Goal: Task Accomplishment & Management: Use online tool/utility

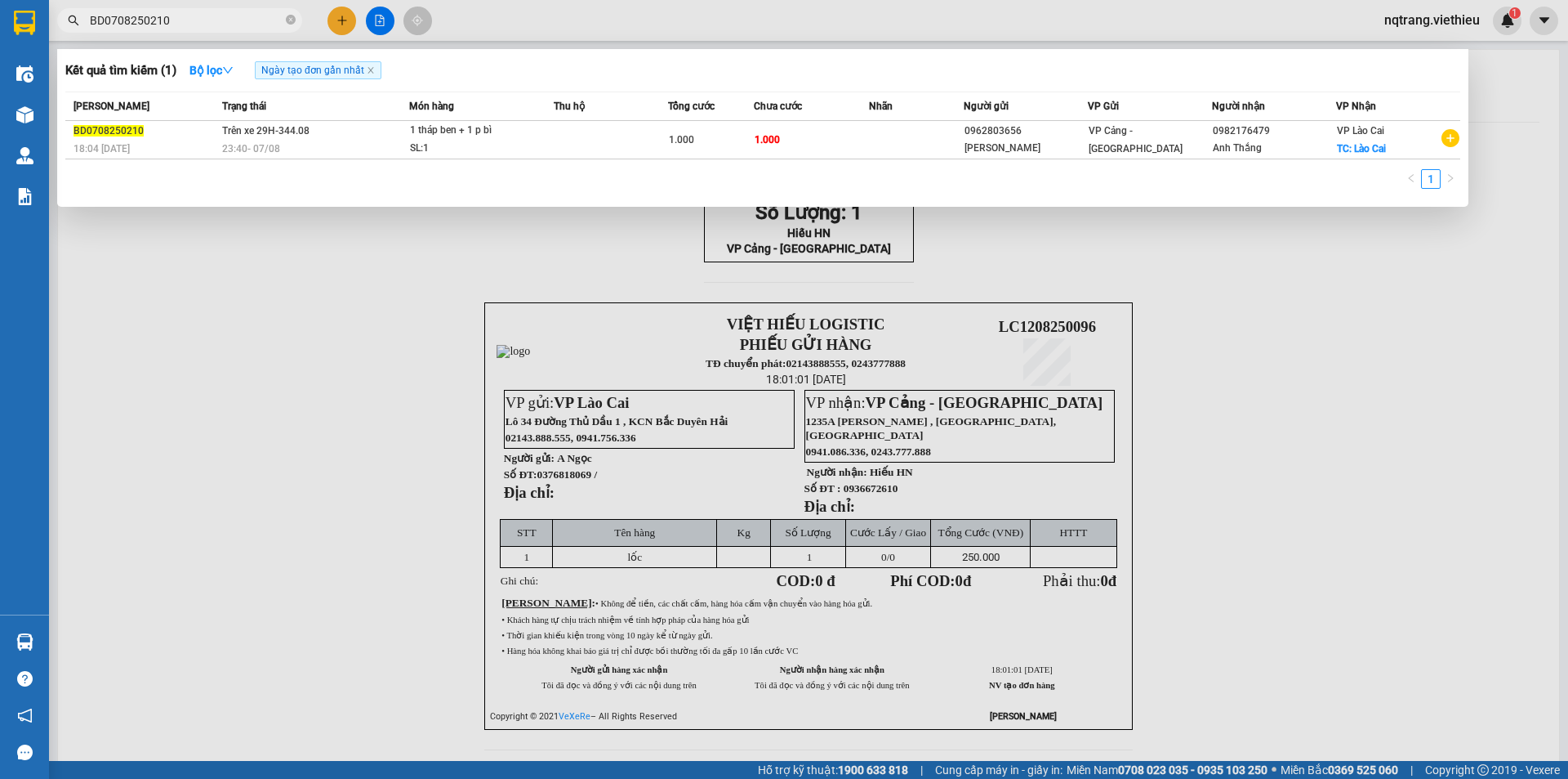
drag, startPoint x: 204, startPoint y: 431, endPoint x: 229, endPoint y: 1, distance: 430.7
click at [206, 430] on div at bounding box center [784, 389] width 1568 height 779
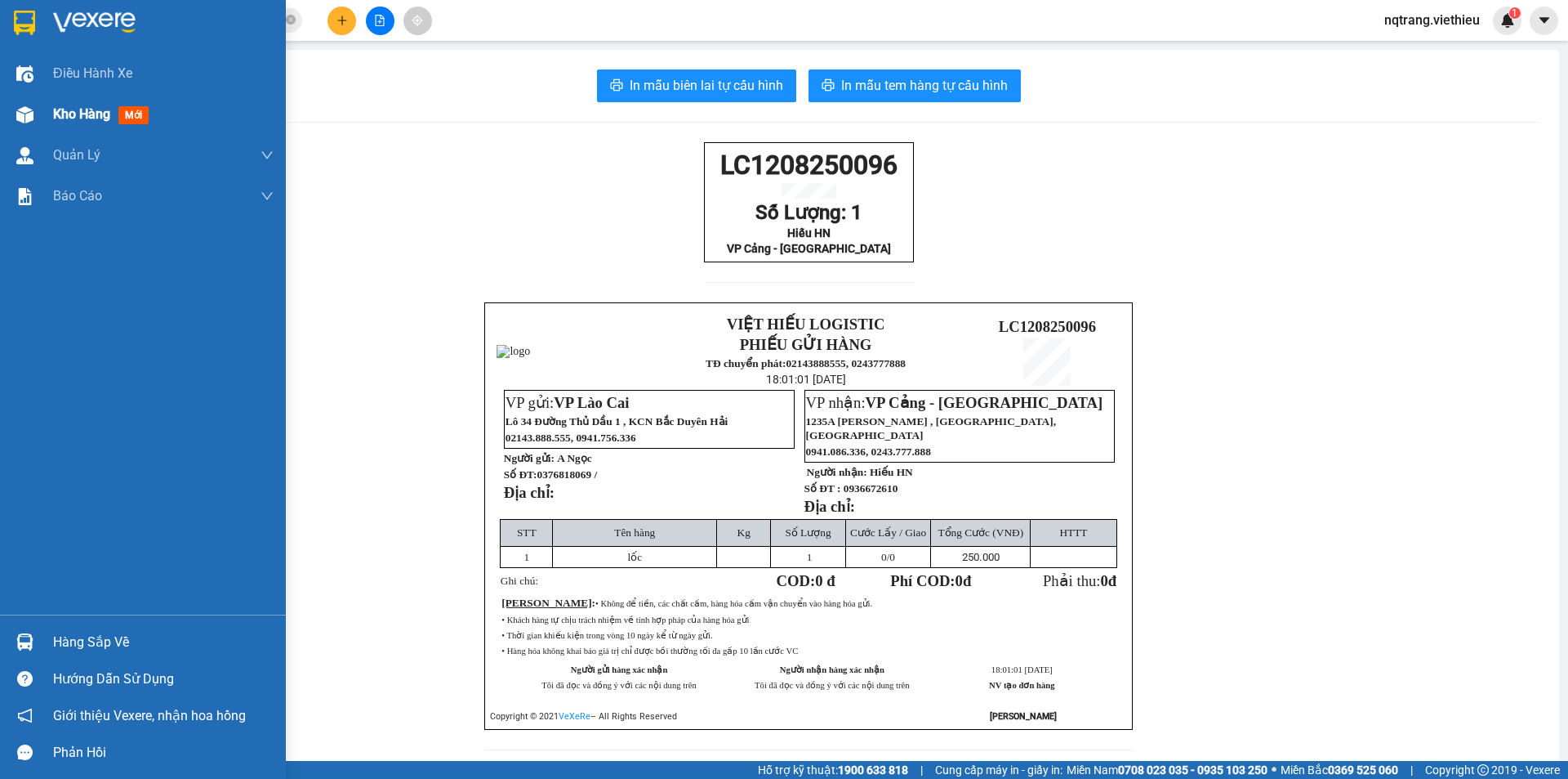
click at [95, 116] on span "Kho hàng" at bounding box center [81, 114] width 57 height 16
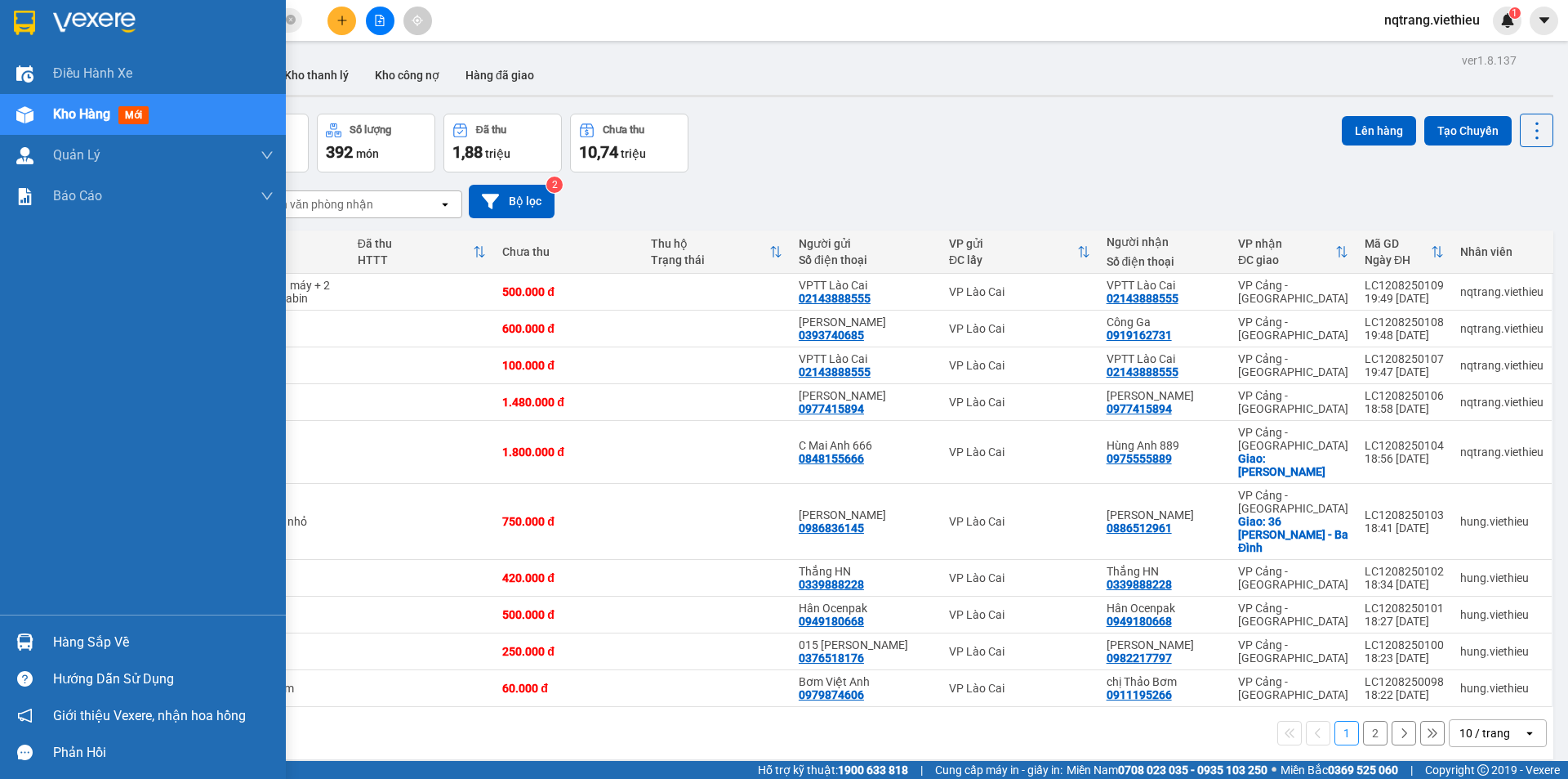
click at [63, 121] on span "Kho hàng" at bounding box center [81, 114] width 57 height 16
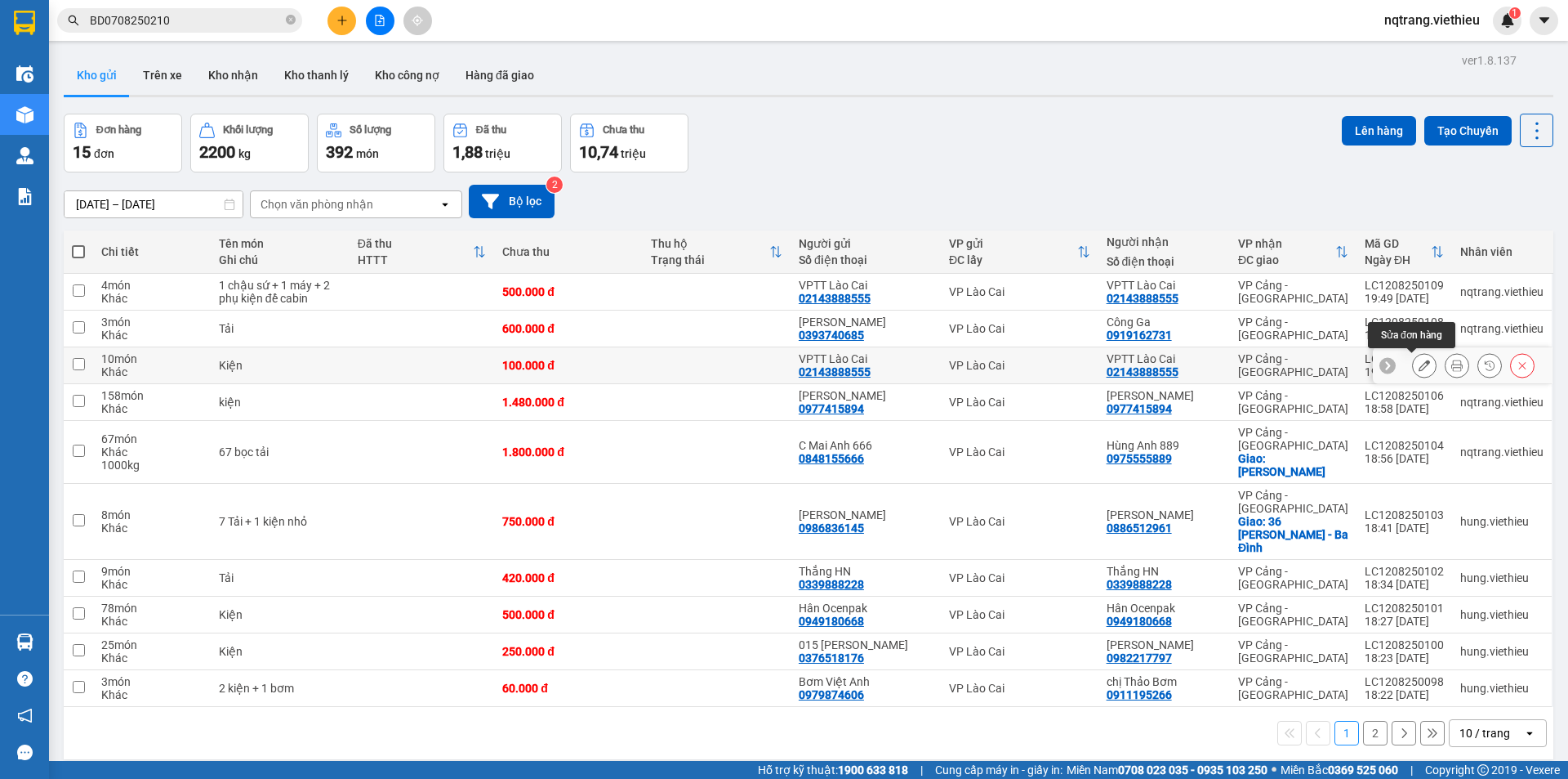
click at [1418, 370] on icon at bounding box center [1424, 365] width 12 height 12
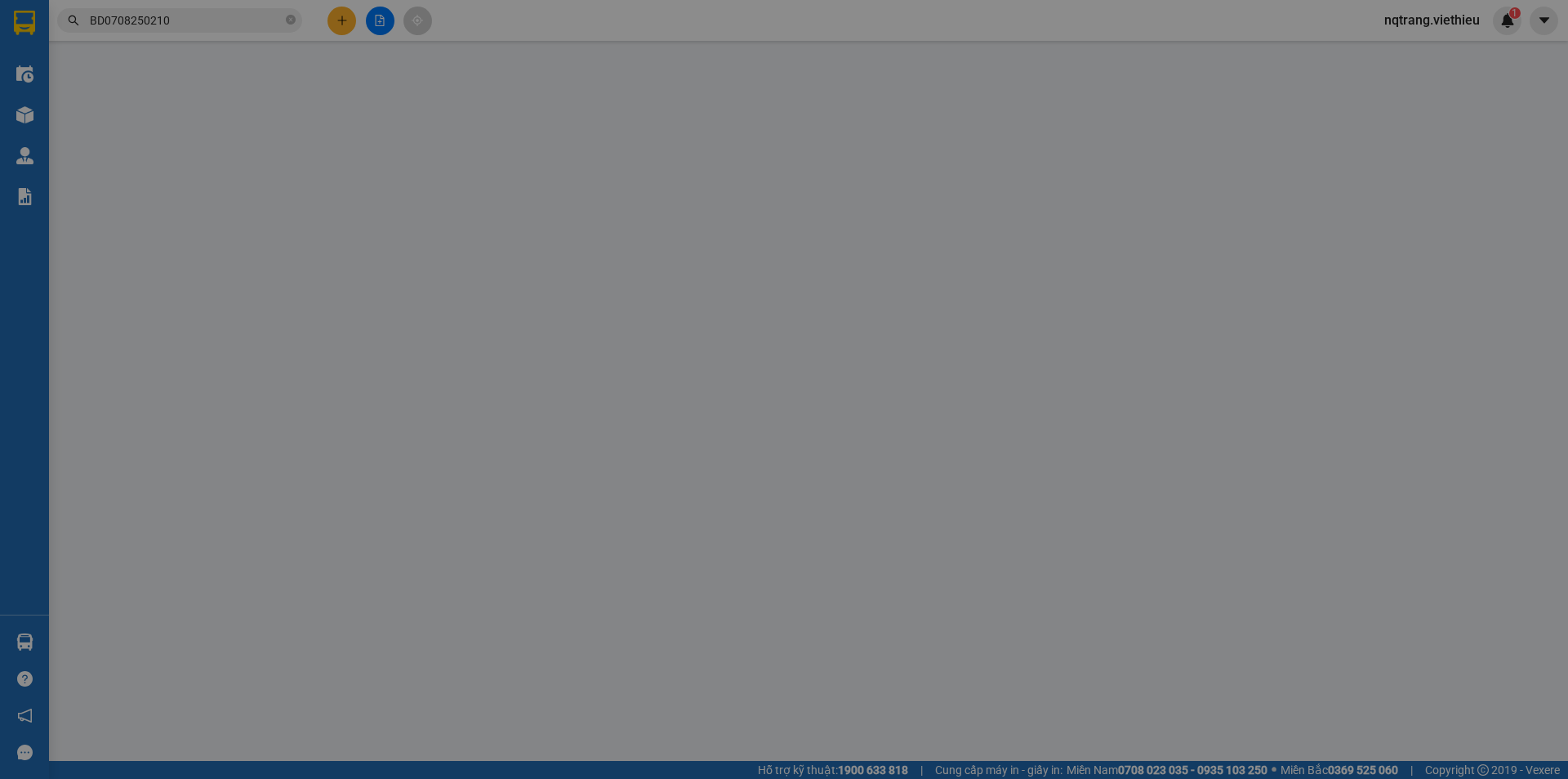
type input "02143888555"
type input "VPTT Lào Cai"
type input "02143888555"
type input "VPTT Lào Cai"
type input "100.000"
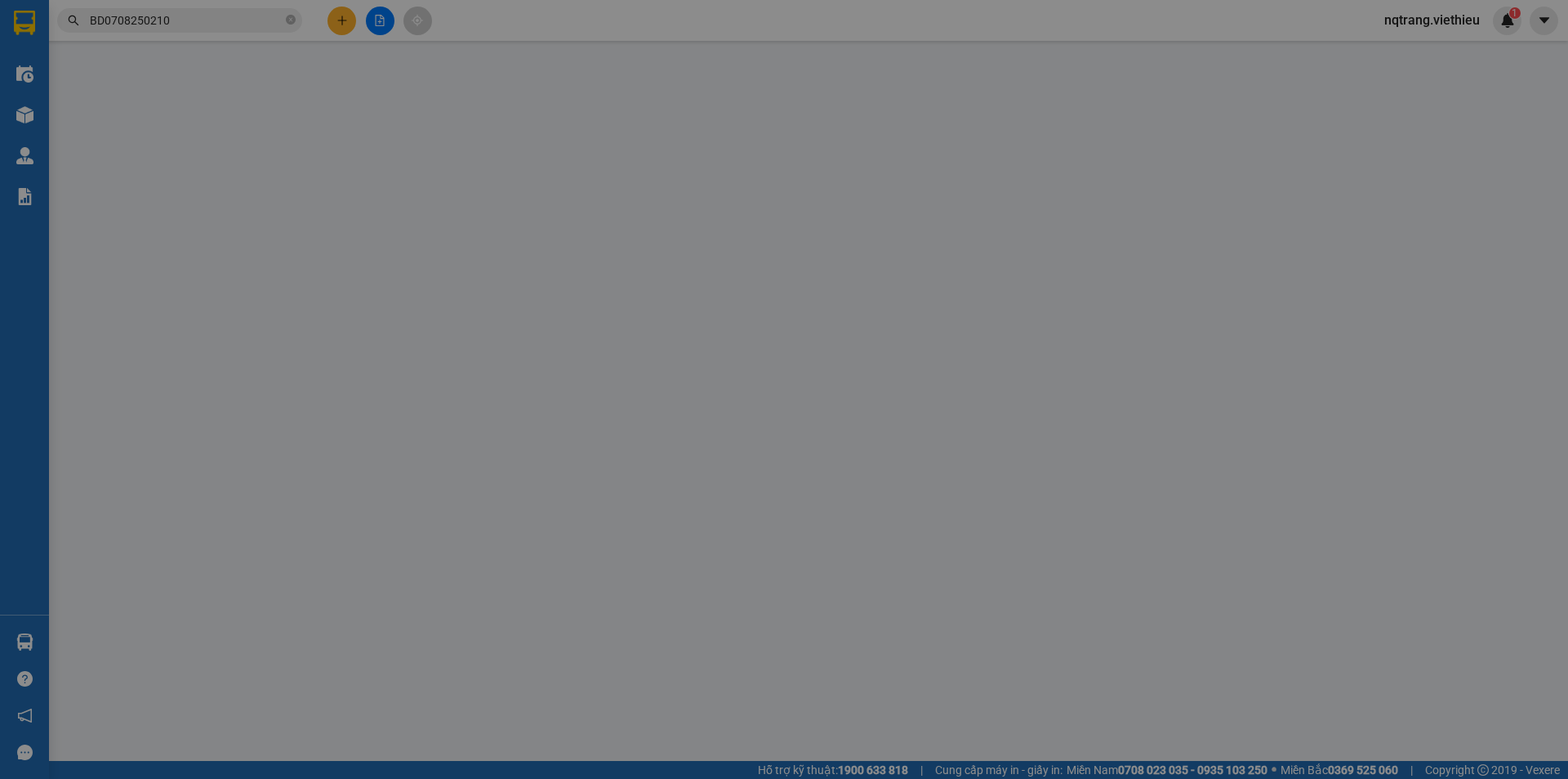
type input "100.000"
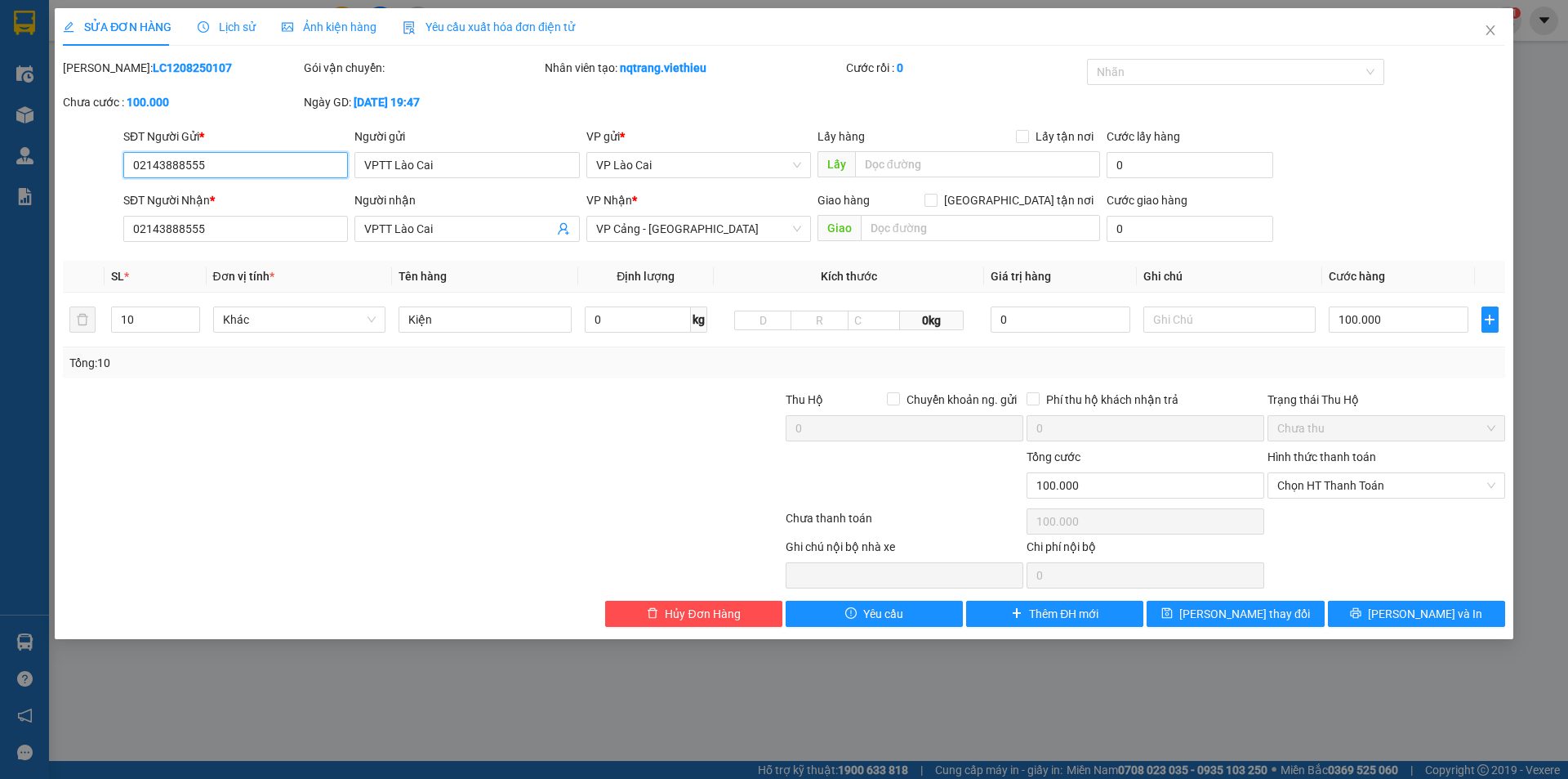
drag, startPoint x: 238, startPoint y: 161, endPoint x: 0, endPoint y: 136, distance: 239.3
click at [0, 136] on div "SỬA ĐƠN HÀNG Lịch sử Ảnh kiện hàng Yêu cầu xuất hóa đơn điện tử Total Paid Fee …" at bounding box center [784, 389] width 1568 height 779
click at [452, 158] on input "VPTT Lào Cai" at bounding box center [467, 165] width 224 height 26
type input "V"
type input "096"
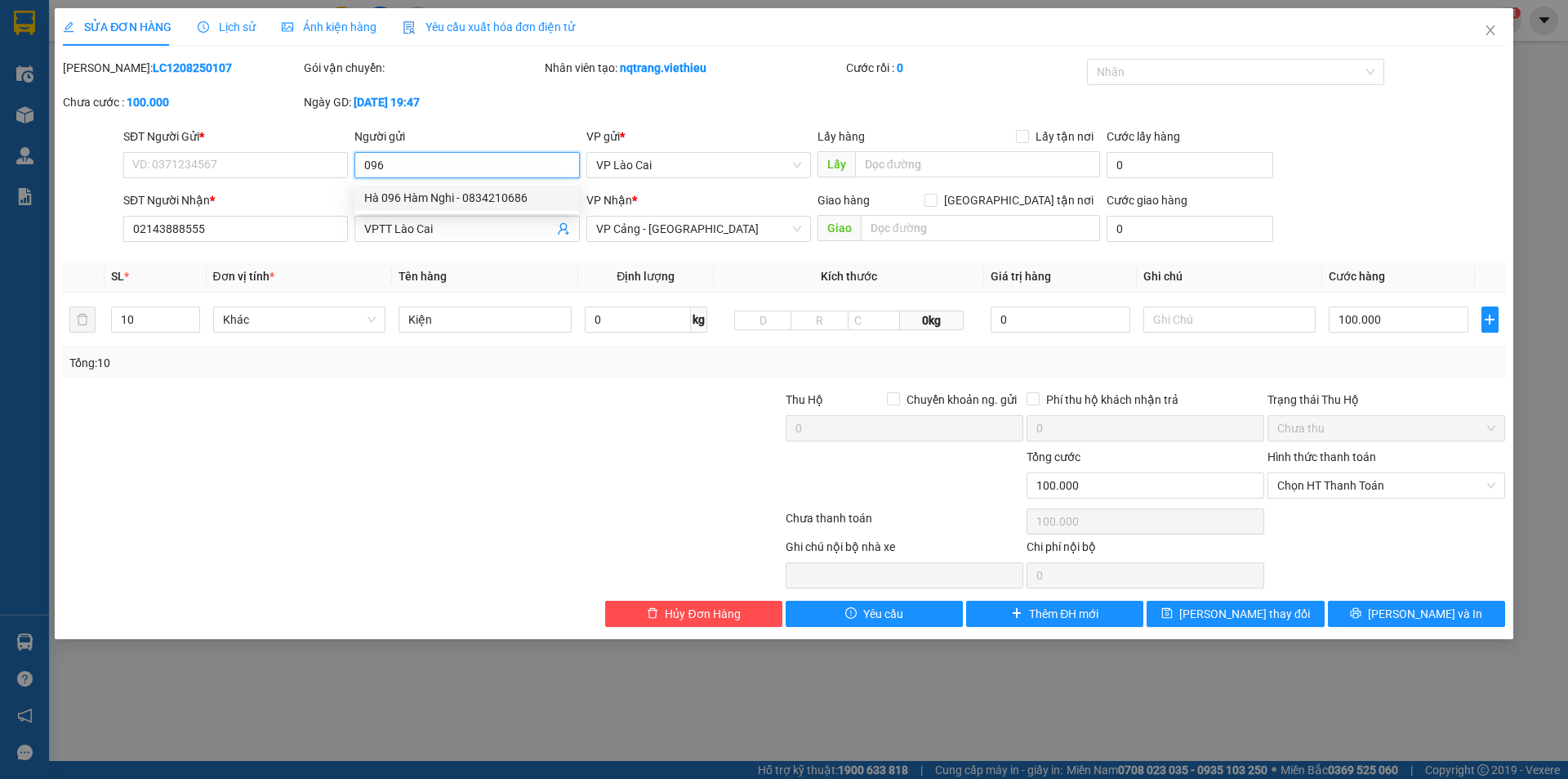
click at [499, 198] on div "Hà 096 Hàm Nghi - 0834210686" at bounding box center [466, 198] width 205 height 18
type input "0834210686"
type input "Hà 096 [PERSON_NAME]"
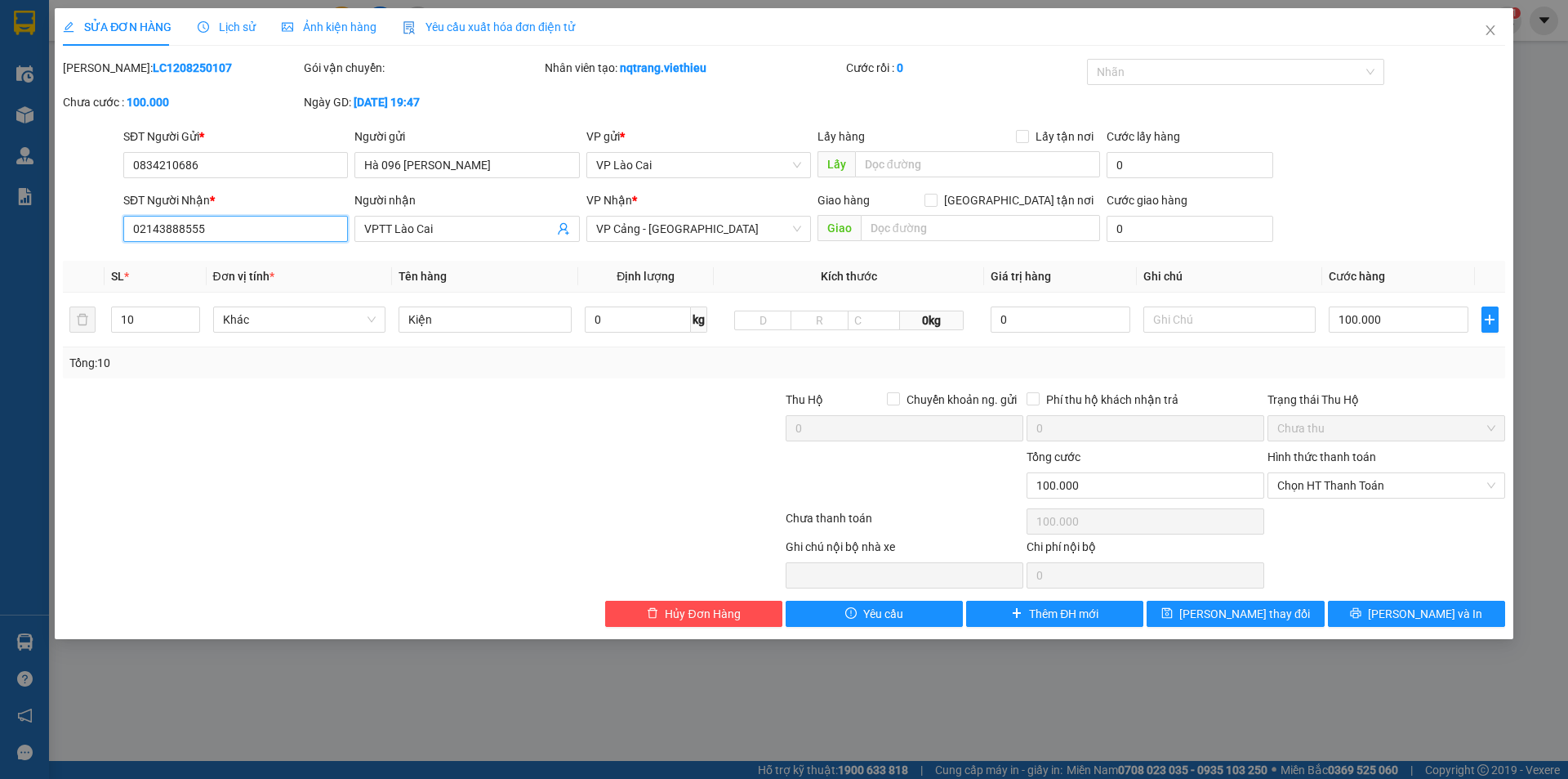
click at [209, 232] on input "02143888555" at bounding box center [235, 228] width 224 height 26
click at [558, 230] on icon "user-add" at bounding box center [563, 229] width 13 height 13
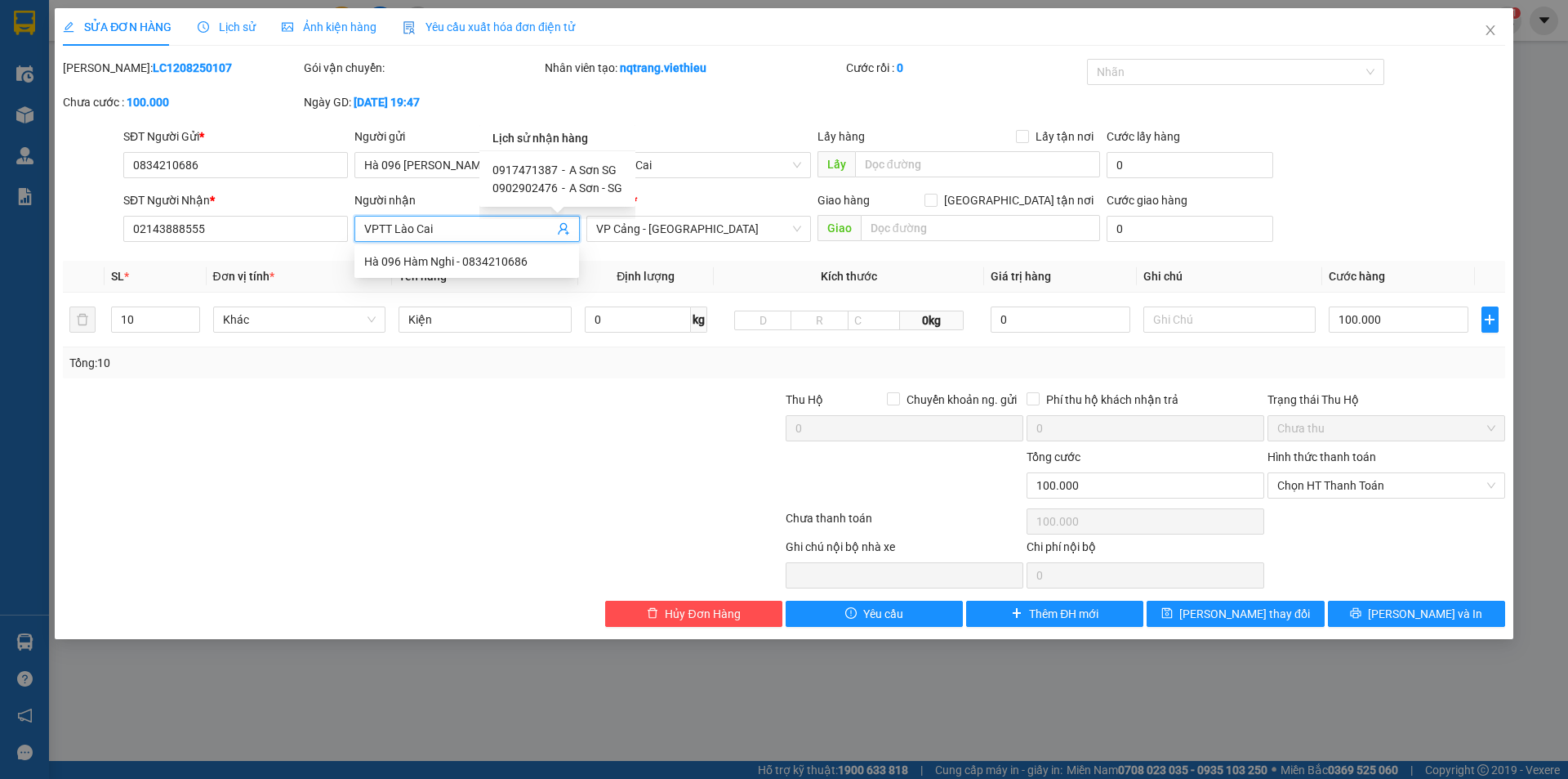
click at [600, 166] on span "A Sơn SG" at bounding box center [592, 170] width 47 height 13
type input "0917471387"
type input "A Sơn SG"
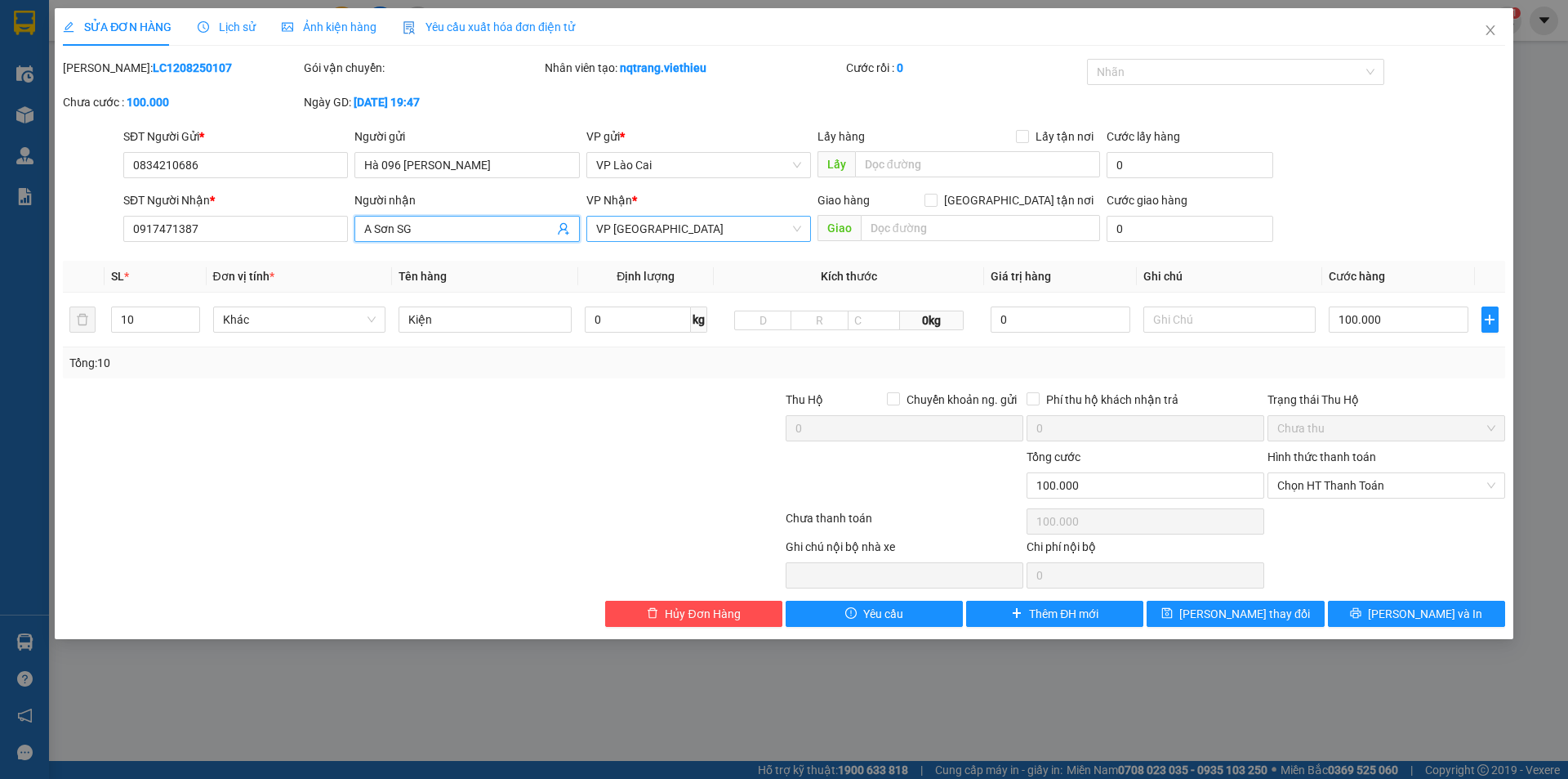
click at [721, 227] on span "VP [GEOGRAPHIC_DATA]" at bounding box center [698, 228] width 205 height 24
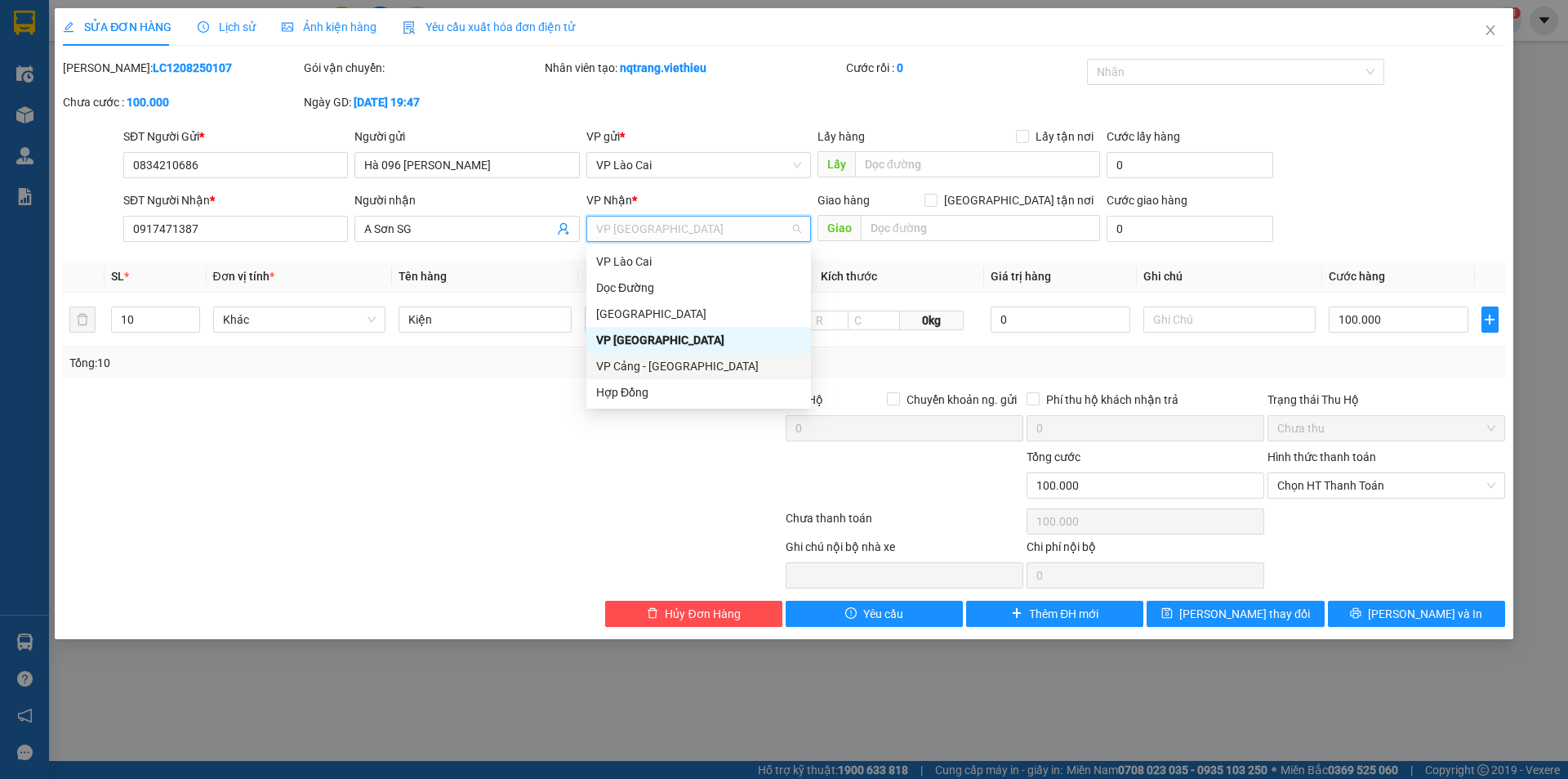
click at [641, 366] on div "VP Cảng - [GEOGRAPHIC_DATA]" at bounding box center [698, 366] width 205 height 18
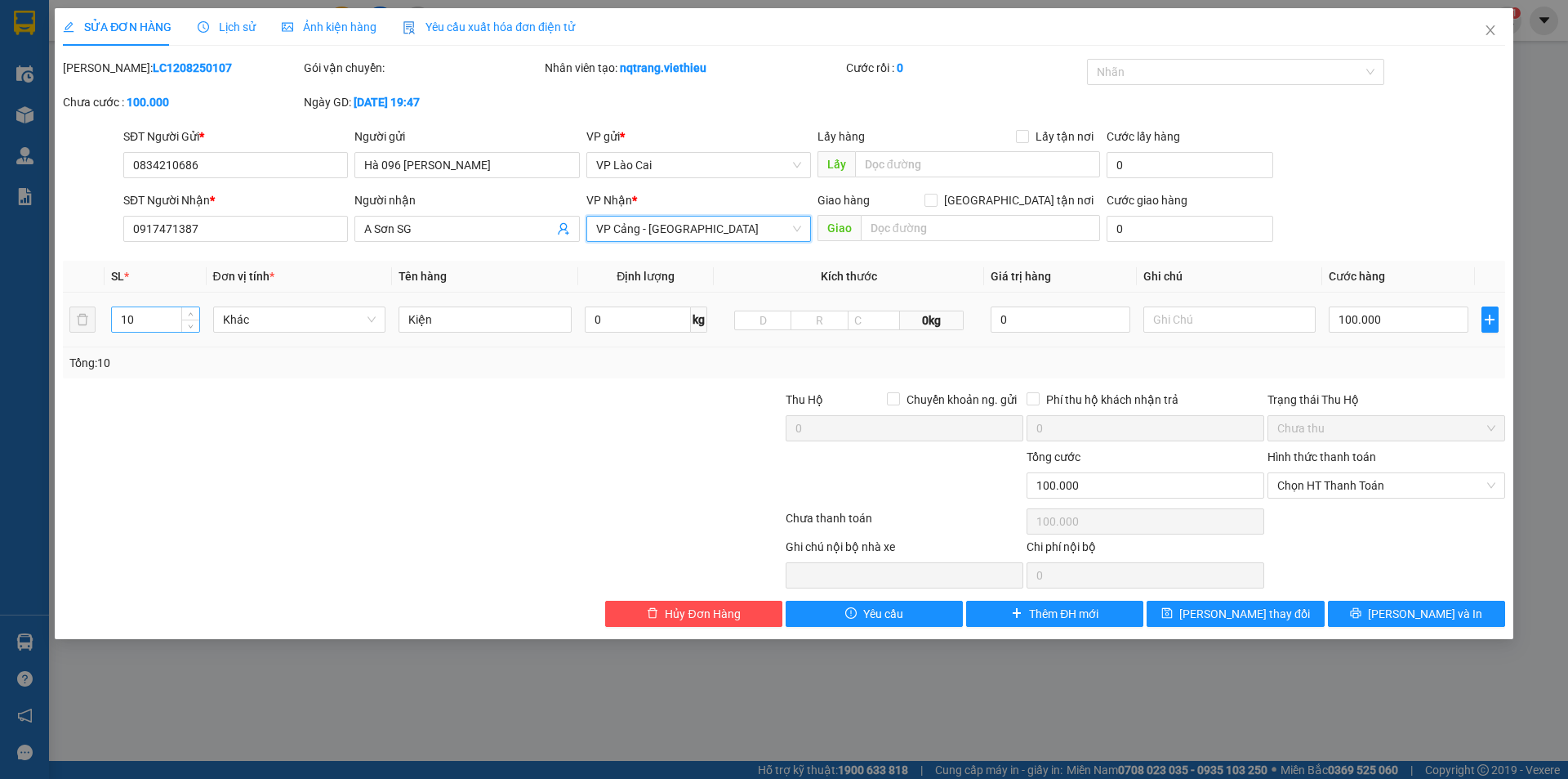
click at [146, 325] on input "10" at bounding box center [155, 319] width 86 height 24
click at [580, 474] on div at bounding box center [664, 476] width 241 height 57
click at [728, 606] on span "Hủy Đơn Hàng" at bounding box center [702, 614] width 75 height 18
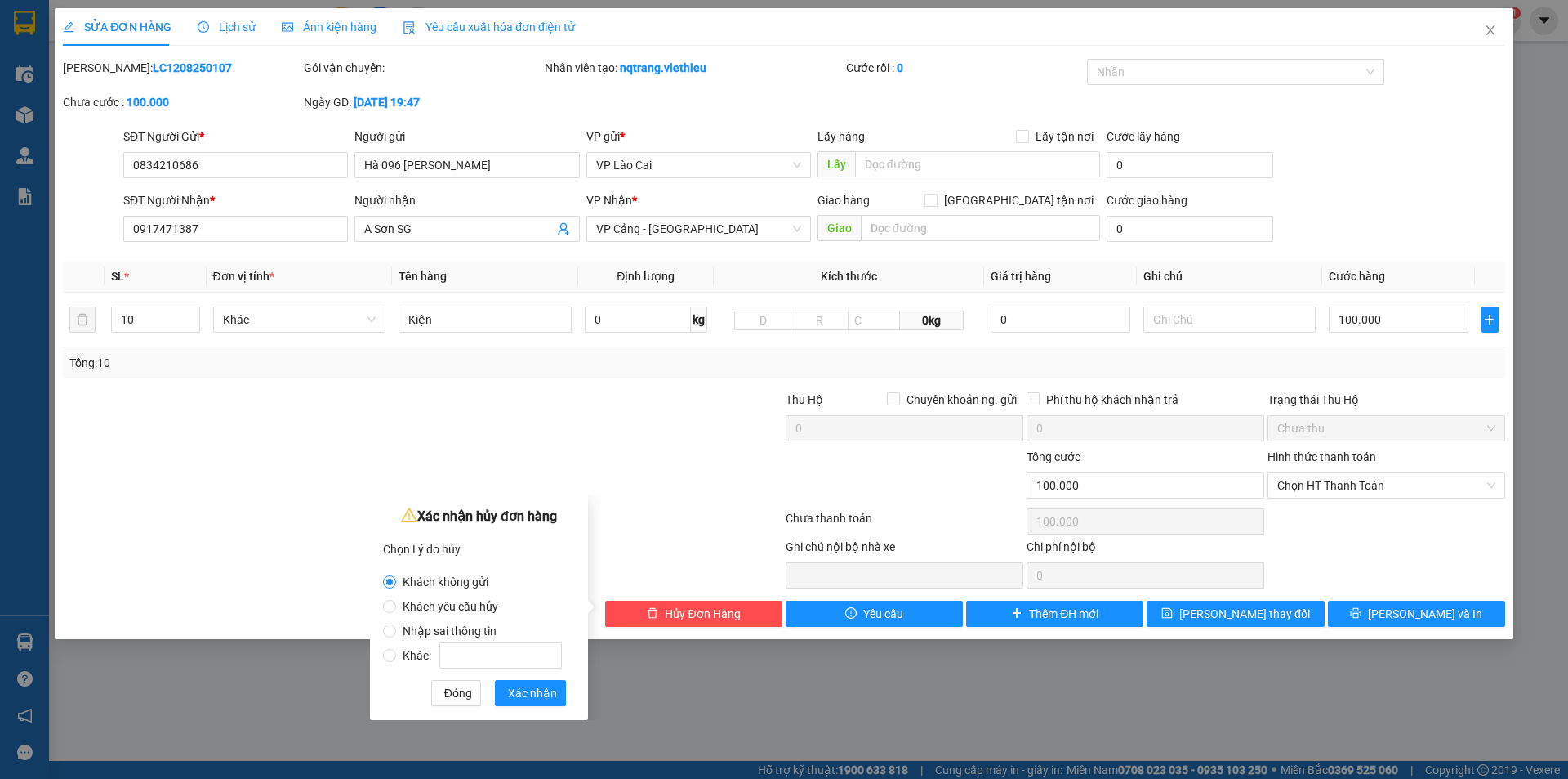
click at [465, 632] on span "Nhập sai thông tin" at bounding box center [450, 631] width 107 height 13
click at [396, 632] on input "Nhập sai thông tin" at bounding box center [390, 631] width 13 height 13
radio input "true"
radio input "false"
click at [538, 698] on span "Xác nhận" at bounding box center [532, 693] width 49 height 18
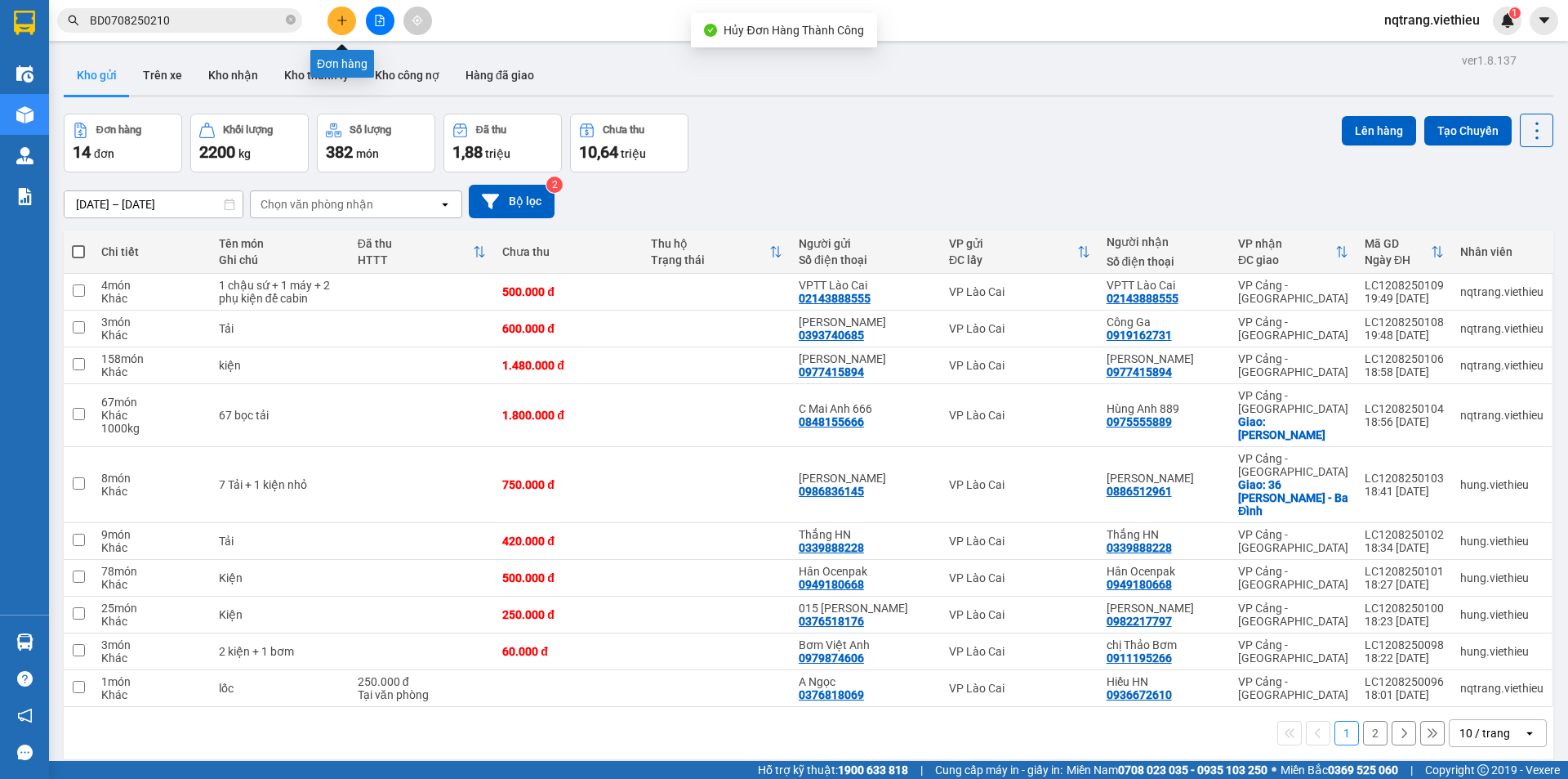
click at [340, 17] on icon "plus" at bounding box center [342, 21] width 12 height 12
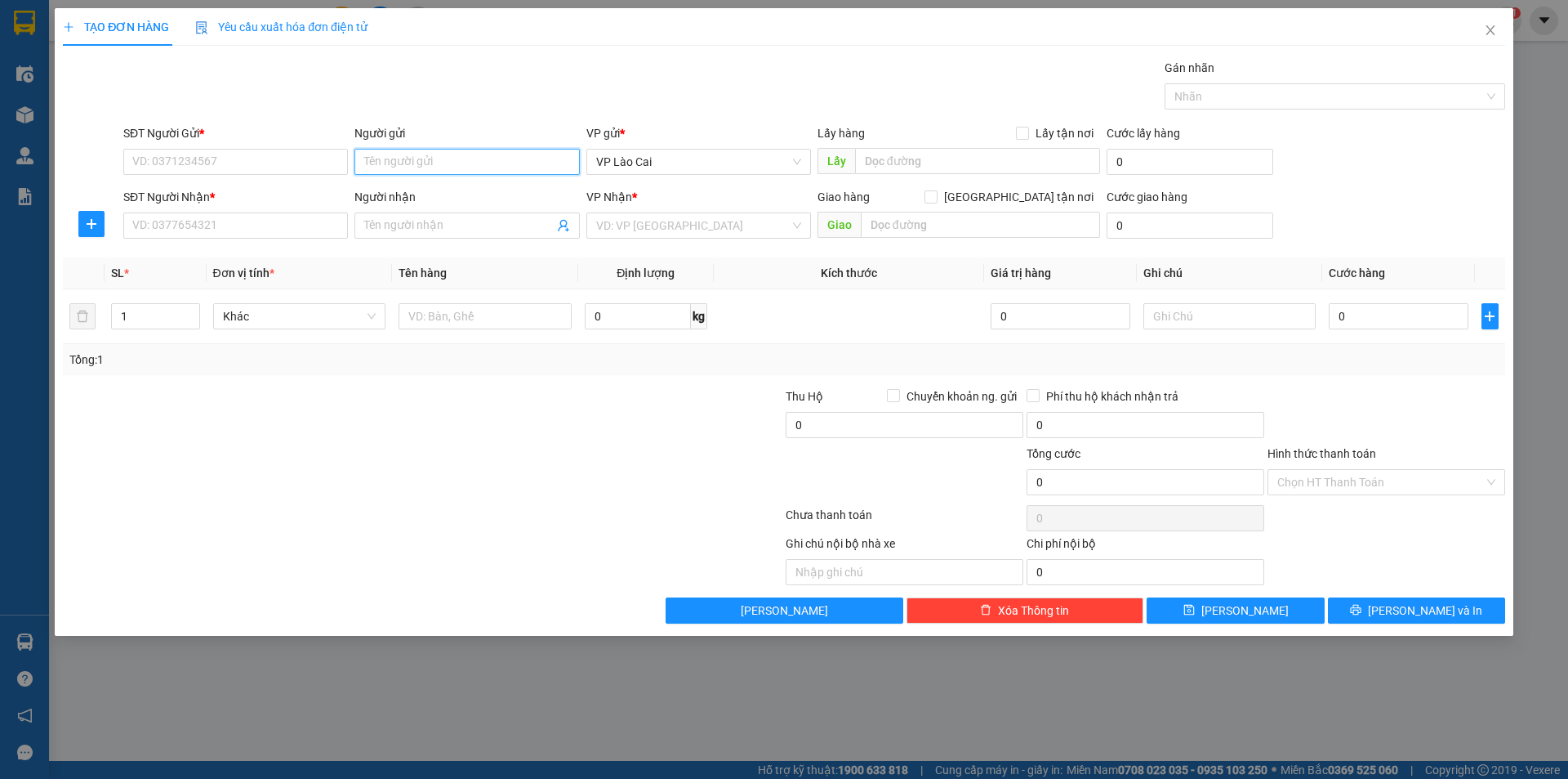
click at [377, 165] on input "Người gửi" at bounding box center [467, 161] width 224 height 26
click at [421, 193] on div "Hà 096 Hàm Nghi - 0834210686" at bounding box center [466, 195] width 205 height 18
type input "0834210686"
type input "Hà 096 [PERSON_NAME]"
click at [406, 236] on span at bounding box center [467, 225] width 224 height 26
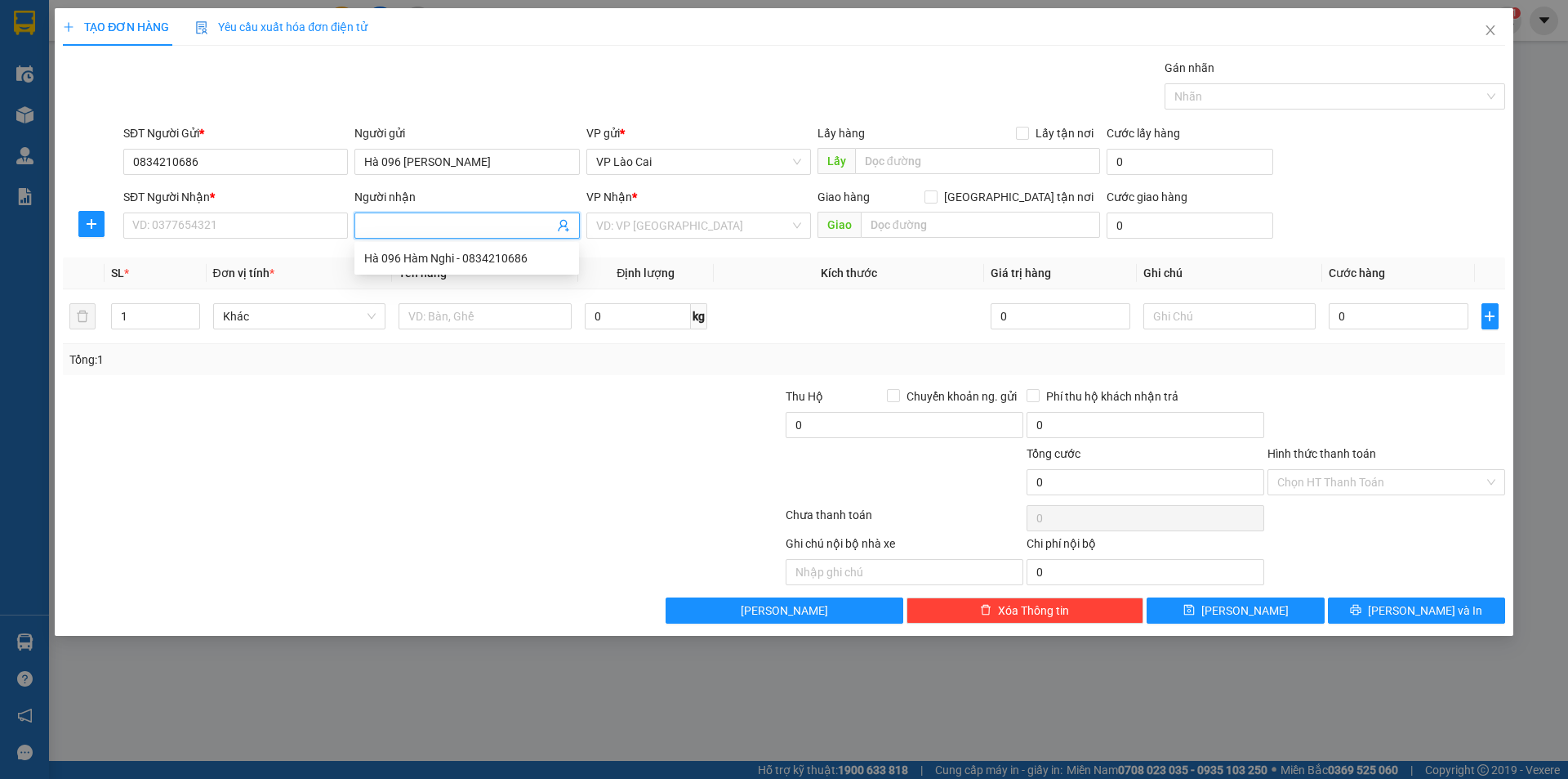
click at [559, 224] on icon "user-add" at bounding box center [563, 225] width 13 height 13
click at [574, 166] on span "A Sơn SG" at bounding box center [592, 167] width 47 height 13
type input "0917471387"
type input "A Sơn SG"
click at [96, 218] on icon "plus" at bounding box center [91, 224] width 13 height 13
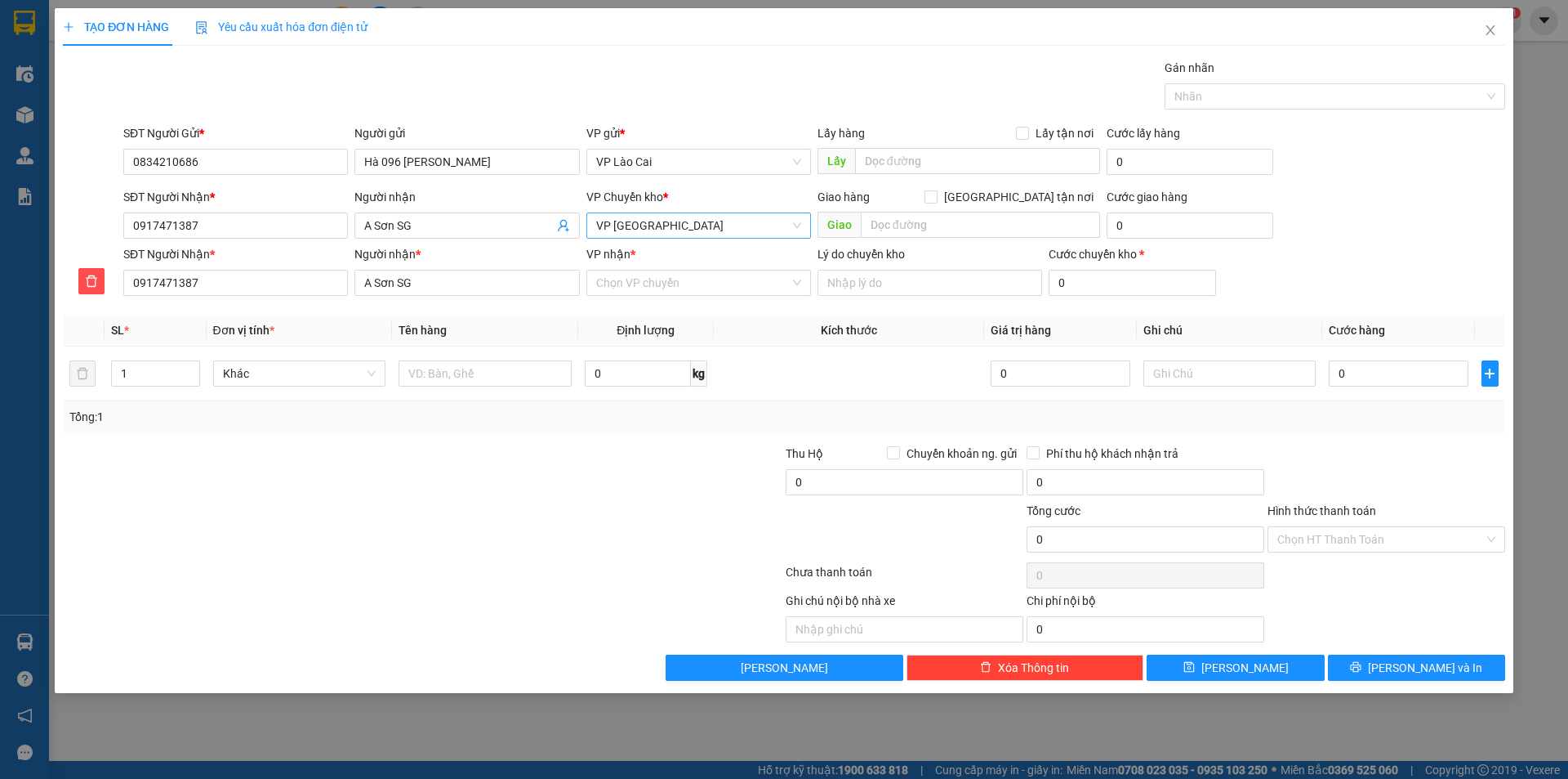
click at [656, 235] on span "VP [GEOGRAPHIC_DATA]" at bounding box center [698, 225] width 205 height 24
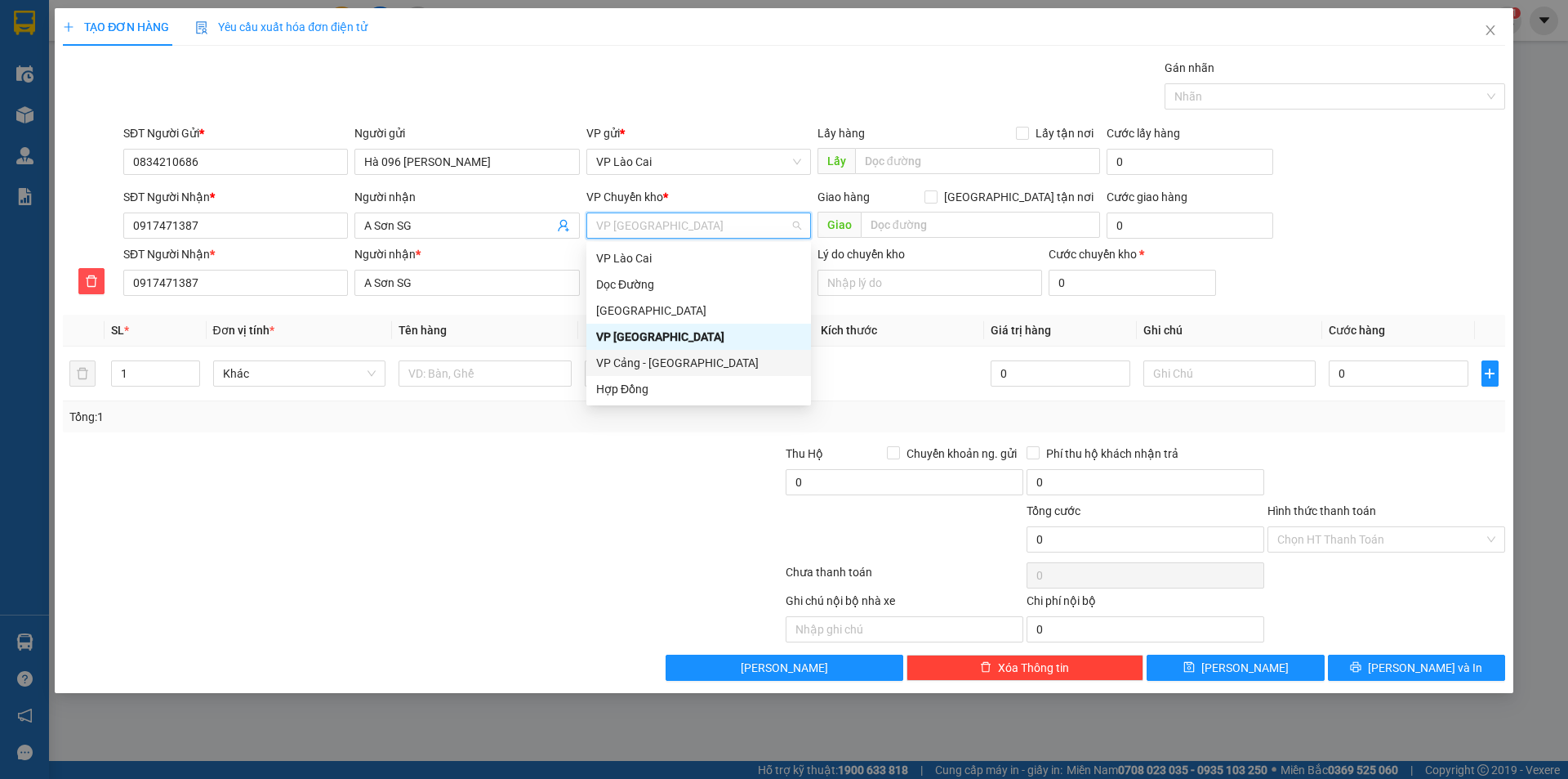
click at [642, 370] on div "VP Cảng - [GEOGRAPHIC_DATA]" at bounding box center [698, 363] width 205 height 18
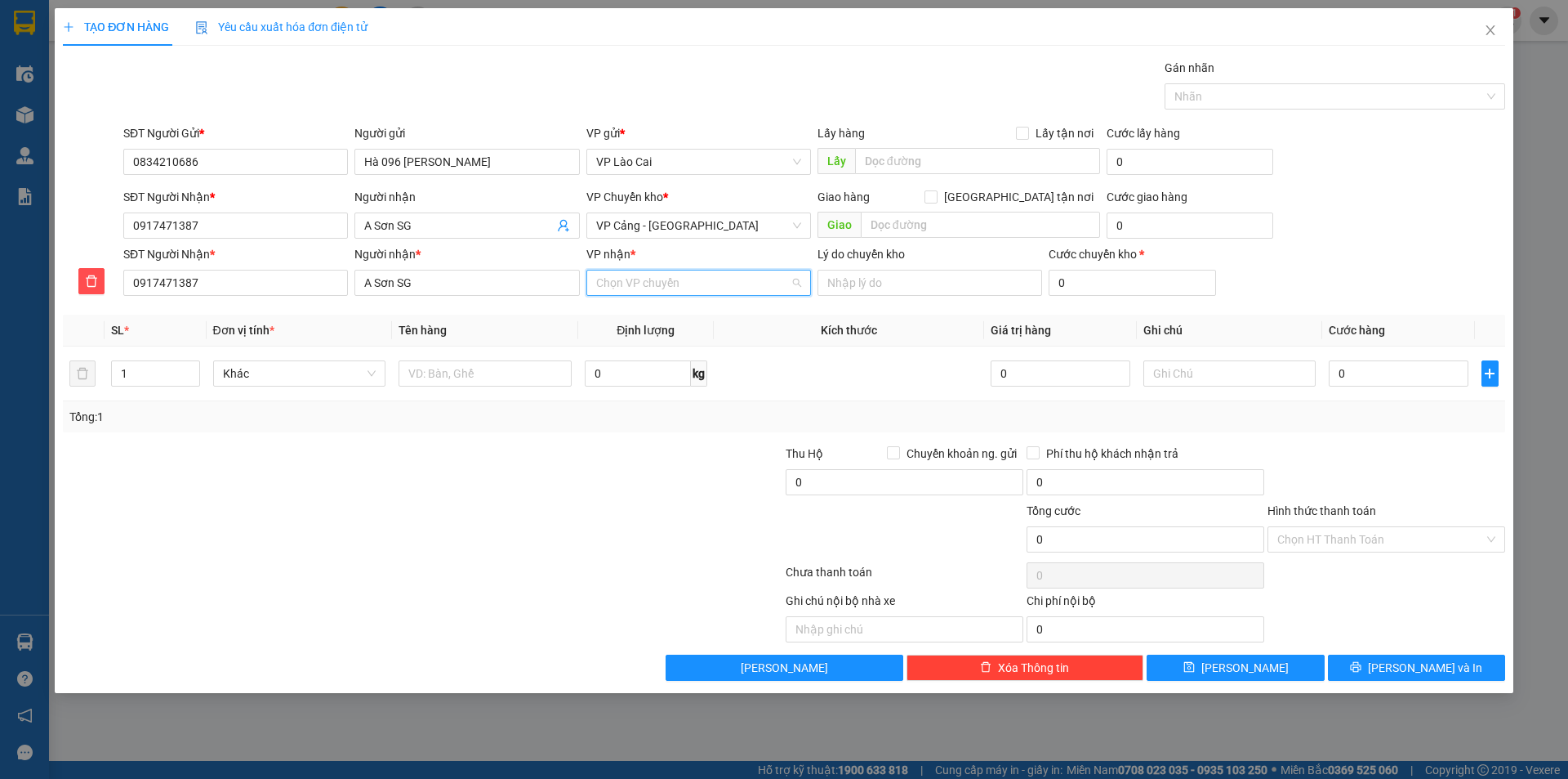
drag, startPoint x: 668, startPoint y: 279, endPoint x: 683, endPoint y: 327, distance: 50.3
click at [668, 279] on input "VP nhận *" at bounding box center [692, 282] width 194 height 24
click at [640, 394] on div "VP [GEOGRAPHIC_DATA]" at bounding box center [698, 394] width 205 height 18
click at [926, 283] on input "Lý do chuyển kho" at bounding box center [930, 282] width 224 height 26
type input "Hn_SG"
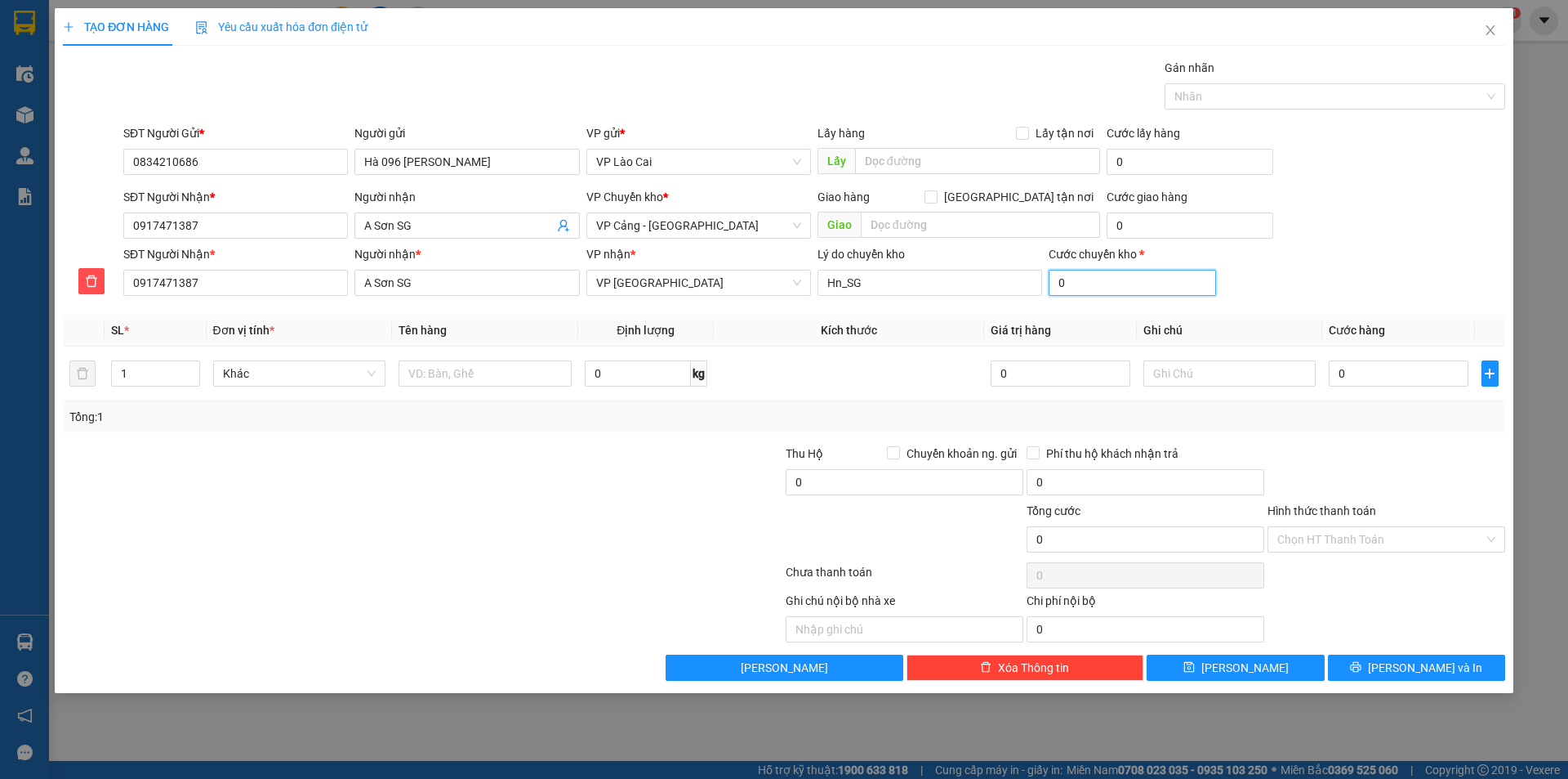
click at [1150, 288] on input "0" at bounding box center [1132, 282] width 166 height 26
click at [1371, 377] on input "0" at bounding box center [1398, 372] width 139 height 26
type input "1"
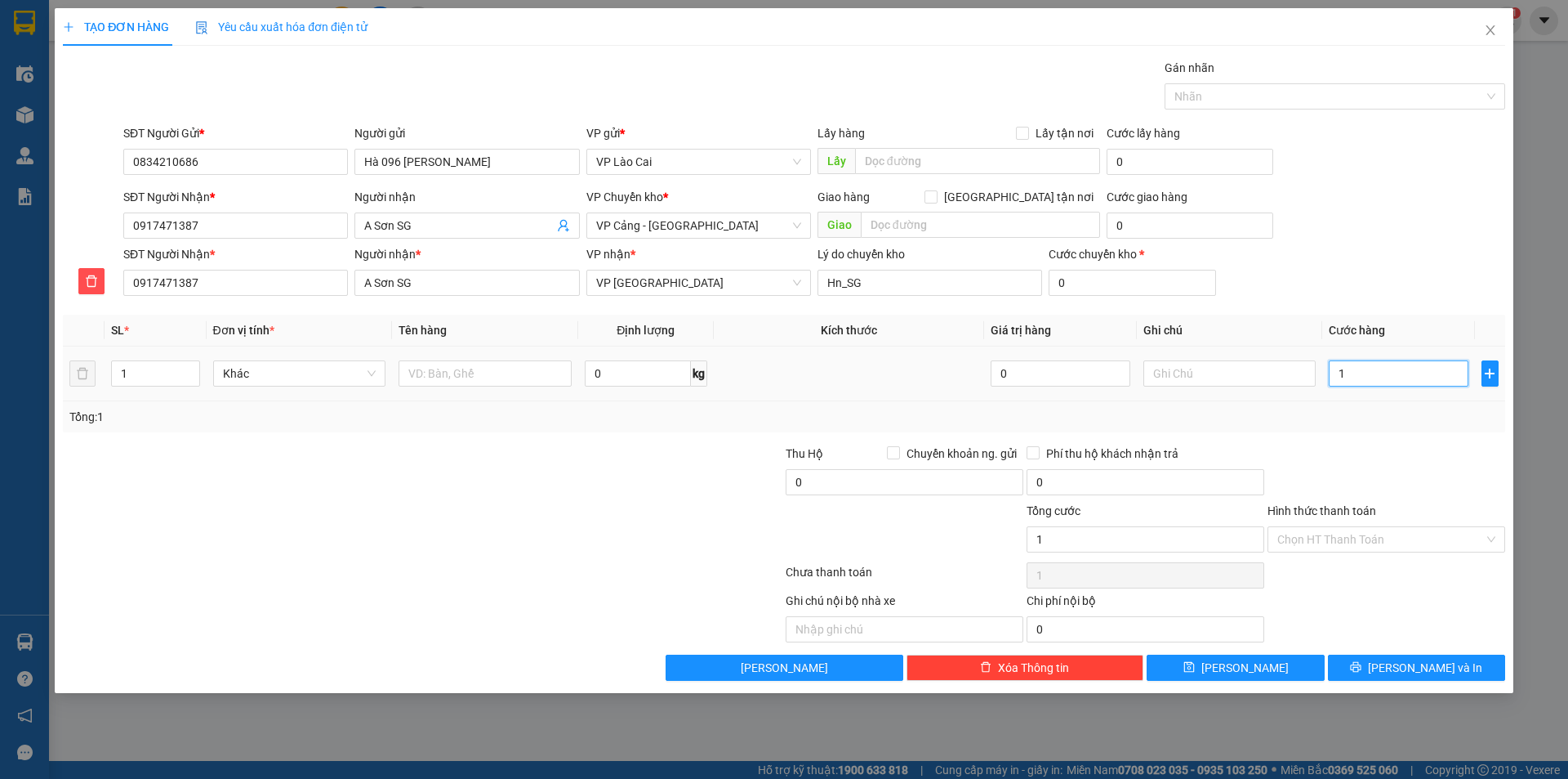
type input "15"
type input "150"
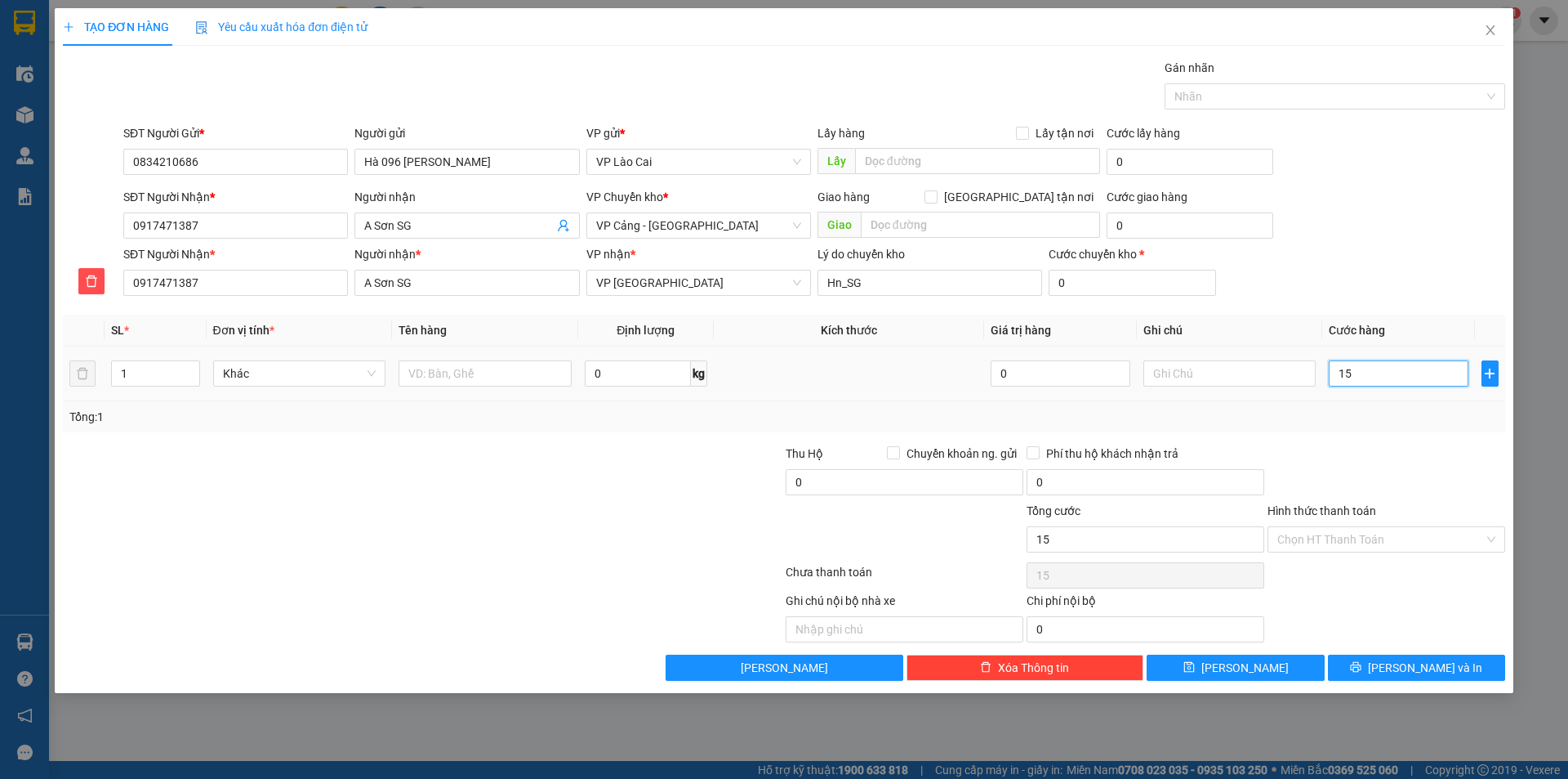
type input "150"
type input "1.500"
type input "15.000"
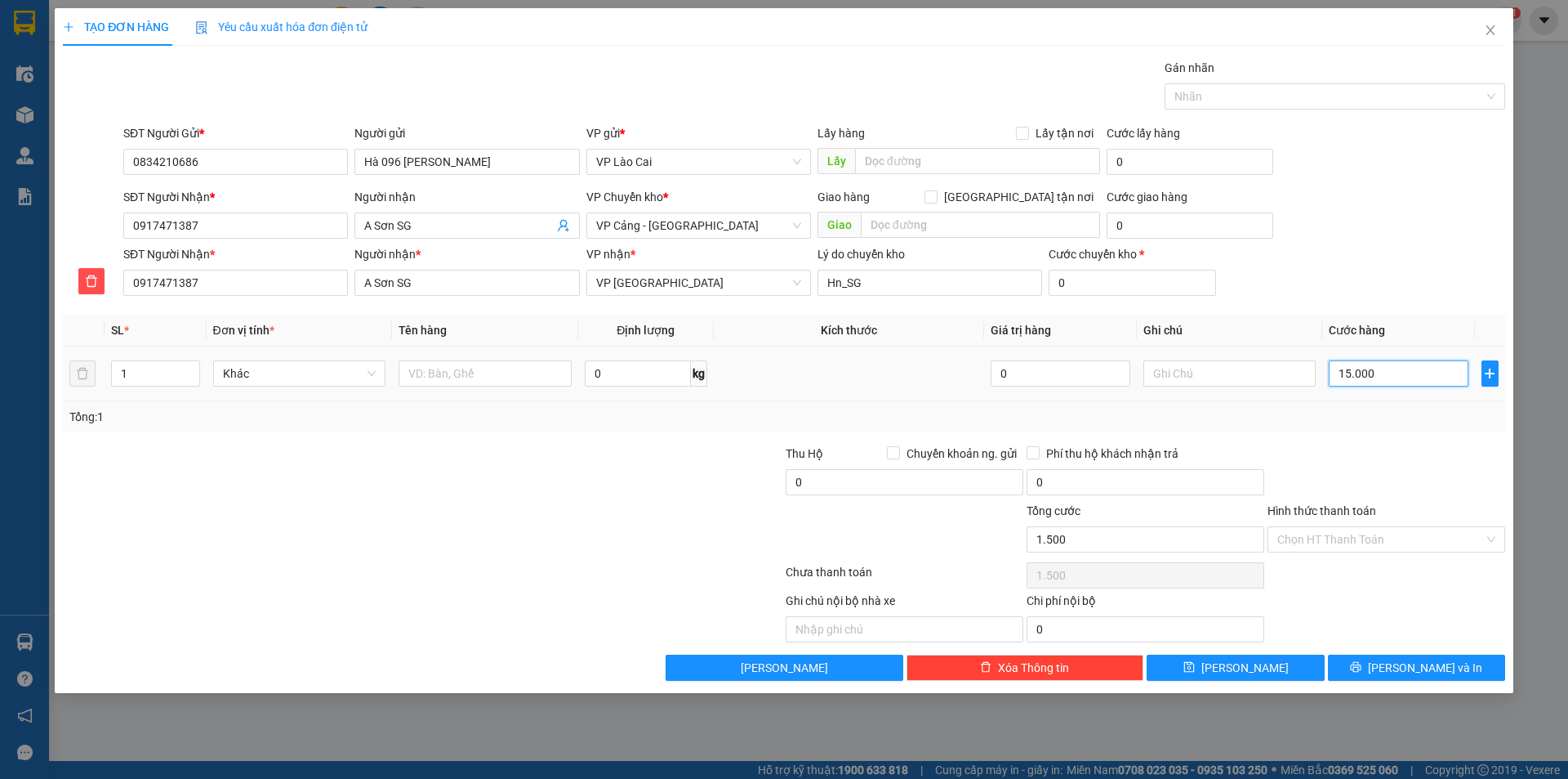
type input "15.000"
type input "150.000"
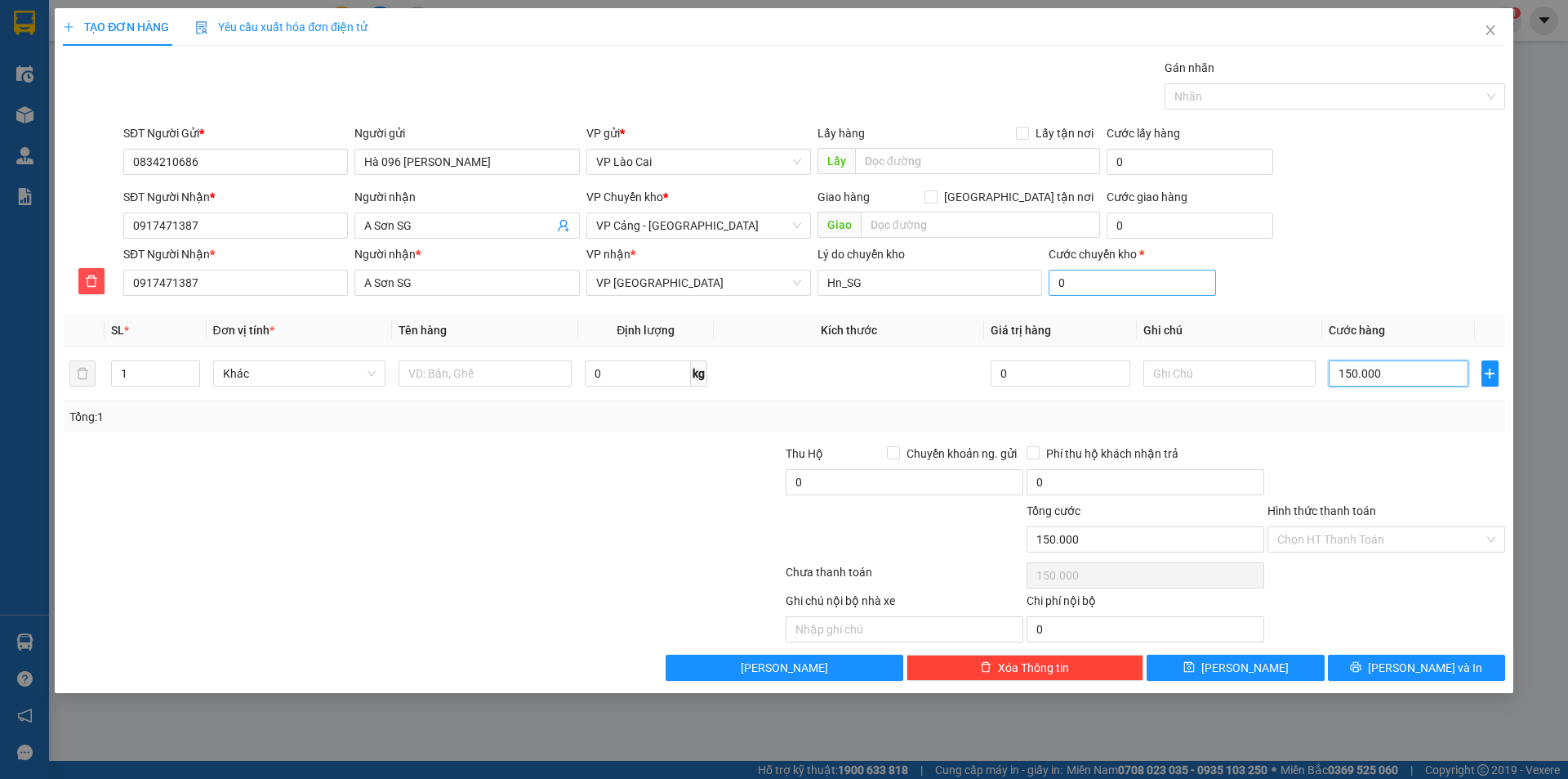
type input "150.000"
click at [1116, 288] on input "0" at bounding box center [1132, 282] width 166 height 26
type input "150.002"
type input "20"
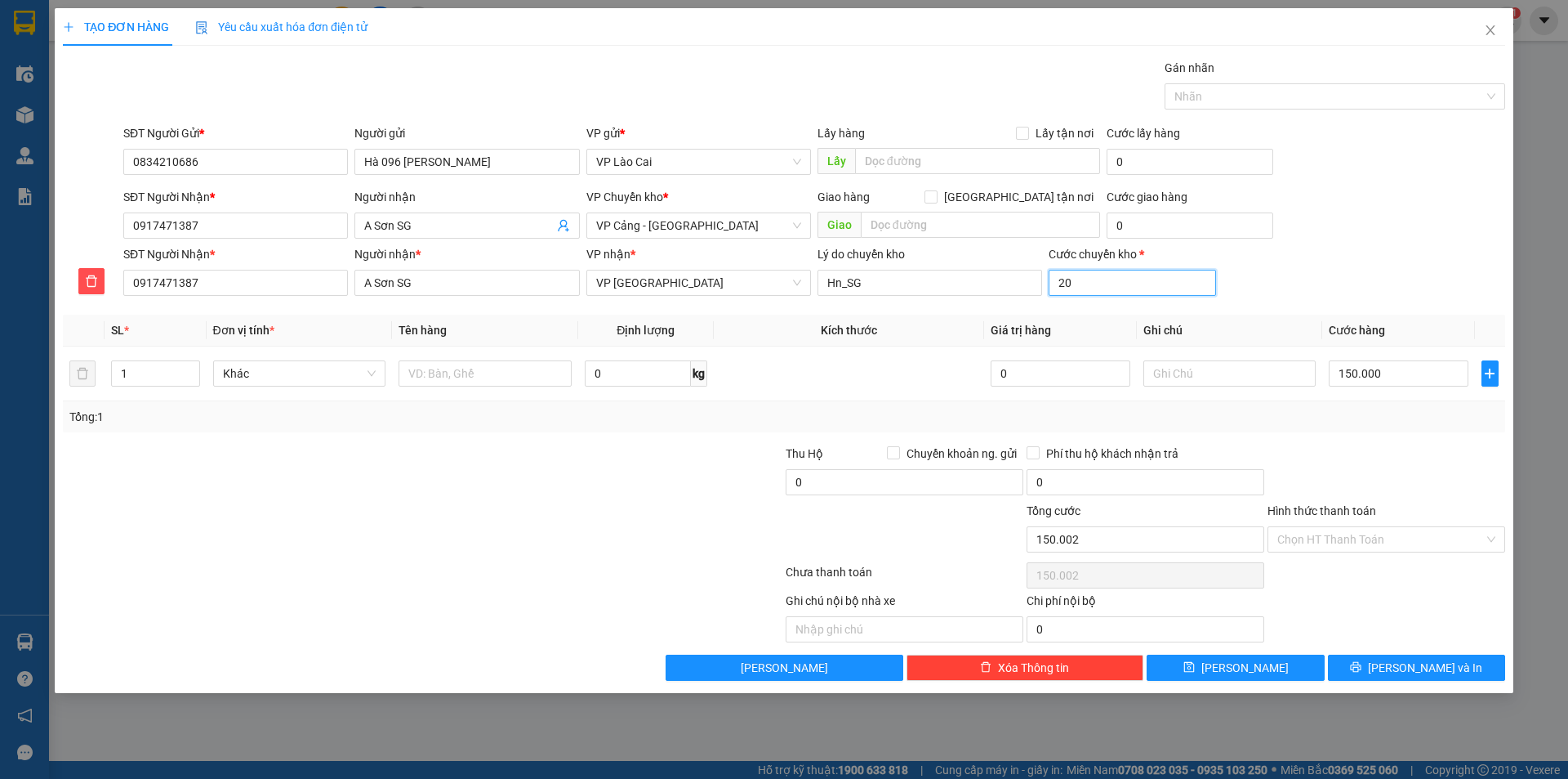
type input "150.020"
type input "150.200"
type input "200"
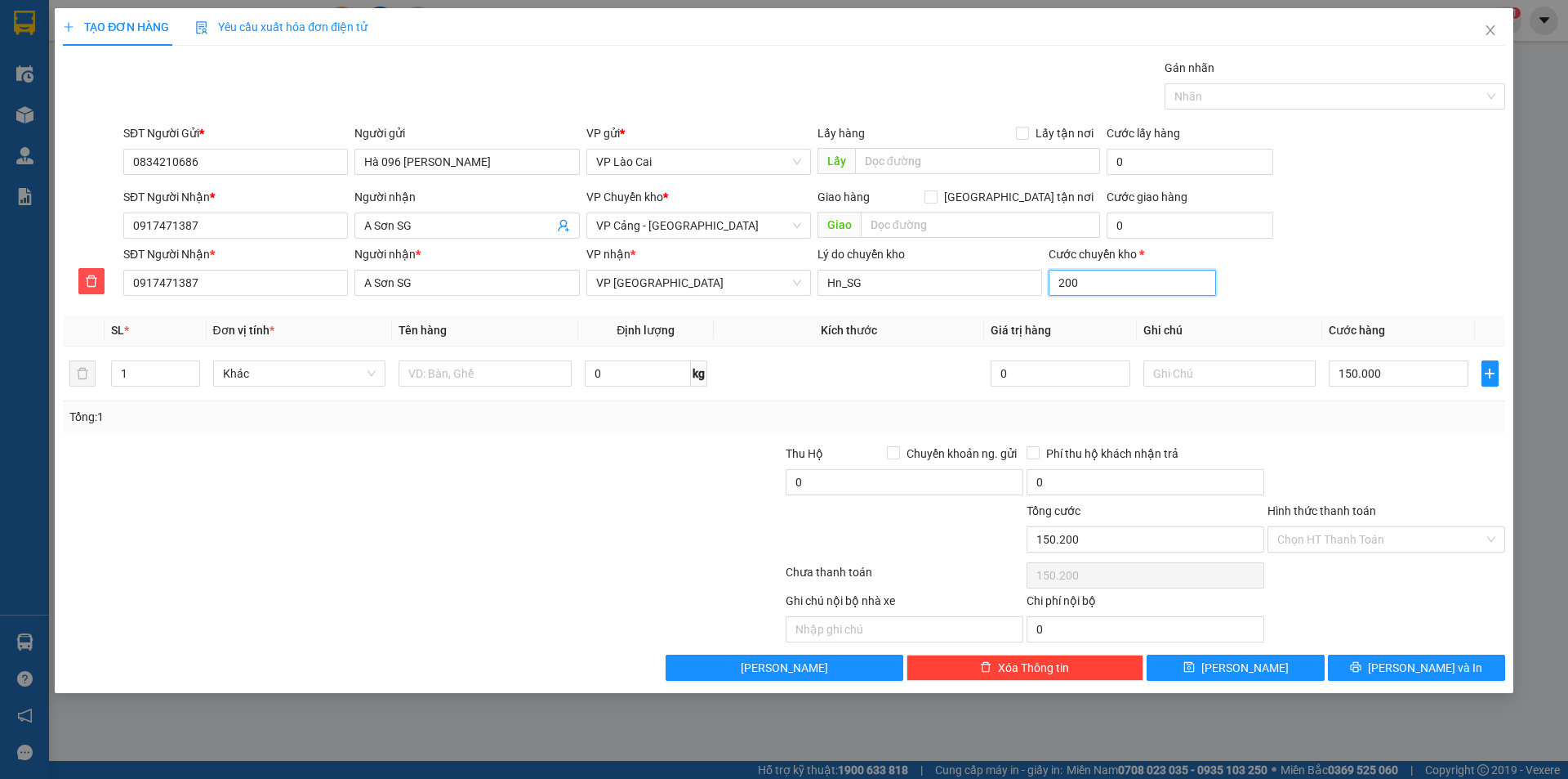
type input "152.000"
type input "20000"
type input "170.000"
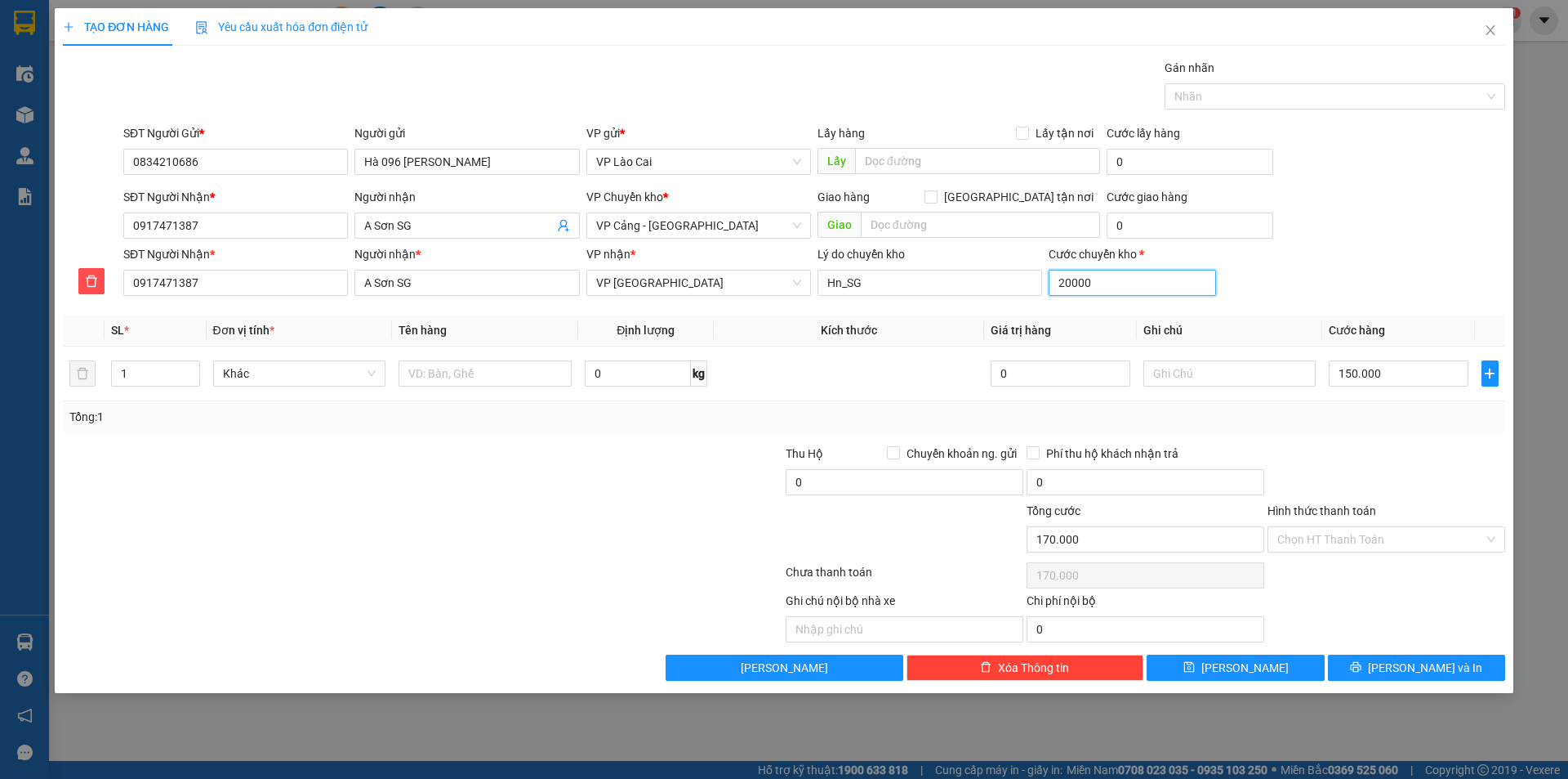
type input "350.000"
type input "200.000"
click at [1224, 377] on input "text" at bounding box center [1230, 372] width 173 height 26
click at [152, 365] on input "1" at bounding box center [155, 372] width 86 height 24
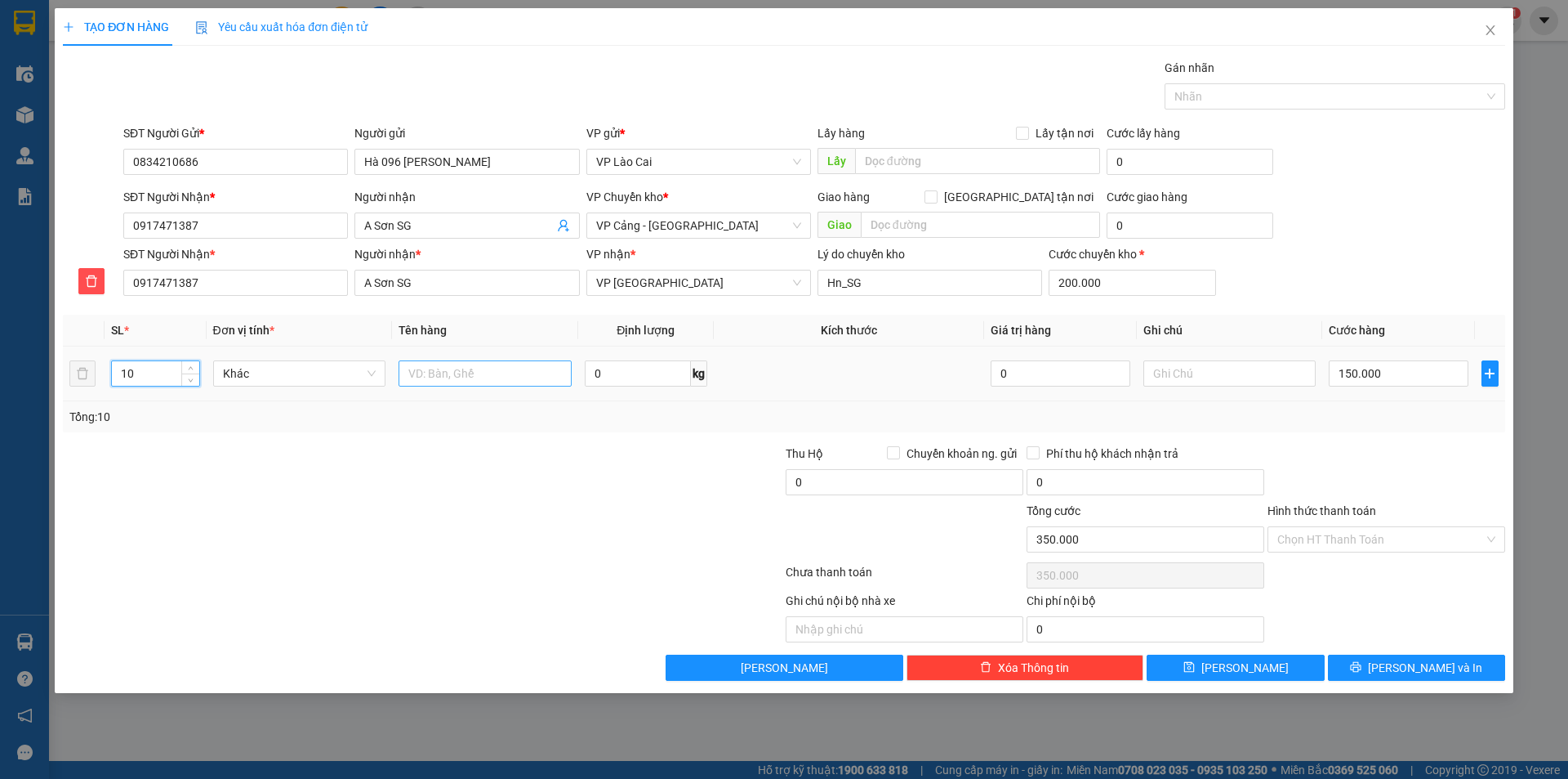
type input "10"
click at [436, 381] on input "text" at bounding box center [485, 372] width 173 height 26
type input "kiện nhỏ"
click at [1262, 676] on button "[PERSON_NAME]" at bounding box center [1235, 667] width 177 height 26
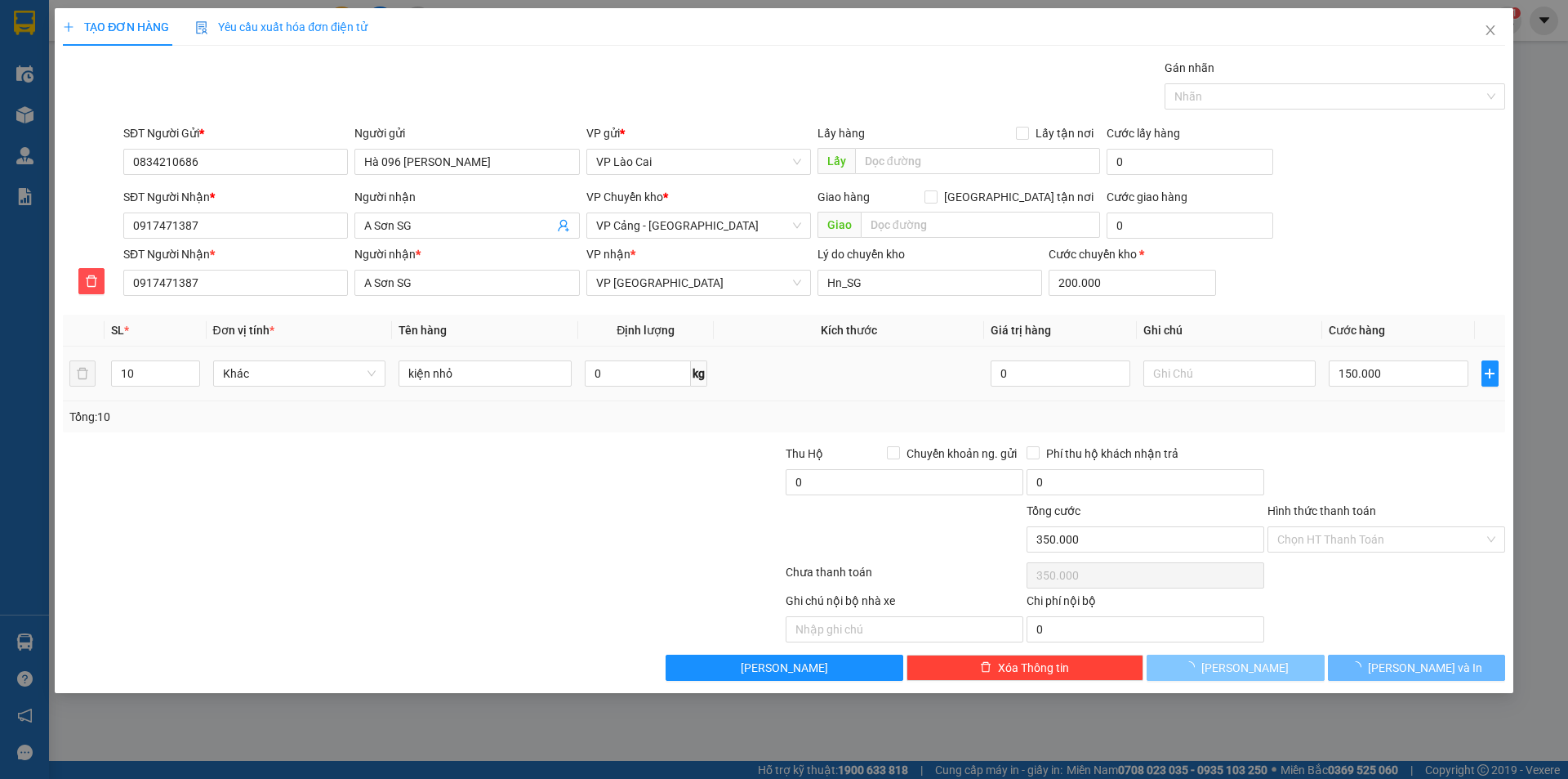
type input "1"
type input "0"
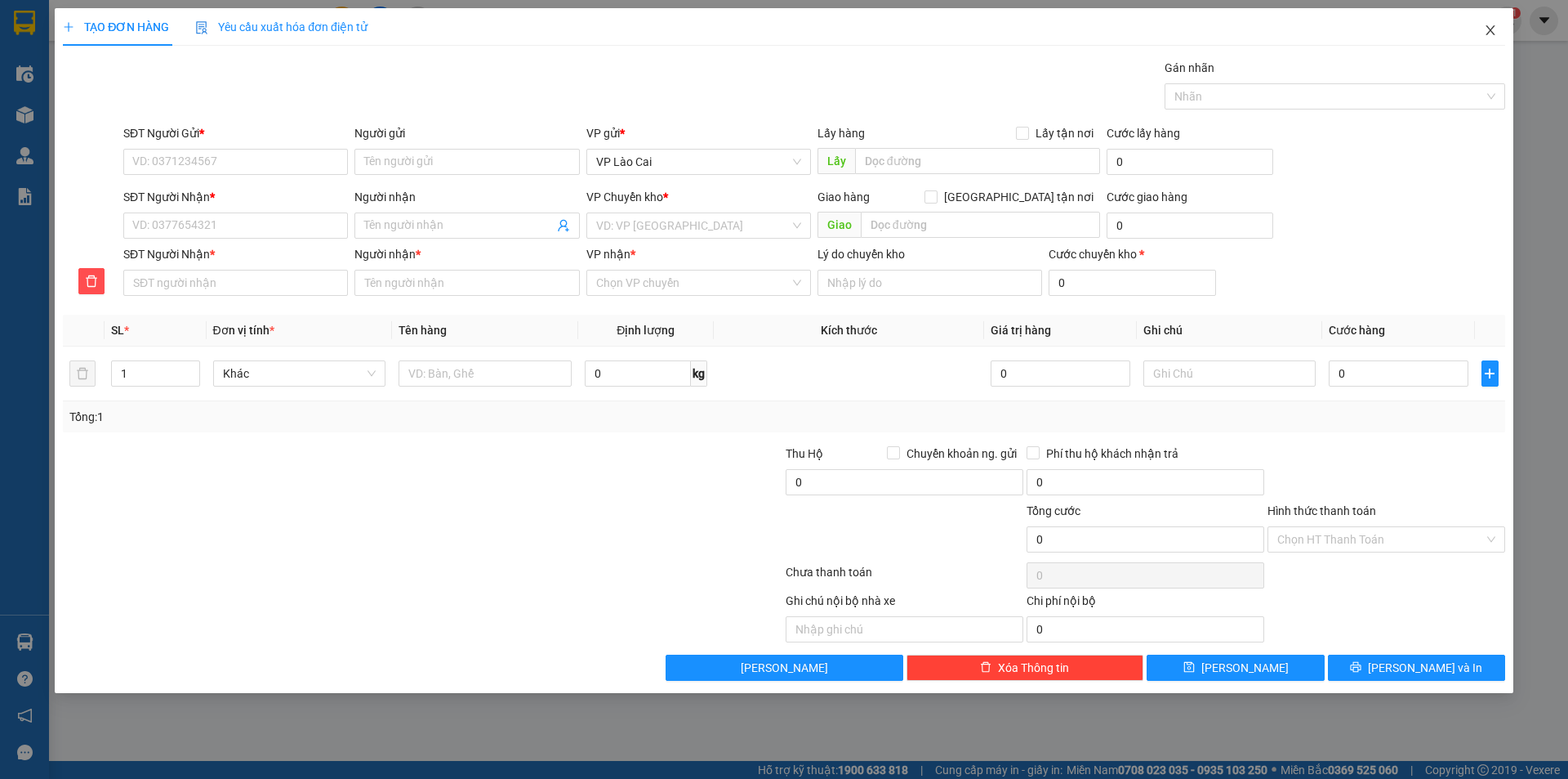
click at [1496, 30] on icon "close" at bounding box center [1491, 31] width 13 height 13
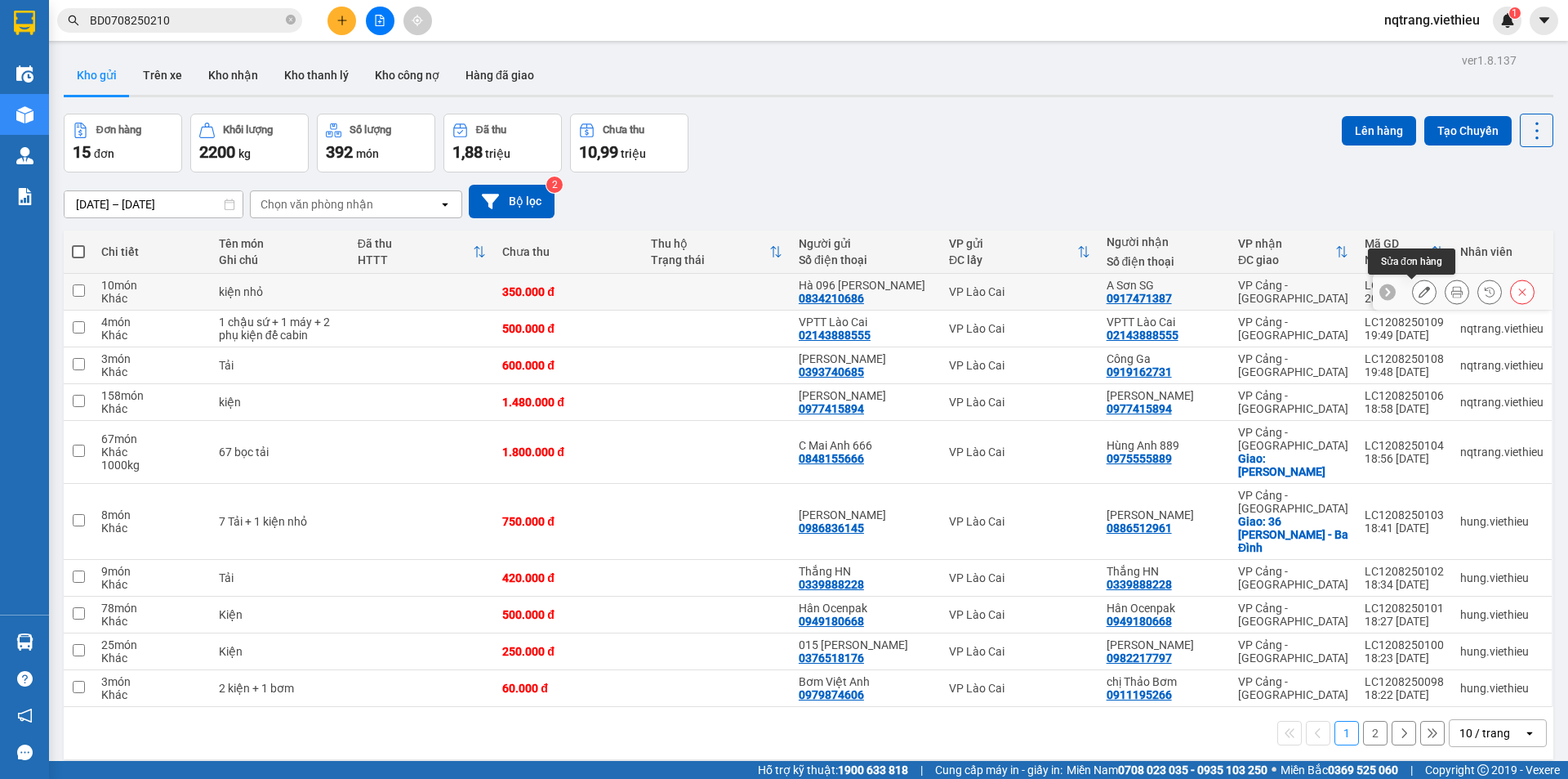
click at [1417, 291] on button at bounding box center [1424, 292] width 23 height 28
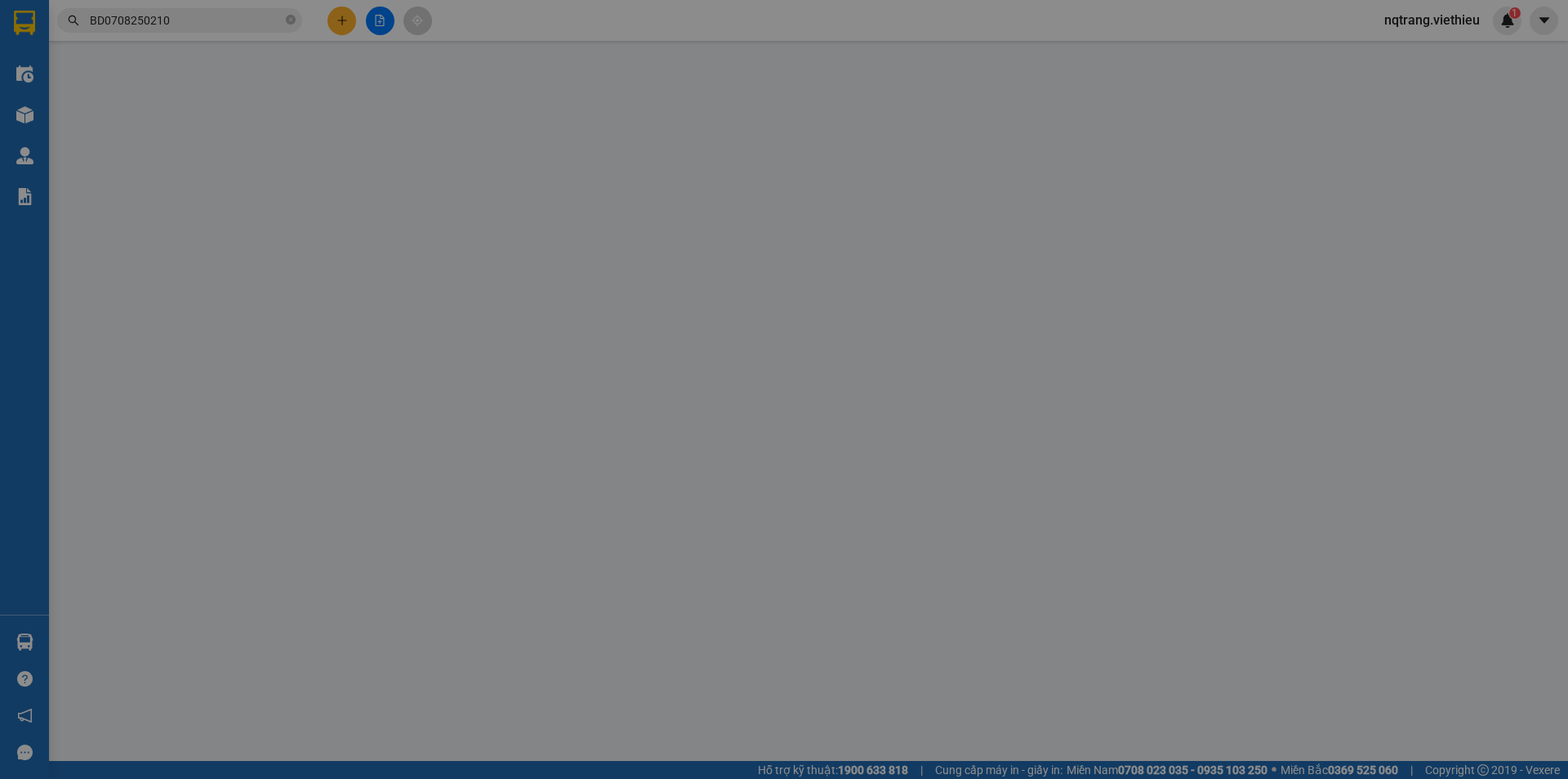
type input "0834210686"
type input "Hà 096 [PERSON_NAME]"
type input "0917471387"
type input "A Sơn SG"
type input "350.000"
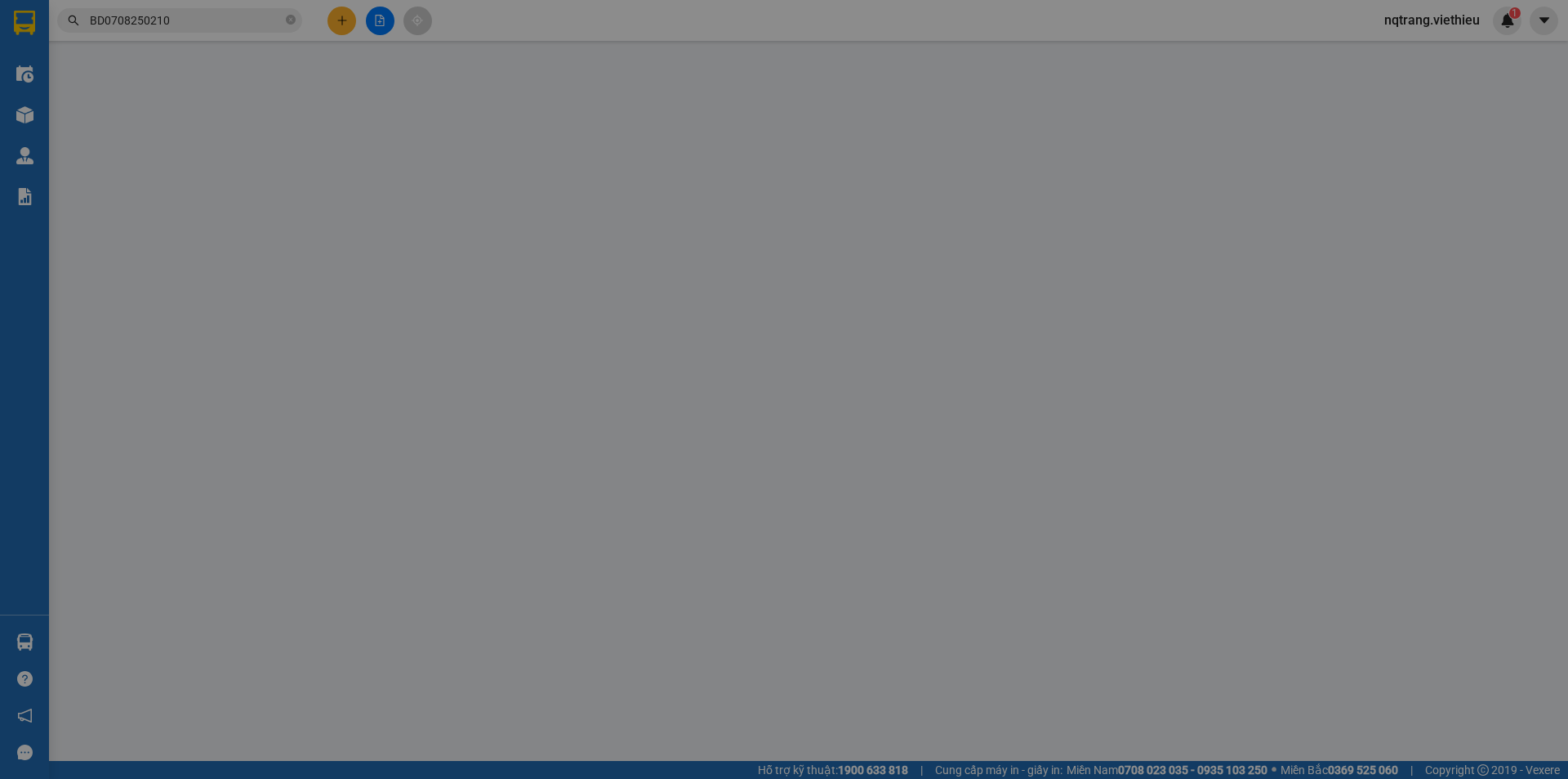
type input "350.000"
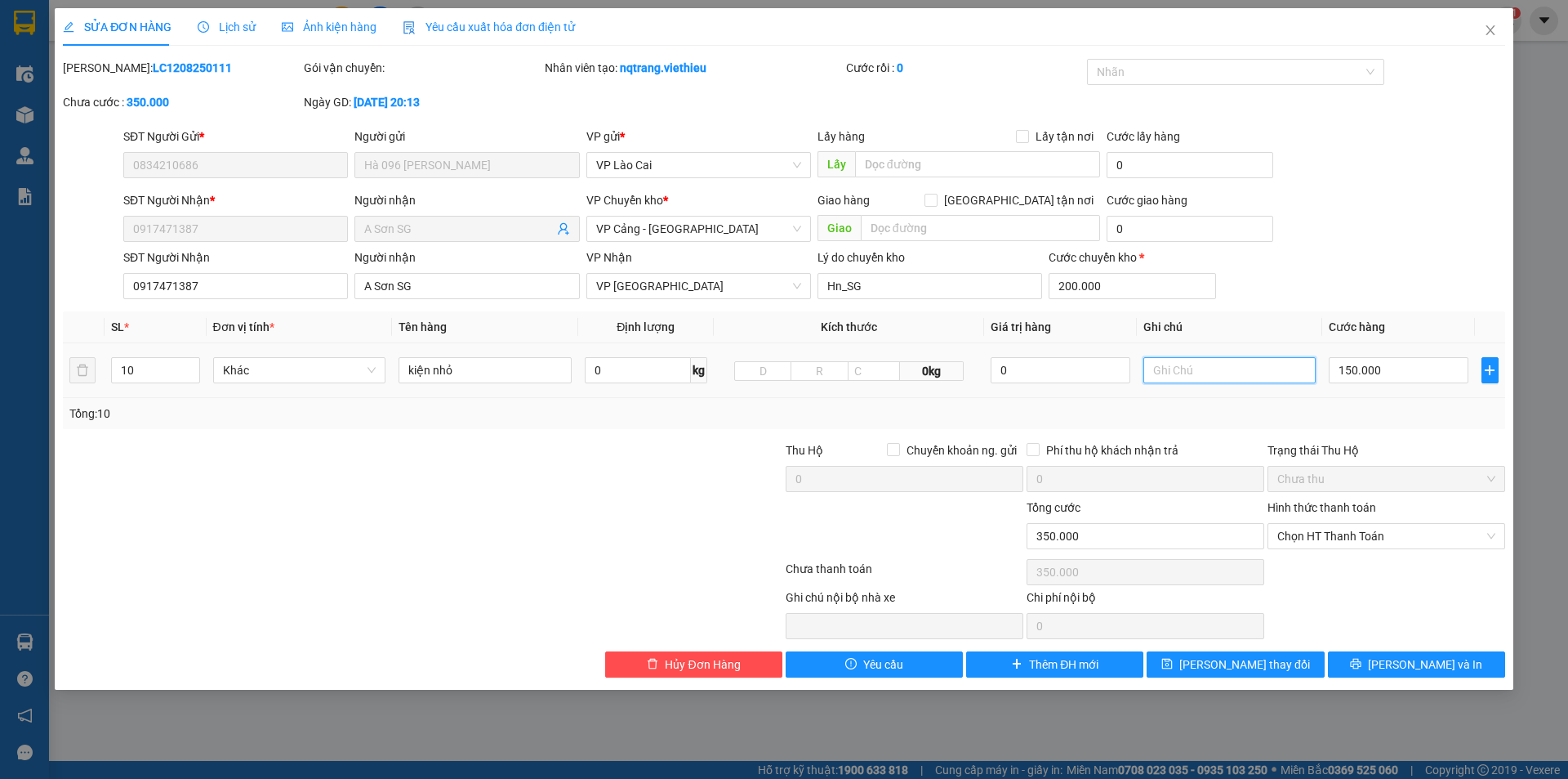
click at [1167, 367] on input "text" at bounding box center [1230, 369] width 173 height 26
type input "a"
type input "Dán mã VPLC"
click at [482, 548] on div at bounding box center [302, 527] width 482 height 57
click at [1269, 667] on span "[PERSON_NAME] thay đổi" at bounding box center [1244, 664] width 130 height 18
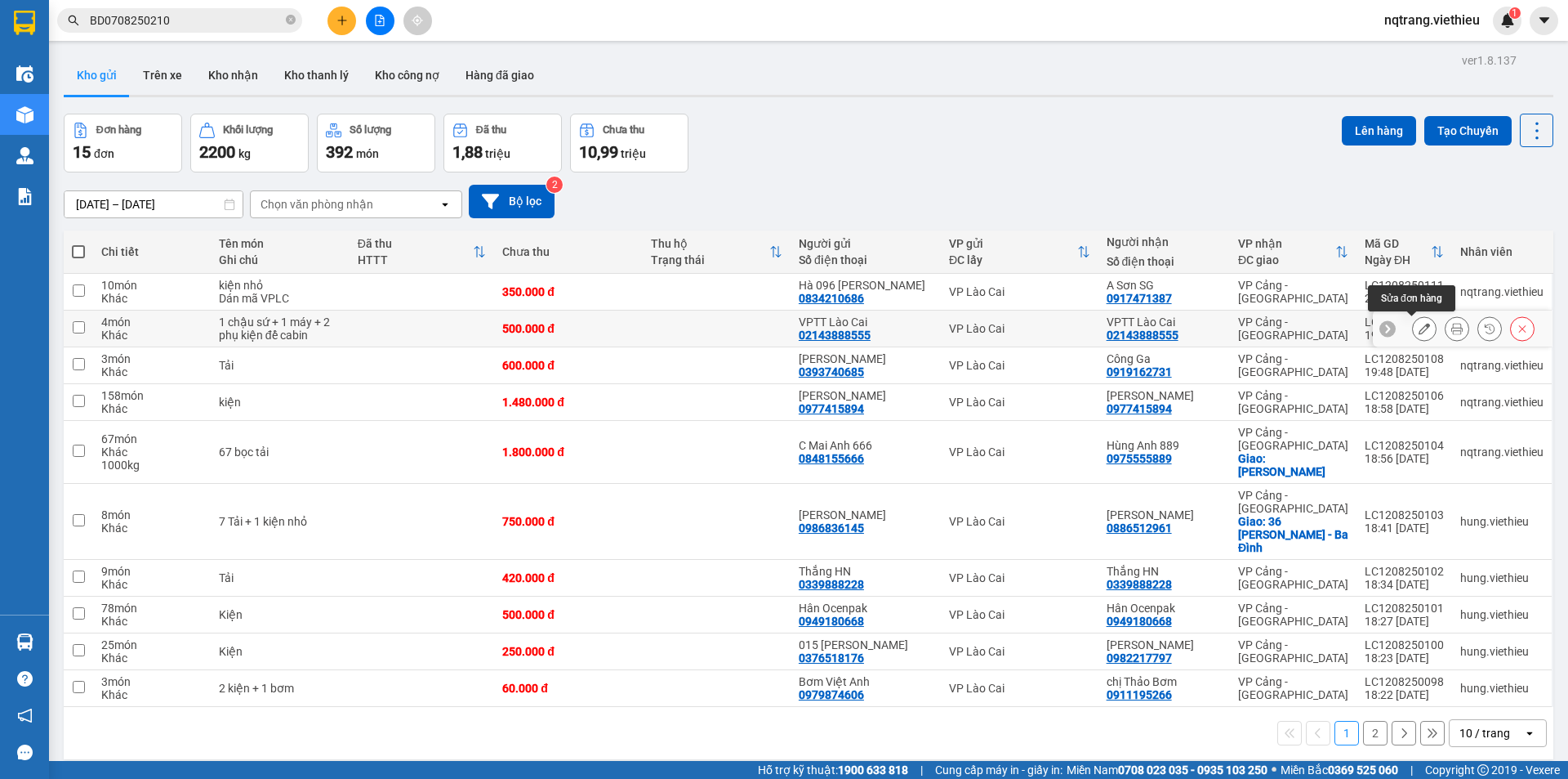
click at [1418, 326] on icon at bounding box center [1424, 328] width 12 height 12
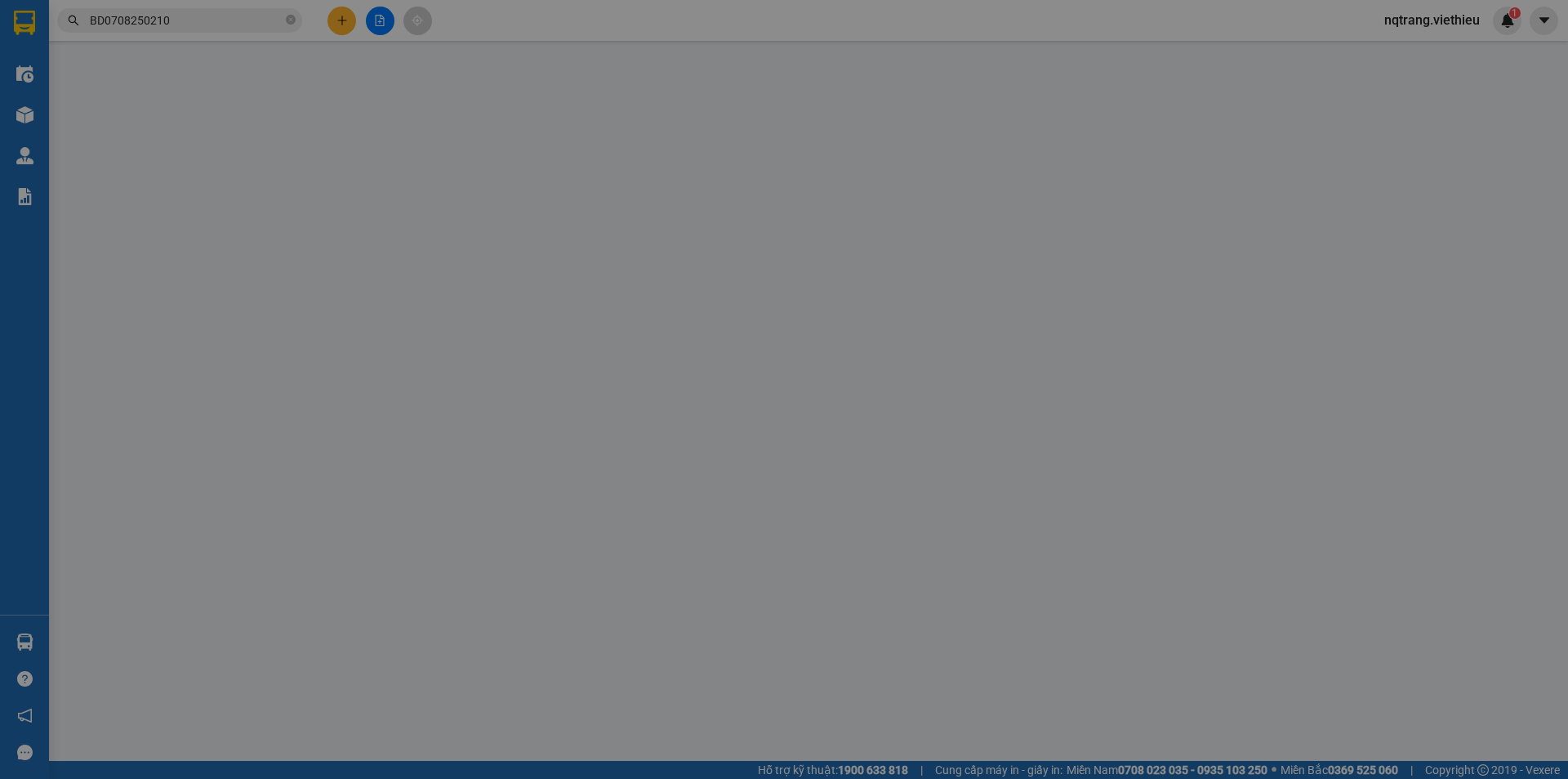
type input "02143888555"
type input "VPTT Lào Cai"
type input "02143888555"
type input "VPTT Lào Cai"
type input "500.000"
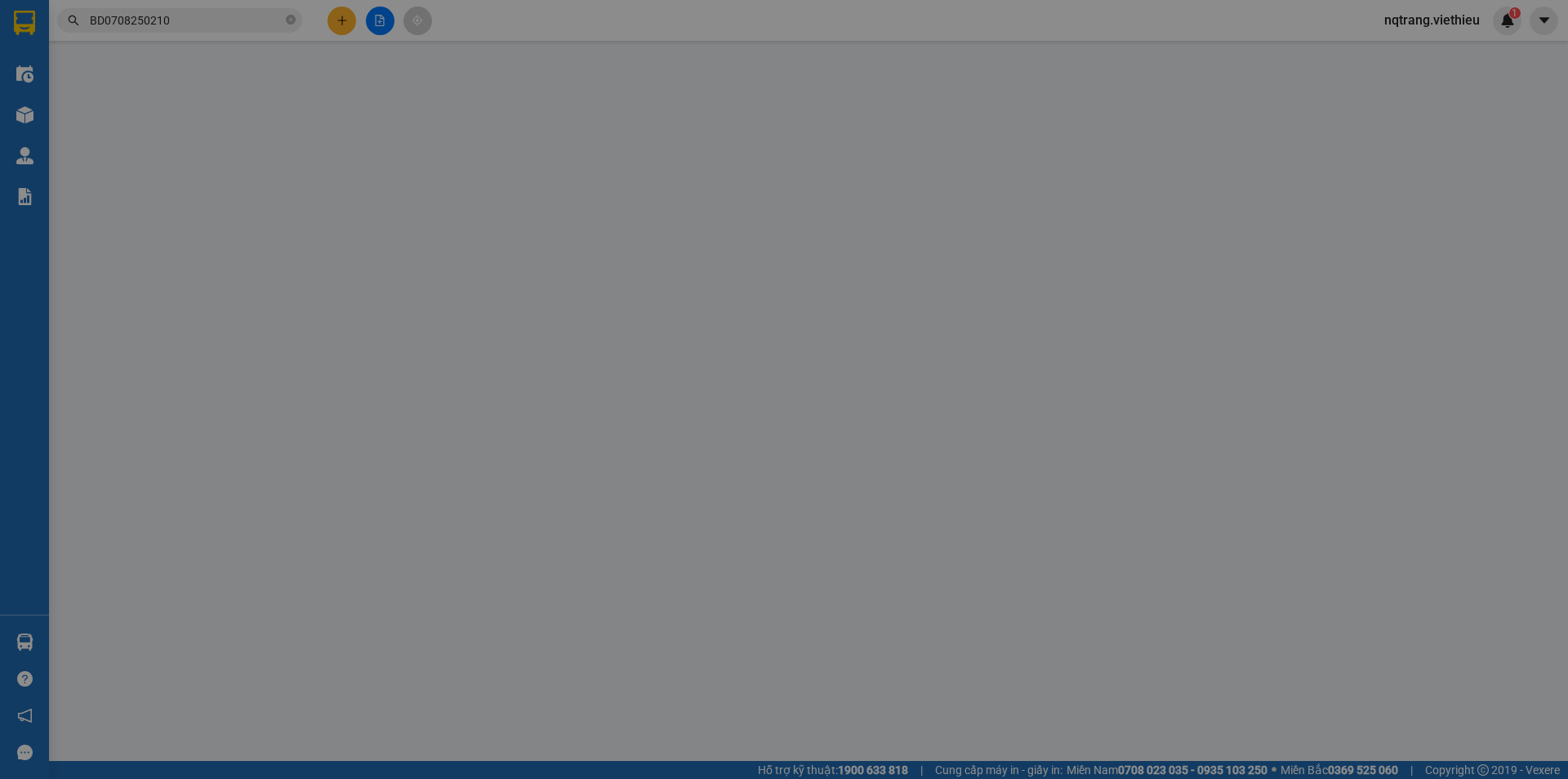
type input "500.000"
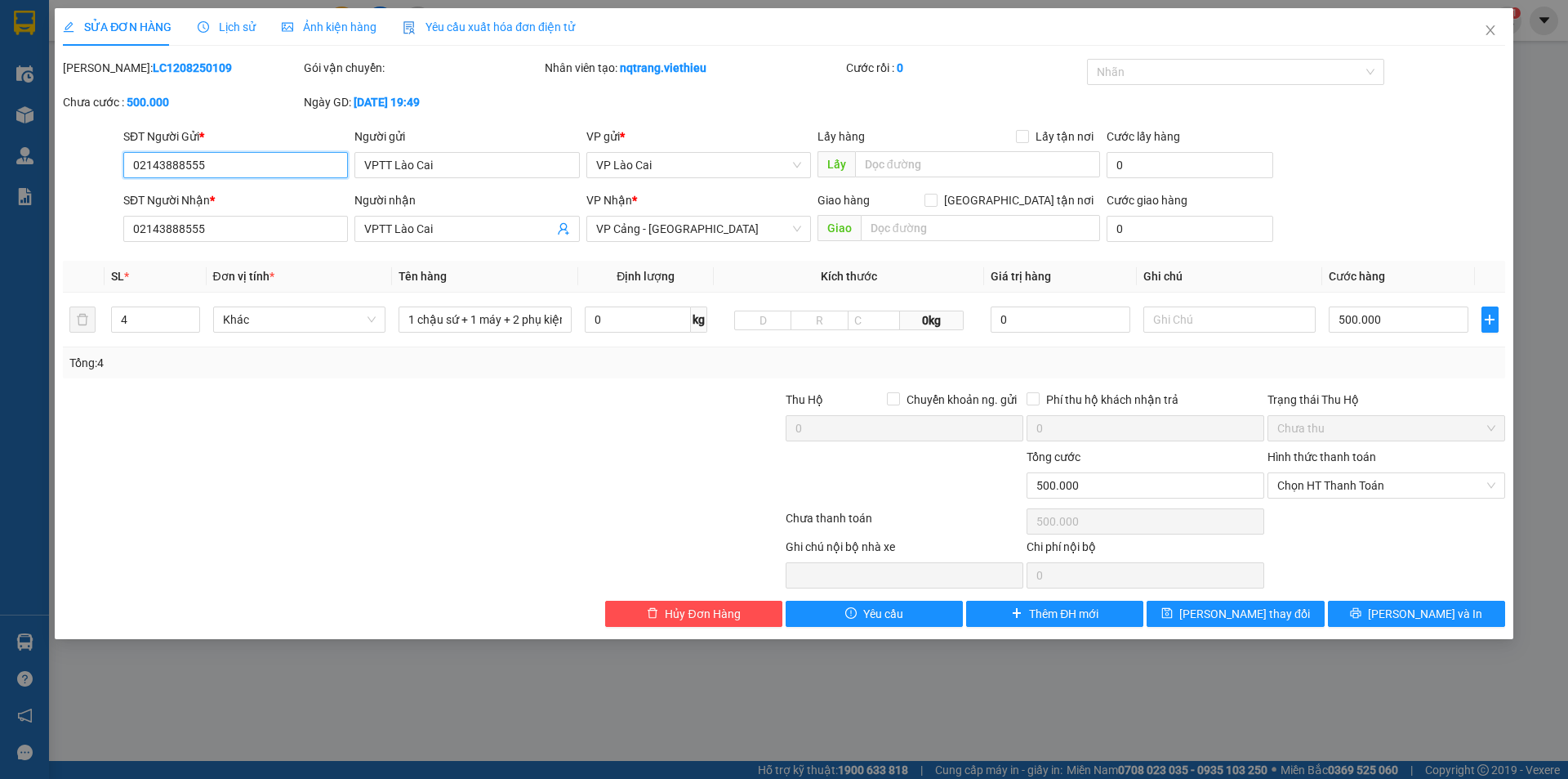
drag, startPoint x: 211, startPoint y: 163, endPoint x: 103, endPoint y: 162, distance: 108.0
click at [103, 162] on div "SĐT Người Gửi * 02143888555 02143888555 Người gửi VPTT Lào Cai VP gửi * VP Lào …" at bounding box center [784, 155] width 1446 height 57
type input "0989149839"
click at [430, 165] on input "VPTT Lào Cai" at bounding box center [467, 165] width 224 height 26
drag, startPoint x: 472, startPoint y: 165, endPoint x: 312, endPoint y: 157, distance: 160.2
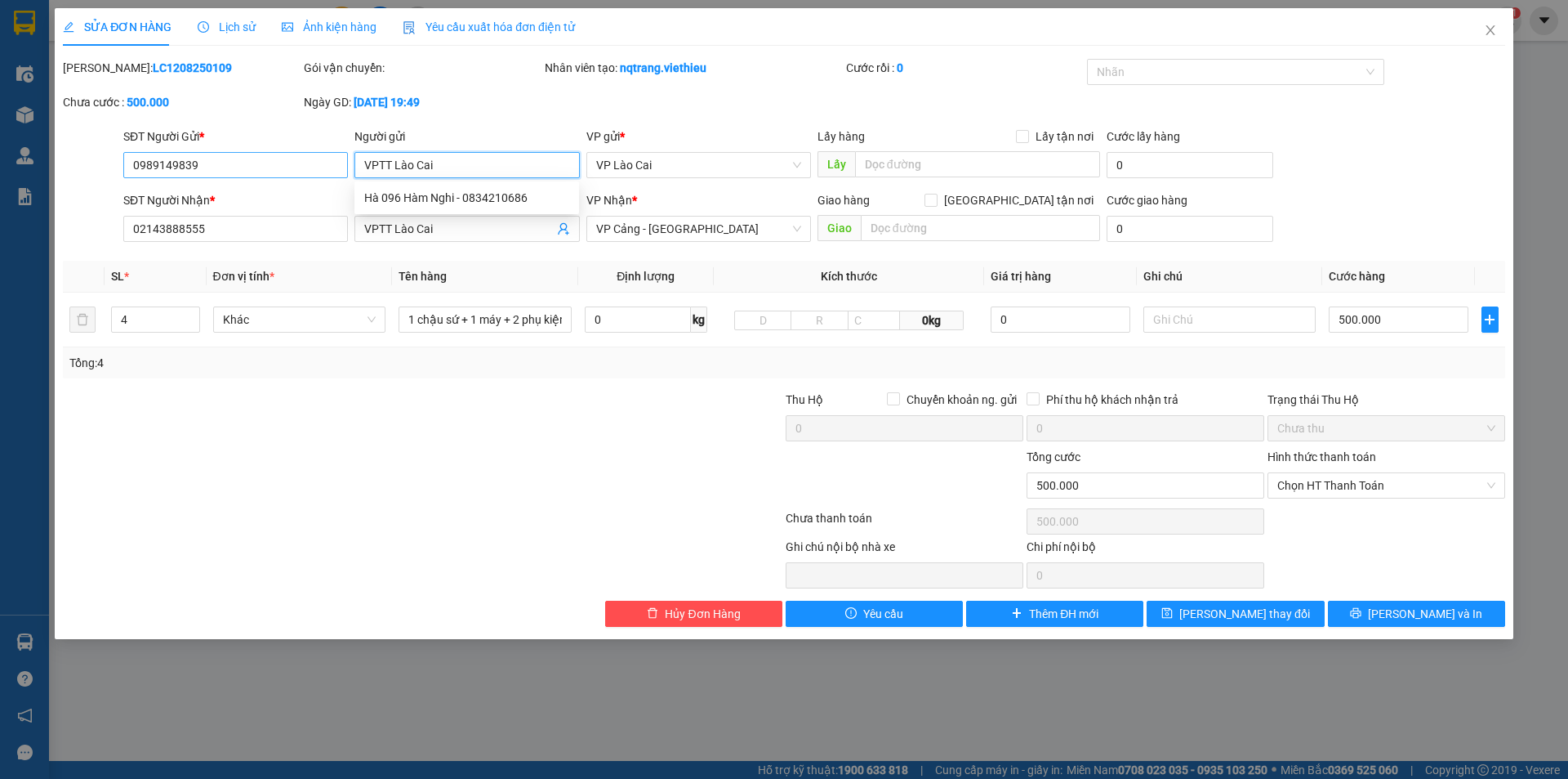
click at [312, 157] on div "SĐT Người Gửi * 0989149839 Người gửi VPTT Lào Cai VP gửi * VP Lào Cai Lấy hàng …" at bounding box center [813, 155] width 1389 height 57
type input "0"
type input "271 [PERSON_NAME]"
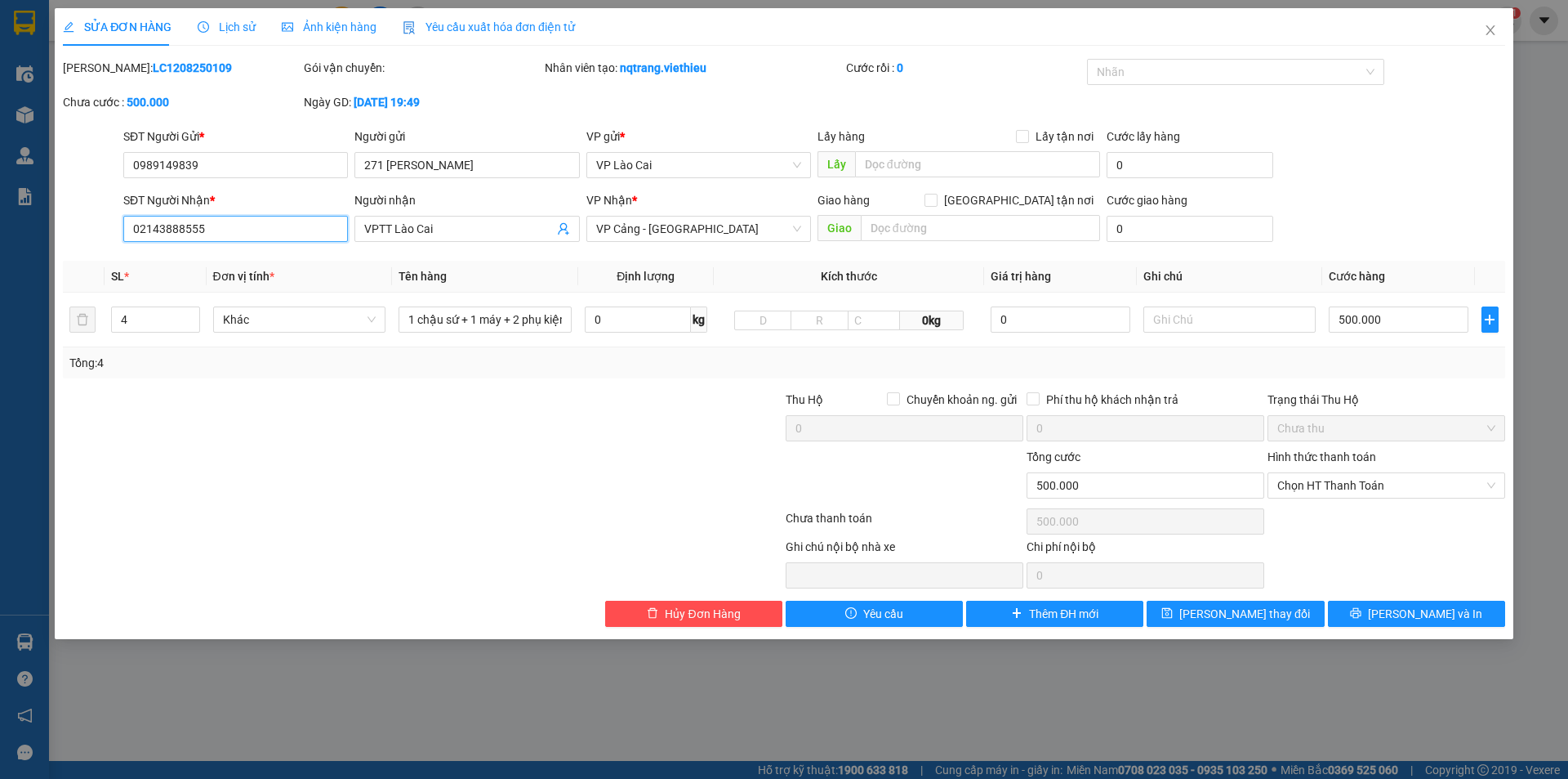
click at [236, 230] on input "02143888555" at bounding box center [235, 228] width 224 height 26
drag, startPoint x: 227, startPoint y: 228, endPoint x: 95, endPoint y: 211, distance: 133.1
click at [95, 211] on div "SĐT Người Nhận * 02143888555 02143888555 Người nhận VPTT Lào Cai VP Nhận * VP C…" at bounding box center [784, 219] width 1446 height 57
click at [936, 202] on input "[GEOGRAPHIC_DATA] tận nơi" at bounding box center [931, 200] width 12 height 12
checkbox input "true"
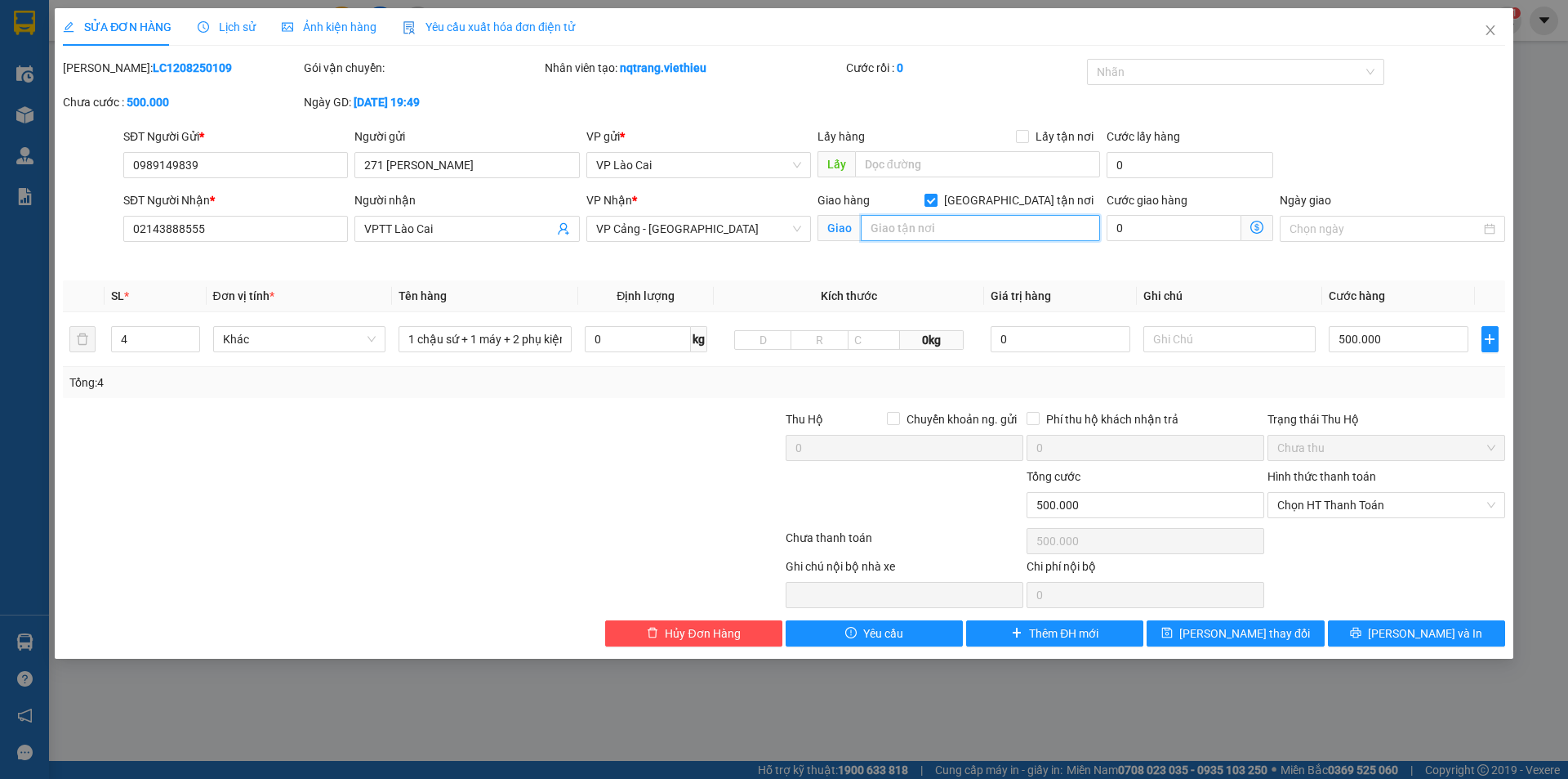
click at [986, 228] on input "text" at bounding box center [981, 227] width 239 height 26
type input "4"
click at [936, 199] on input "[GEOGRAPHIC_DATA] tận nơi" at bounding box center [931, 200] width 12 height 12
checkbox input "false"
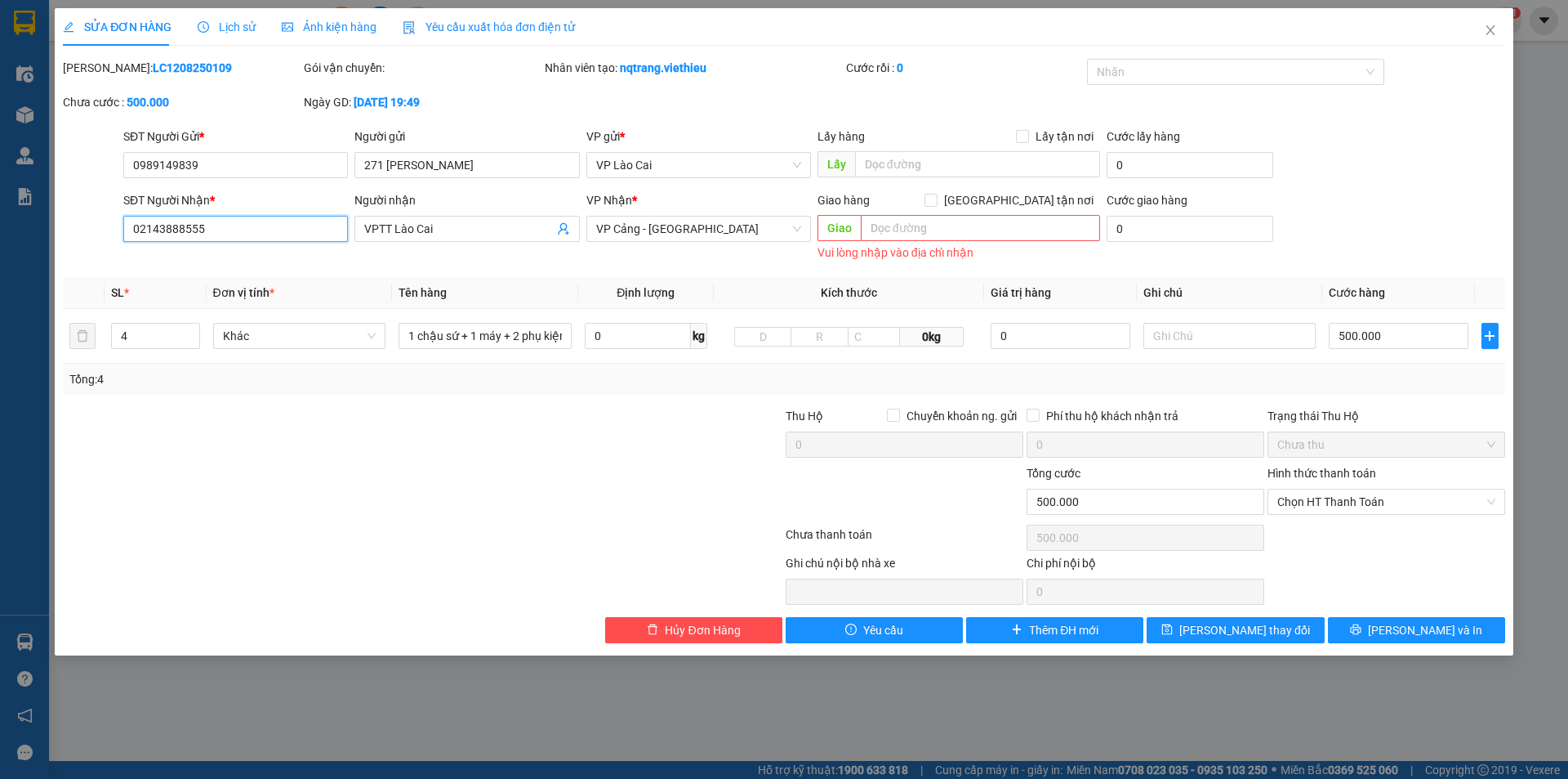
click at [213, 225] on input "02143888555" at bounding box center [235, 228] width 224 height 26
drag, startPoint x: 210, startPoint y: 166, endPoint x: 113, endPoint y: 167, distance: 97.0
click at [113, 167] on div "SĐT Người Gửi * 0989149839 0989149839 Người gửi 271 [PERSON_NAME] VP gửi * VP L…" at bounding box center [784, 155] width 1446 height 57
drag, startPoint x: 228, startPoint y: 229, endPoint x: 121, endPoint y: 236, distance: 107.2
click at [121, 236] on div "SĐT Người Nhận * 02143888555 02143888555" at bounding box center [235, 228] width 231 height 73
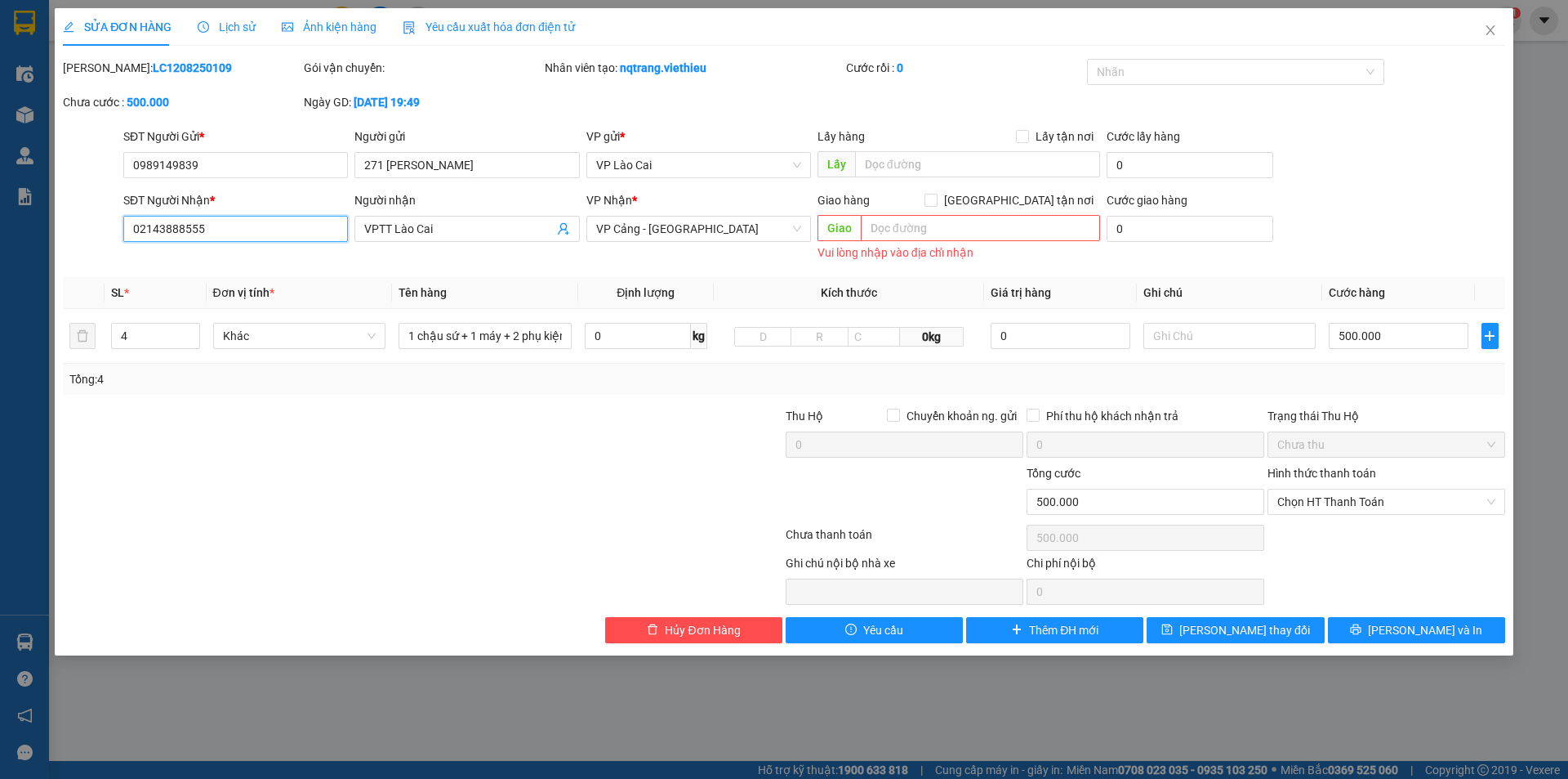
paste input "989149839"
type input "0989149839"
drag, startPoint x: 435, startPoint y: 165, endPoint x: 347, endPoint y: 180, distance: 89.3
click at [347, 180] on div "SĐT Người Gửi * 0989149839 Người gửi [GEOGRAPHIC_DATA] 271 [PERSON_NAME] VP gửi…" at bounding box center [813, 155] width 1389 height 57
drag, startPoint x: 452, startPoint y: 234, endPoint x: 328, endPoint y: 244, distance: 124.4
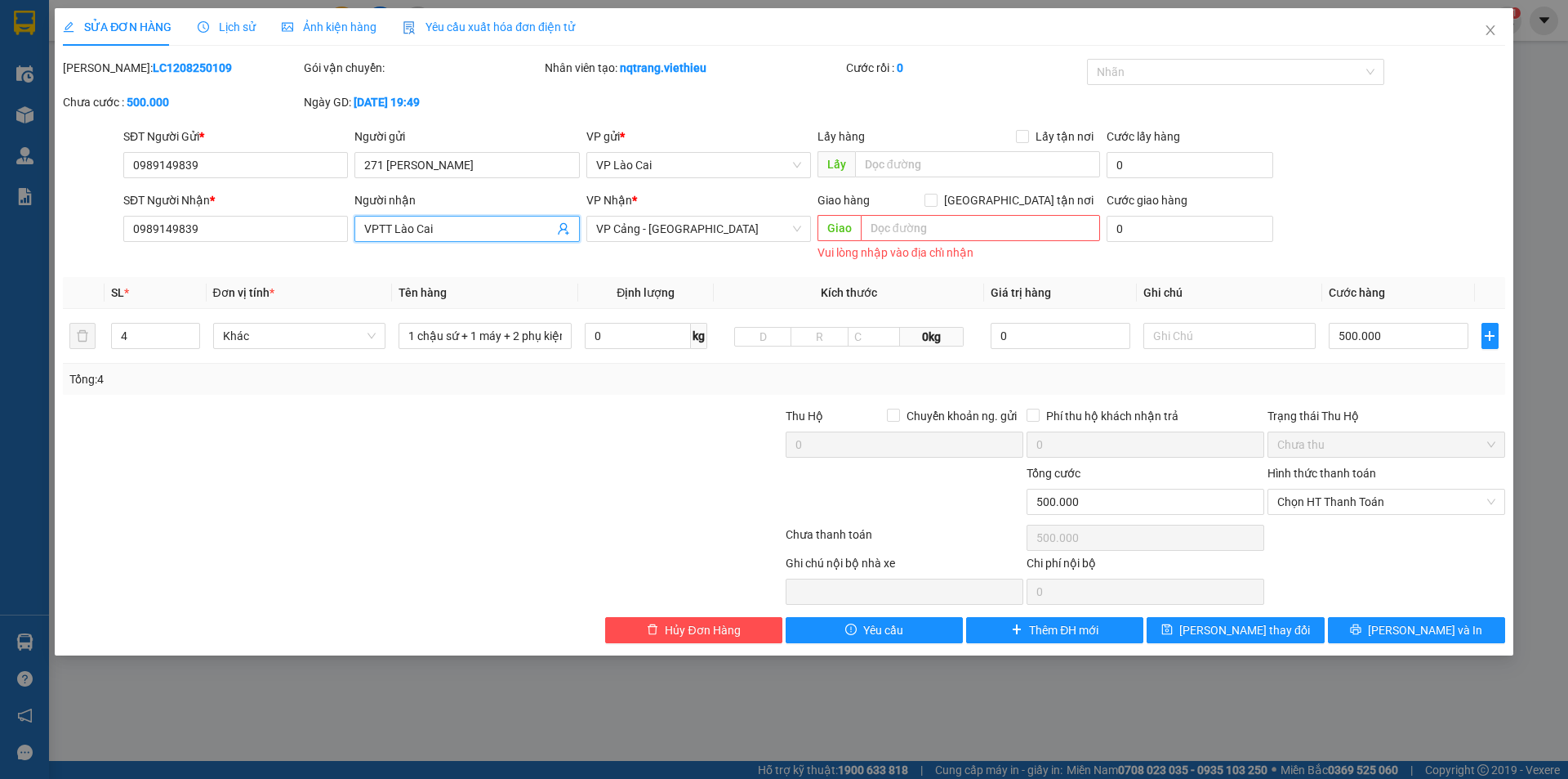
click at [328, 244] on div "SĐT Người Nhận * 0989149839 Người nhận VPTT Lào Cai VPTT Lào Cai VP Nhận * VP C…" at bounding box center [813, 228] width 1389 height 73
paste input "271 [PERSON_NAME]"
type input "271 [PERSON_NAME]"
click at [609, 451] on div at bounding box center [664, 435] width 241 height 57
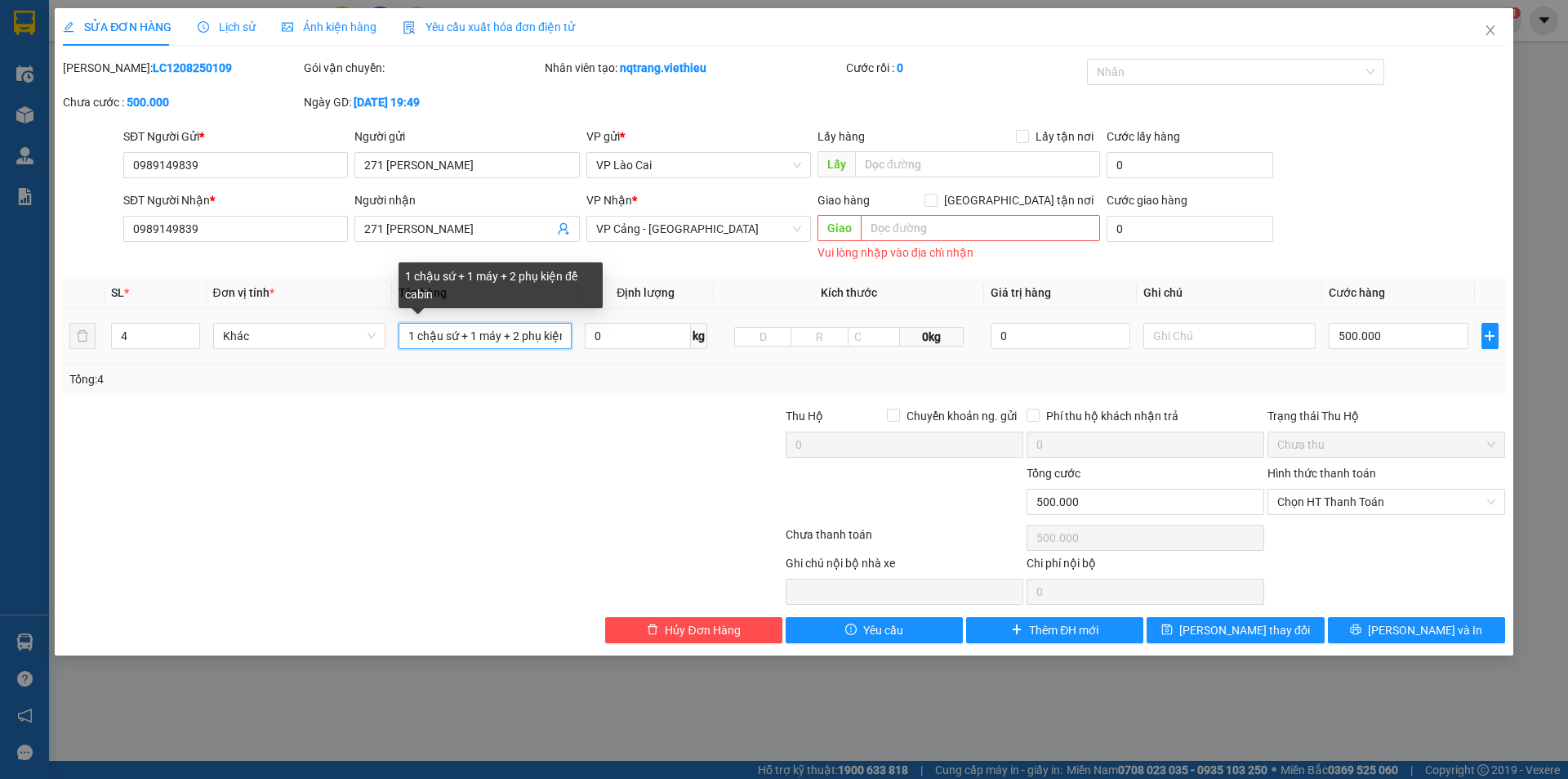
click at [563, 338] on input "1 chậu sứ + 1 máy + 2 phụ kiện để cabin" at bounding box center [485, 335] width 173 height 26
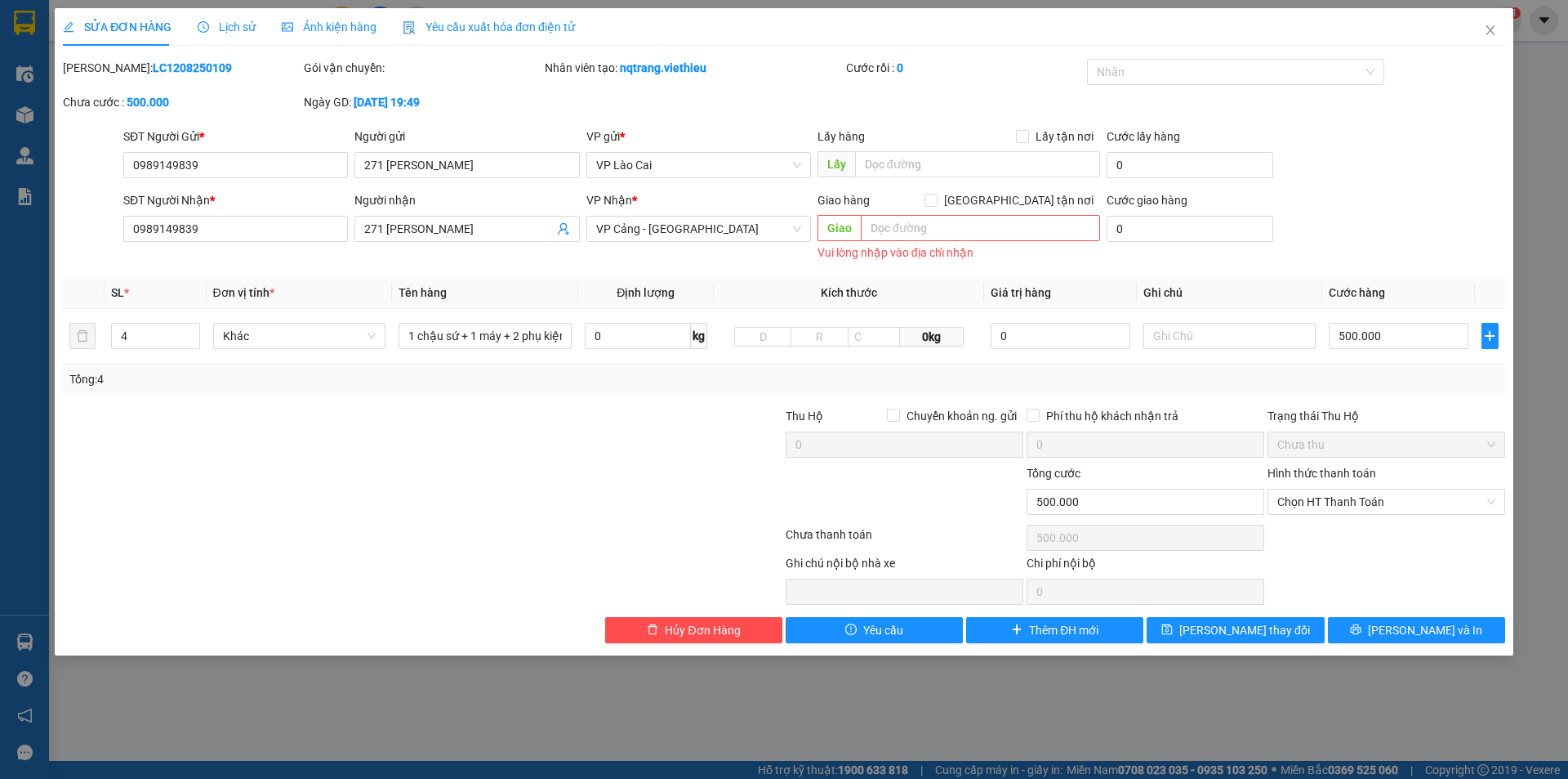
click at [648, 452] on div at bounding box center [664, 435] width 241 height 57
click at [1398, 342] on input "500.000" at bounding box center [1398, 335] width 139 height 26
type input "6"
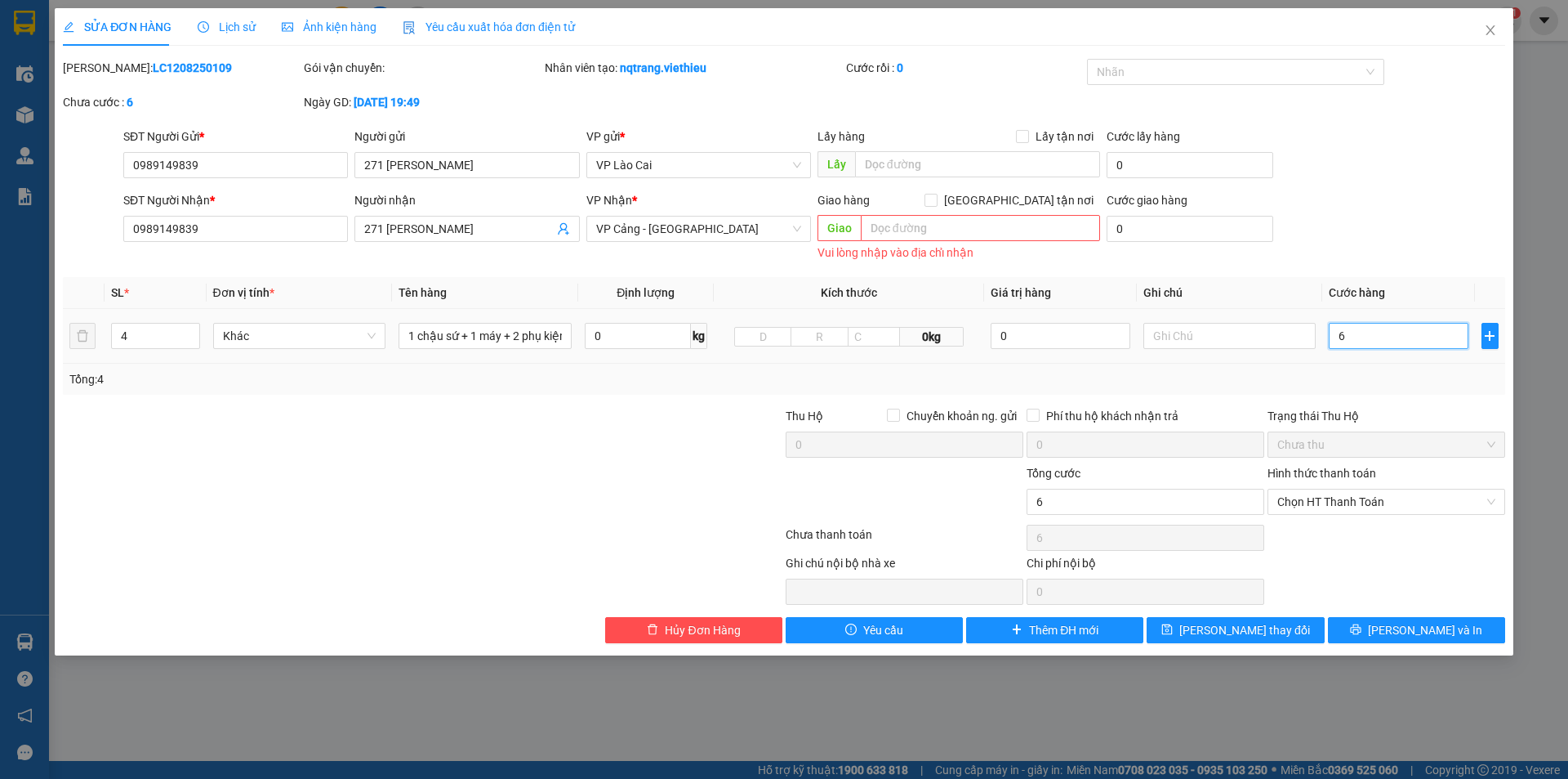
type input "60"
type input "600"
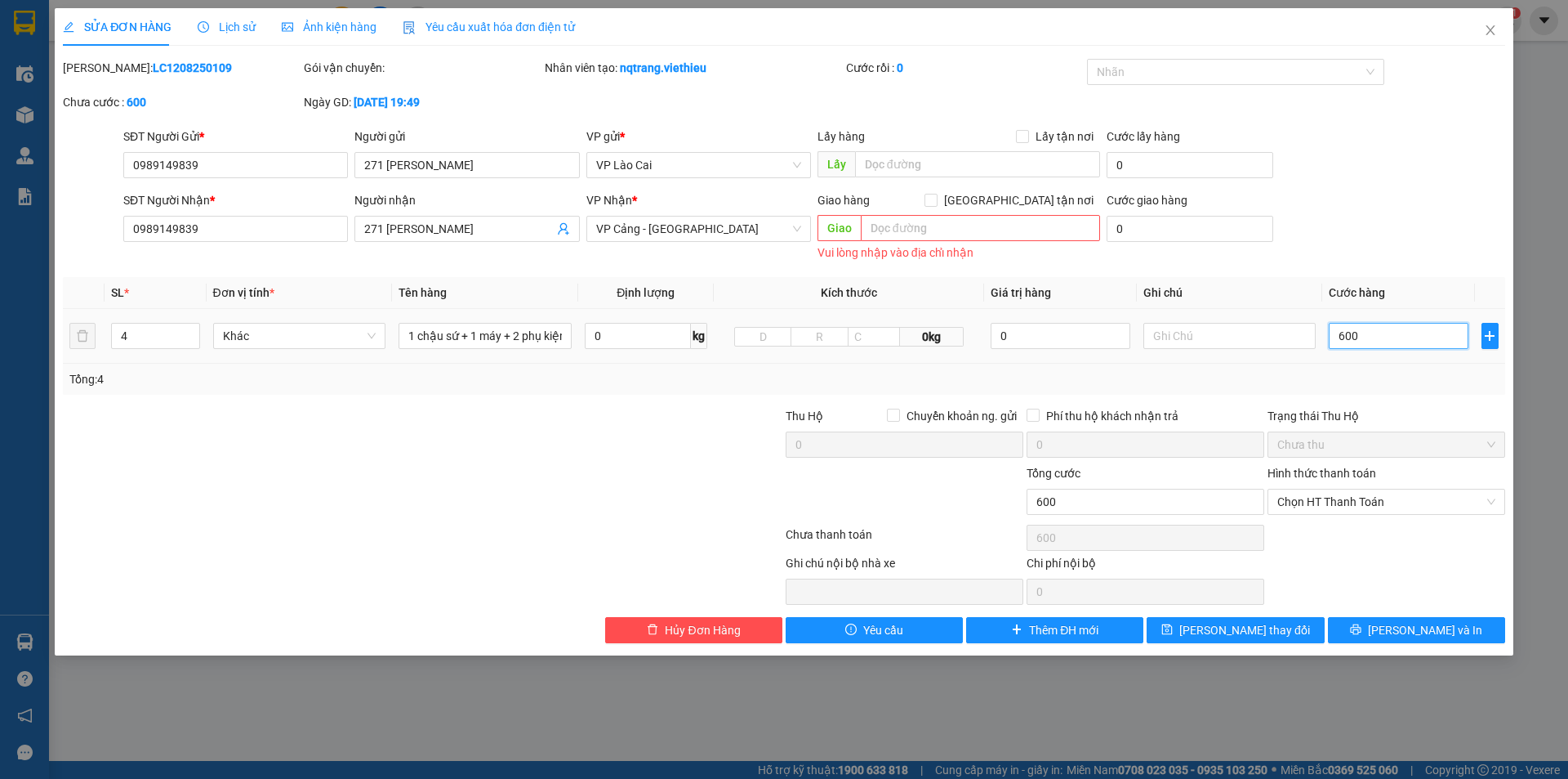
type input "6.000"
type input "60.000"
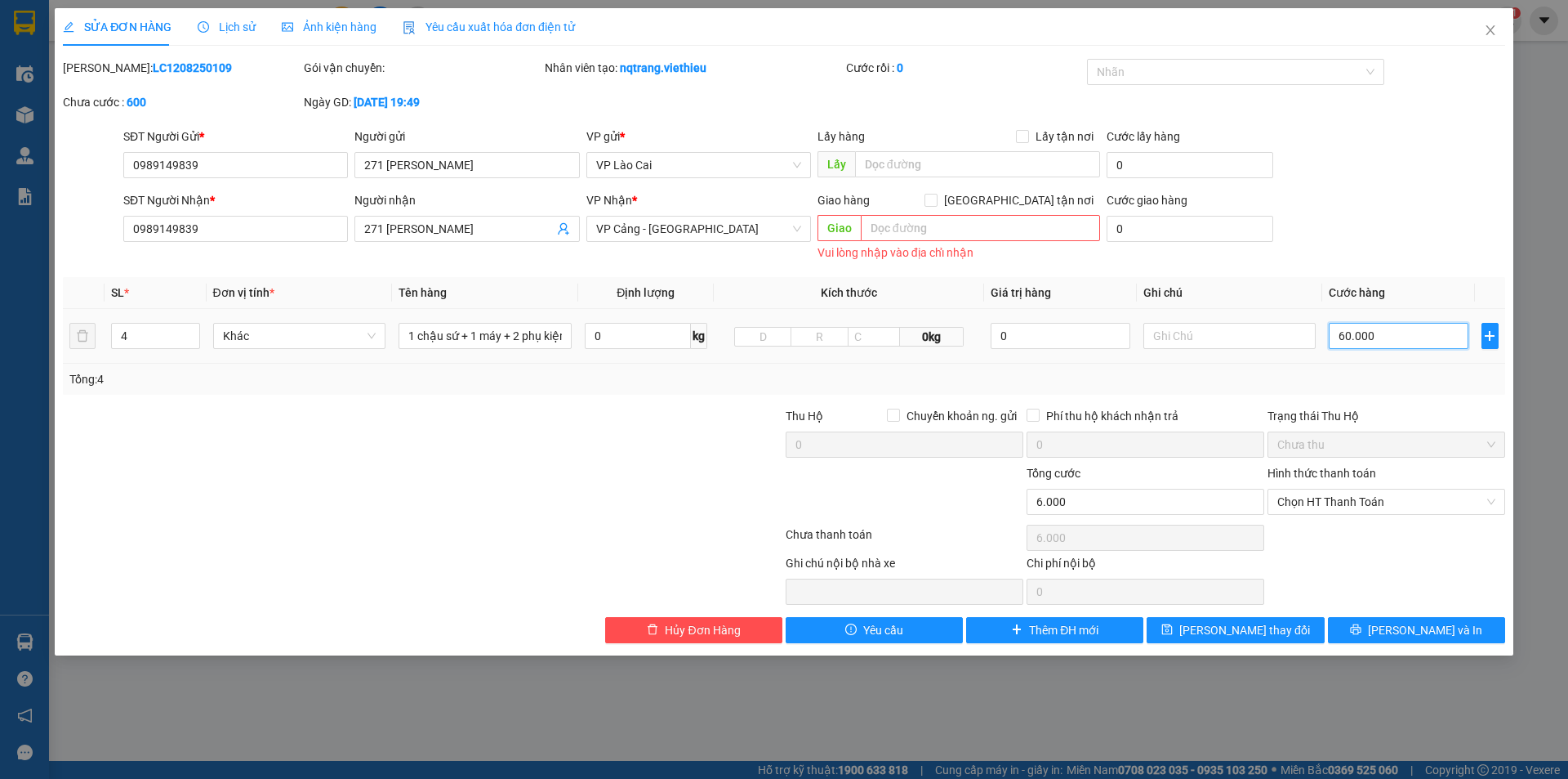
type input "60.000"
type input "600.000"
click at [1258, 629] on span "[PERSON_NAME] thay đổi" at bounding box center [1244, 630] width 130 height 18
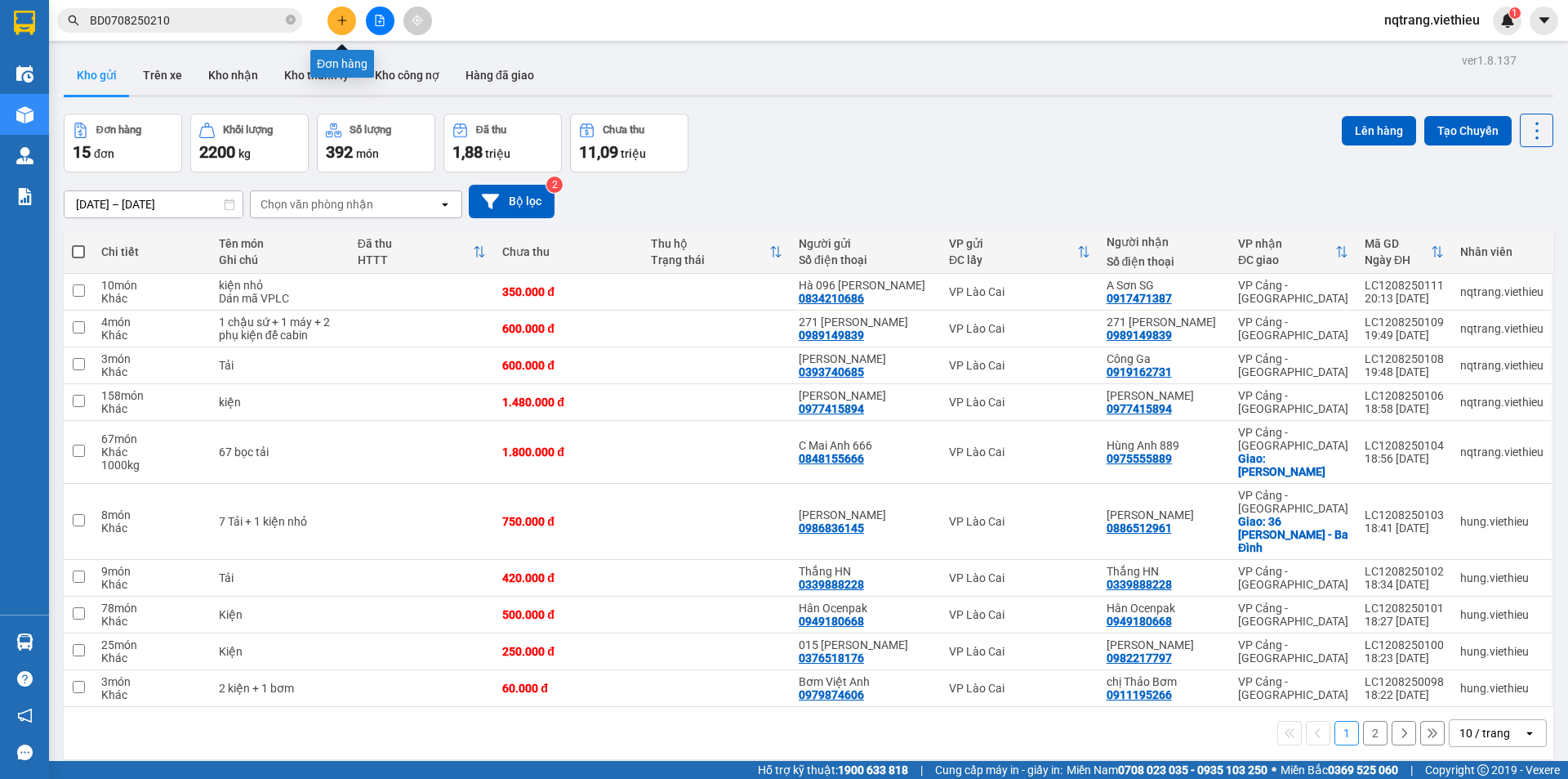
click at [345, 14] on button at bounding box center [342, 21] width 28 height 28
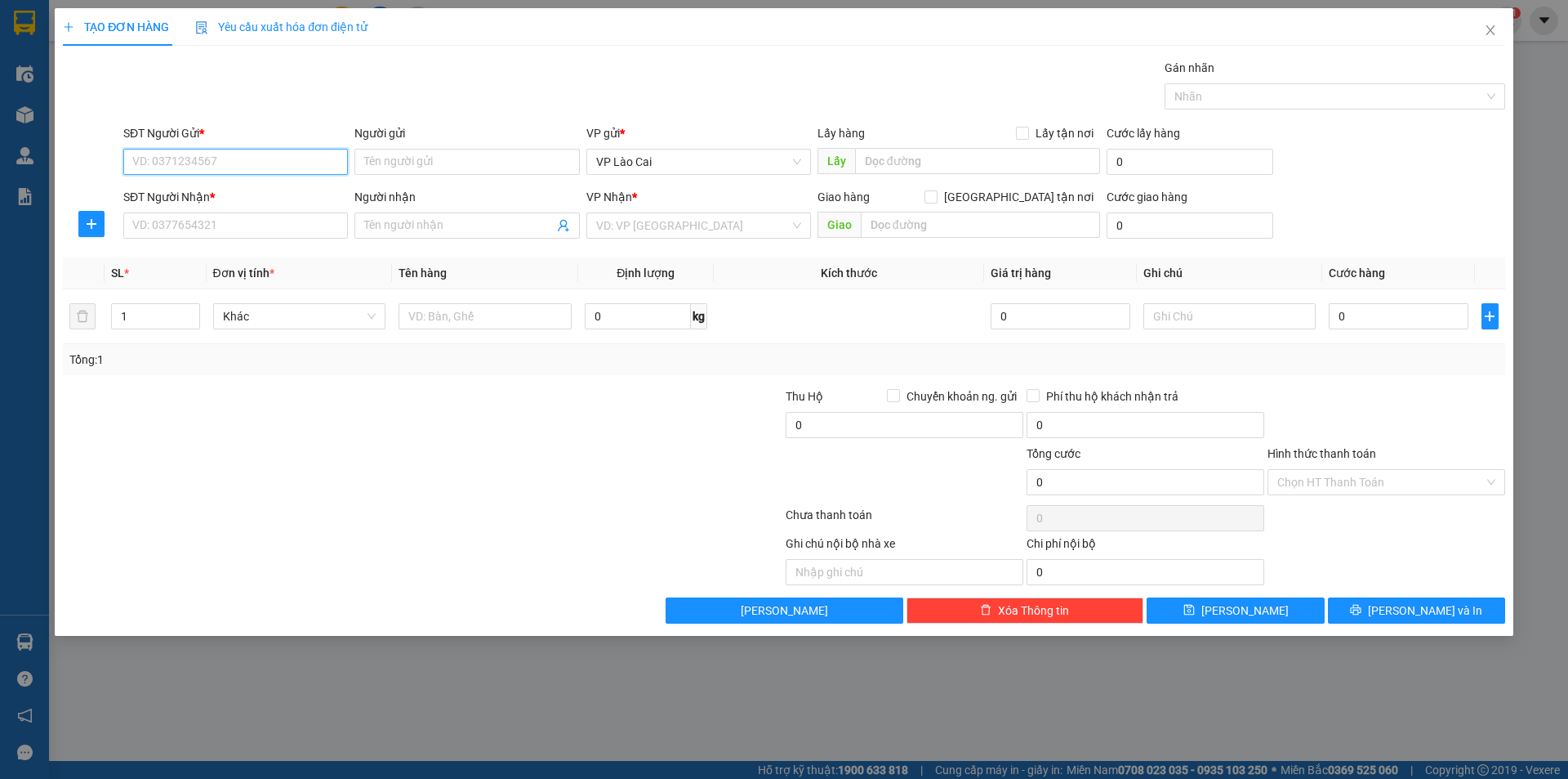
click at [281, 165] on input "SĐT Người Gửi *" at bounding box center [235, 161] width 224 height 26
type input "0981547588"
click at [406, 160] on input "Người gửi" at bounding box center [467, 161] width 224 height 26
type input "A Quảng Luyện Đồng"
click at [182, 225] on input "SĐT Người Nhận *" at bounding box center [235, 225] width 224 height 26
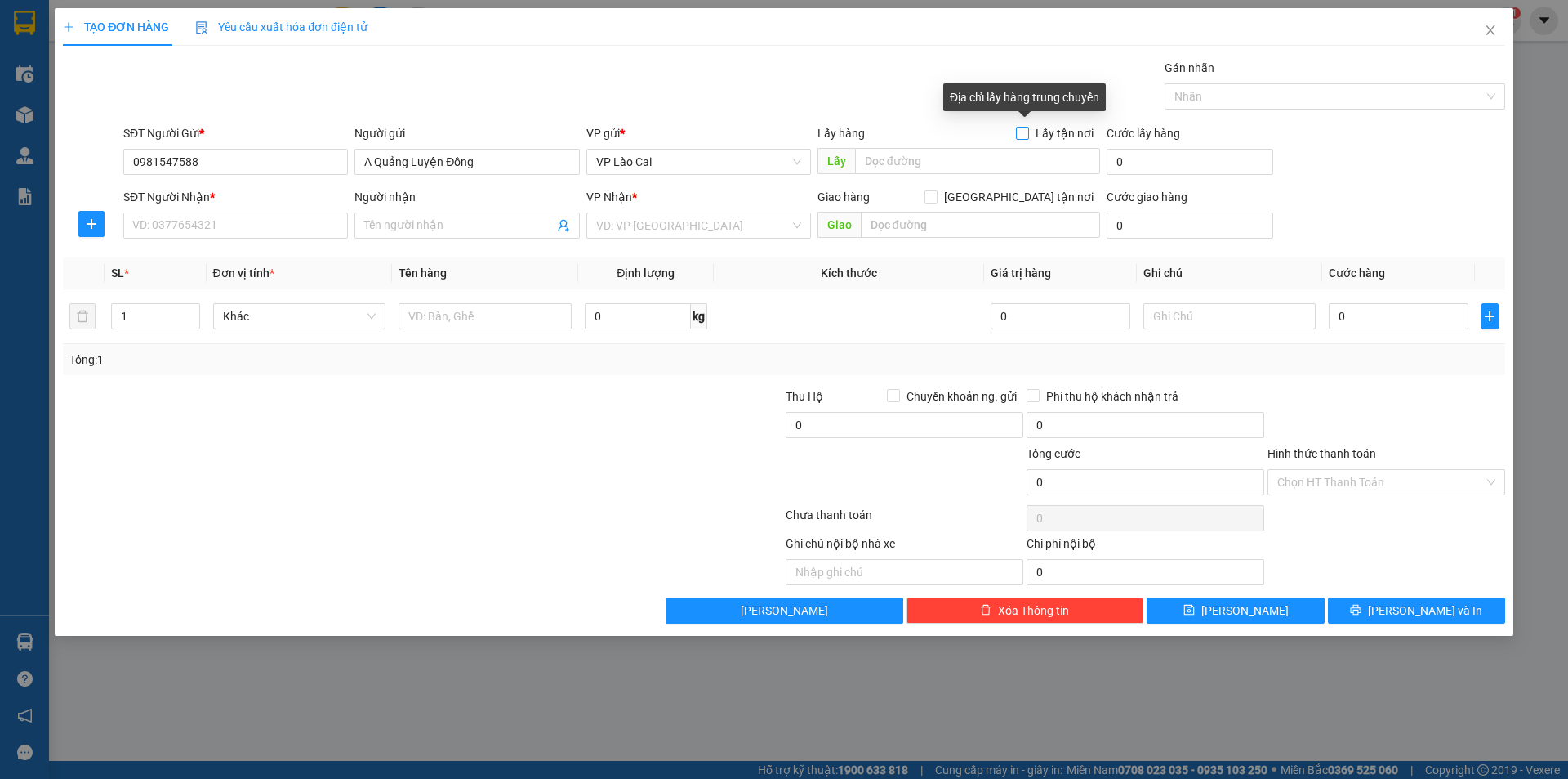
click at [1027, 131] on input "Lấy tận nơi" at bounding box center [1022, 132] width 12 height 12
checkbox input "true"
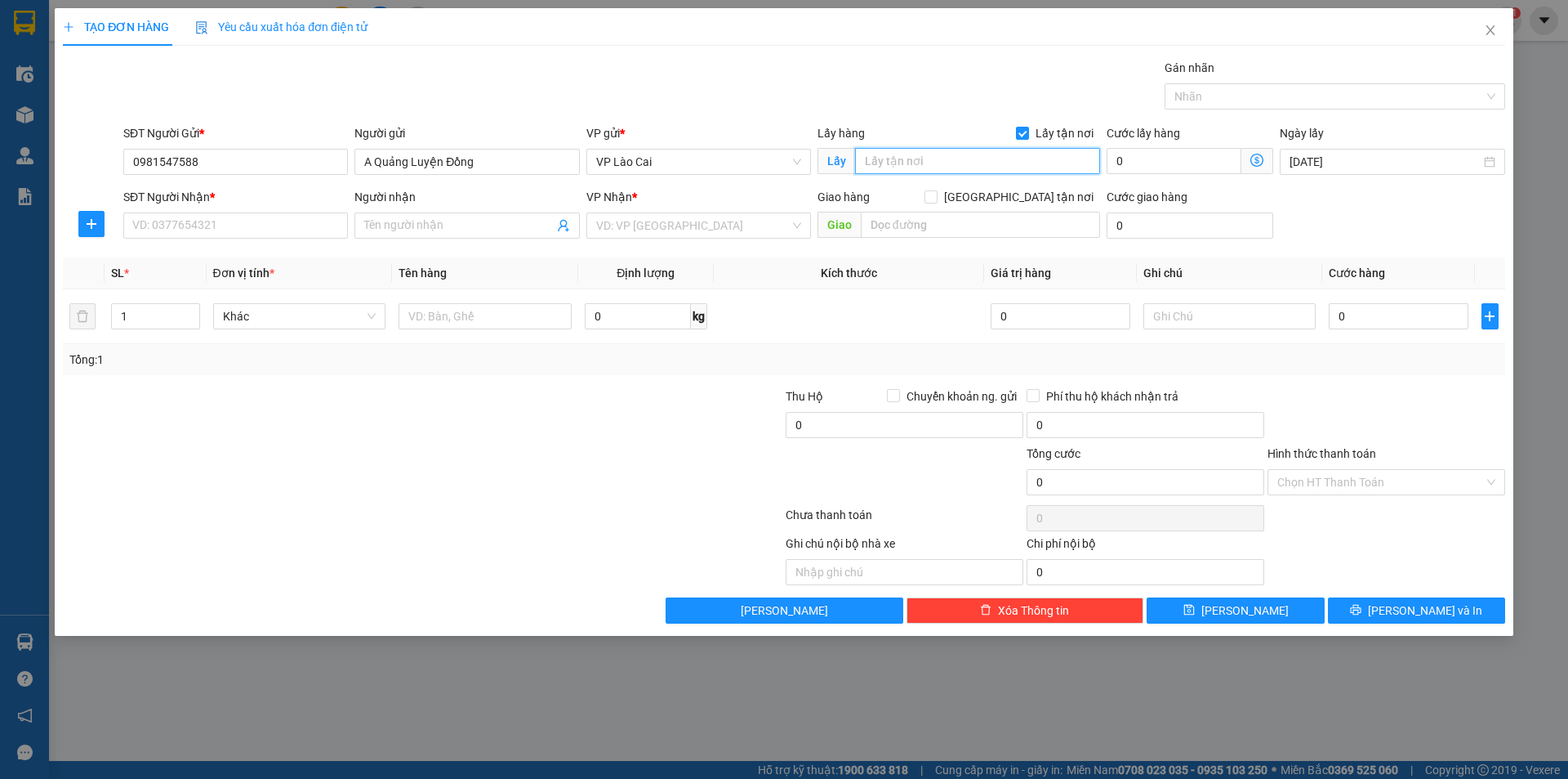
click at [1008, 158] on input "text" at bounding box center [977, 160] width 245 height 26
type input "Mỏ Đồng"
click at [220, 229] on input "SĐT Người Nhận *" at bounding box center [235, 225] width 224 height 26
click at [1217, 164] on input "0" at bounding box center [1174, 160] width 135 height 26
type input "5"
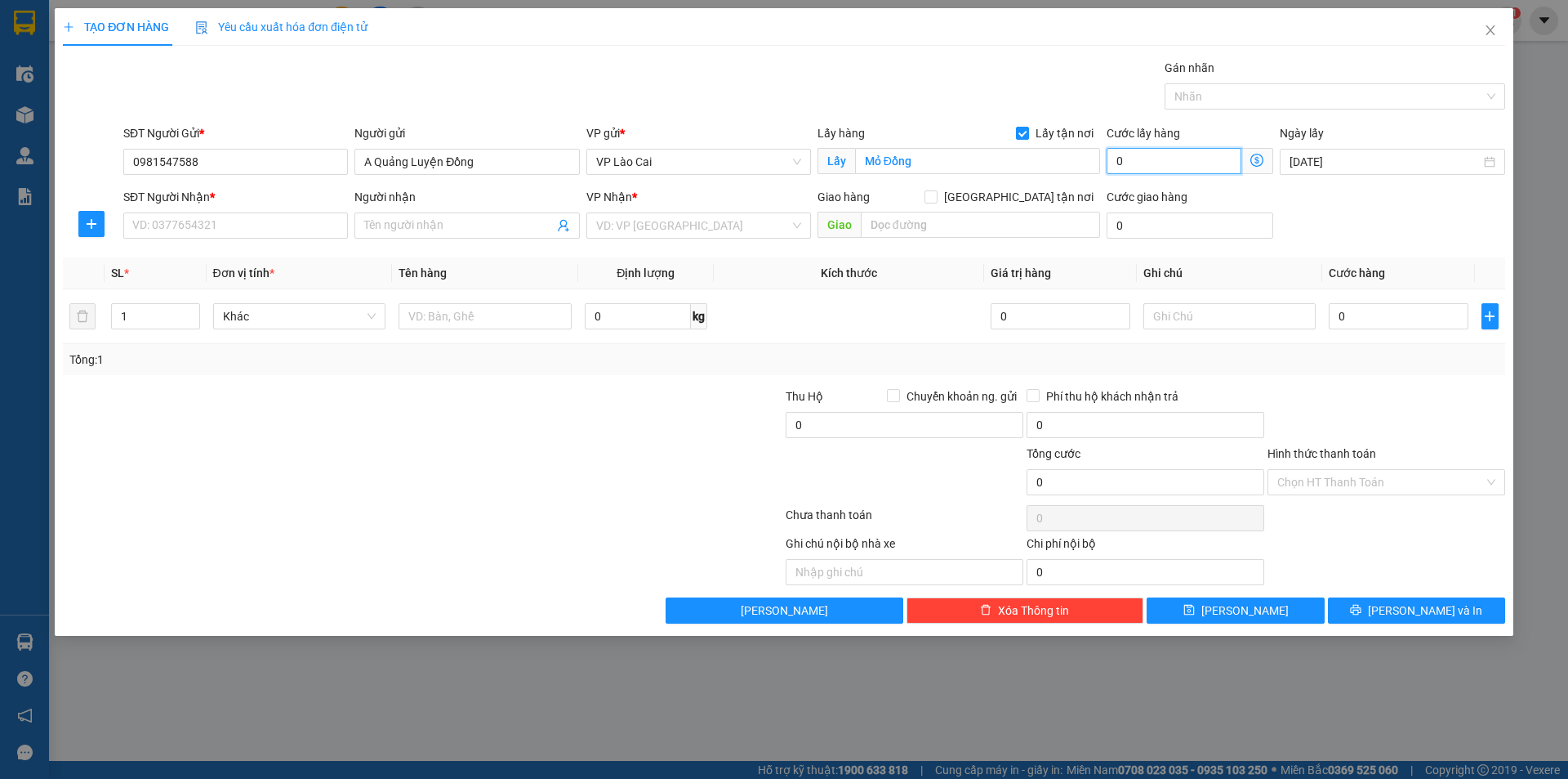
type input "5"
type input "50"
type input "500"
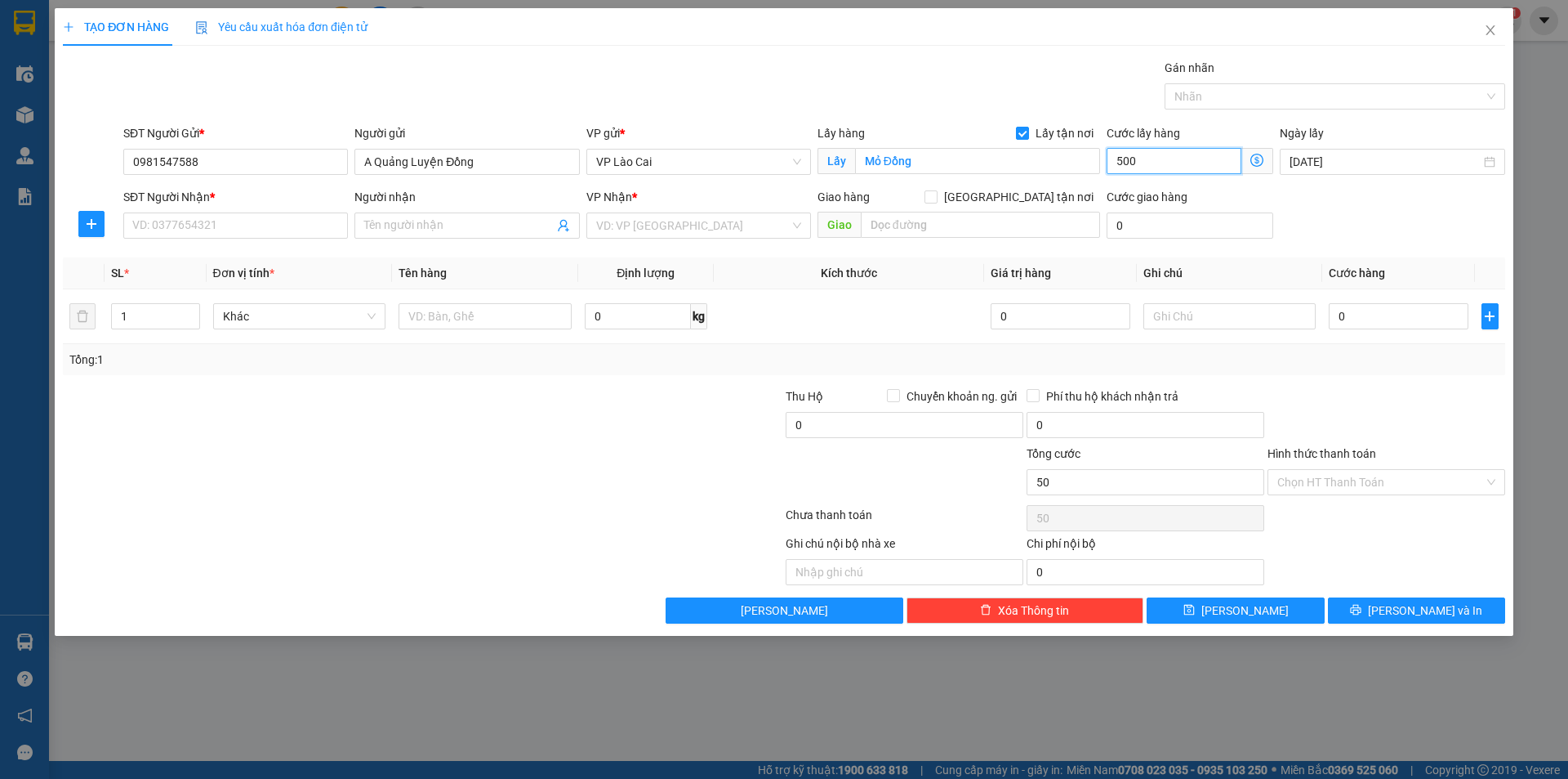
type input "500"
type input "5.000"
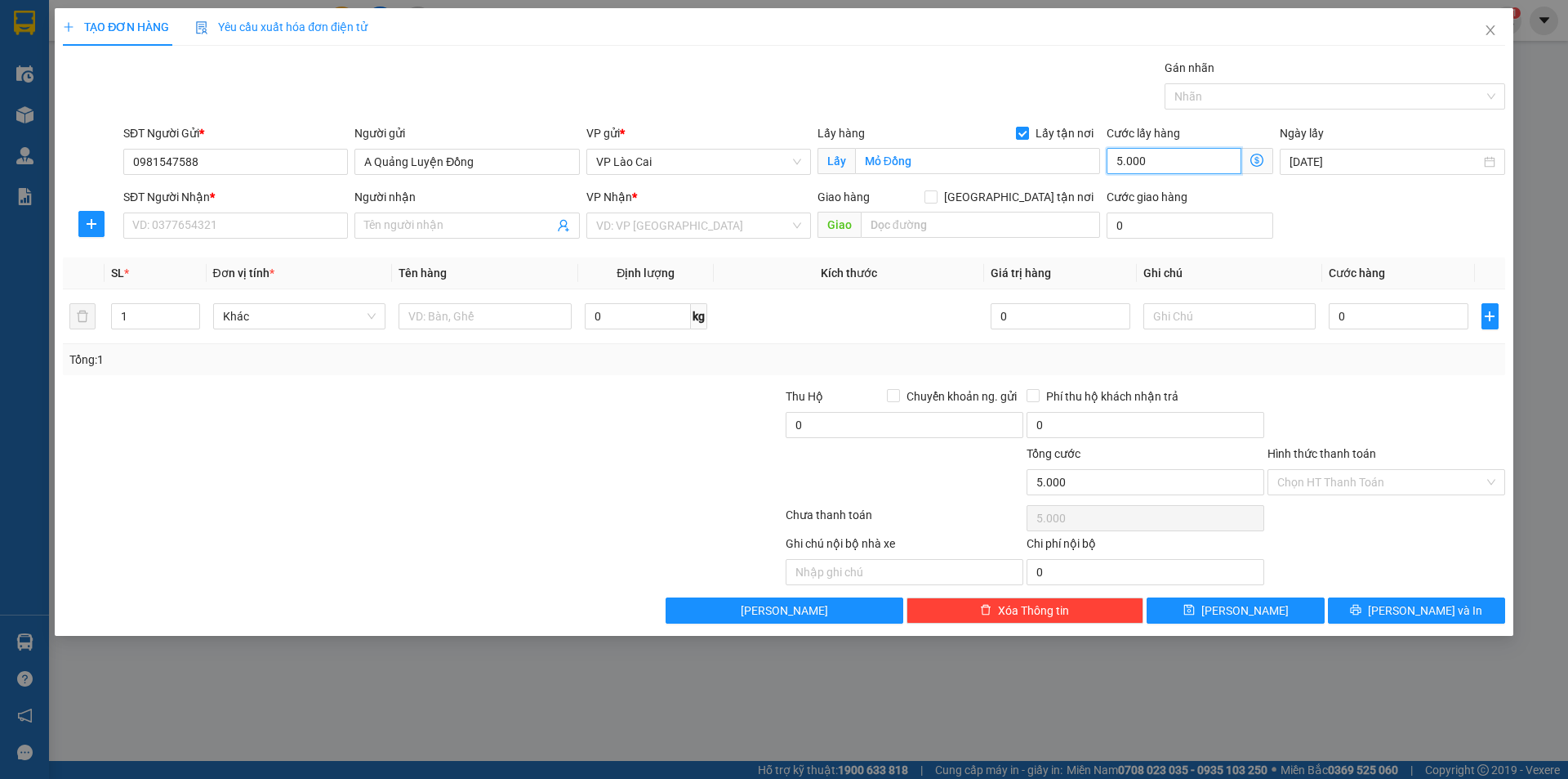
type input "50.000"
type input "500.000"
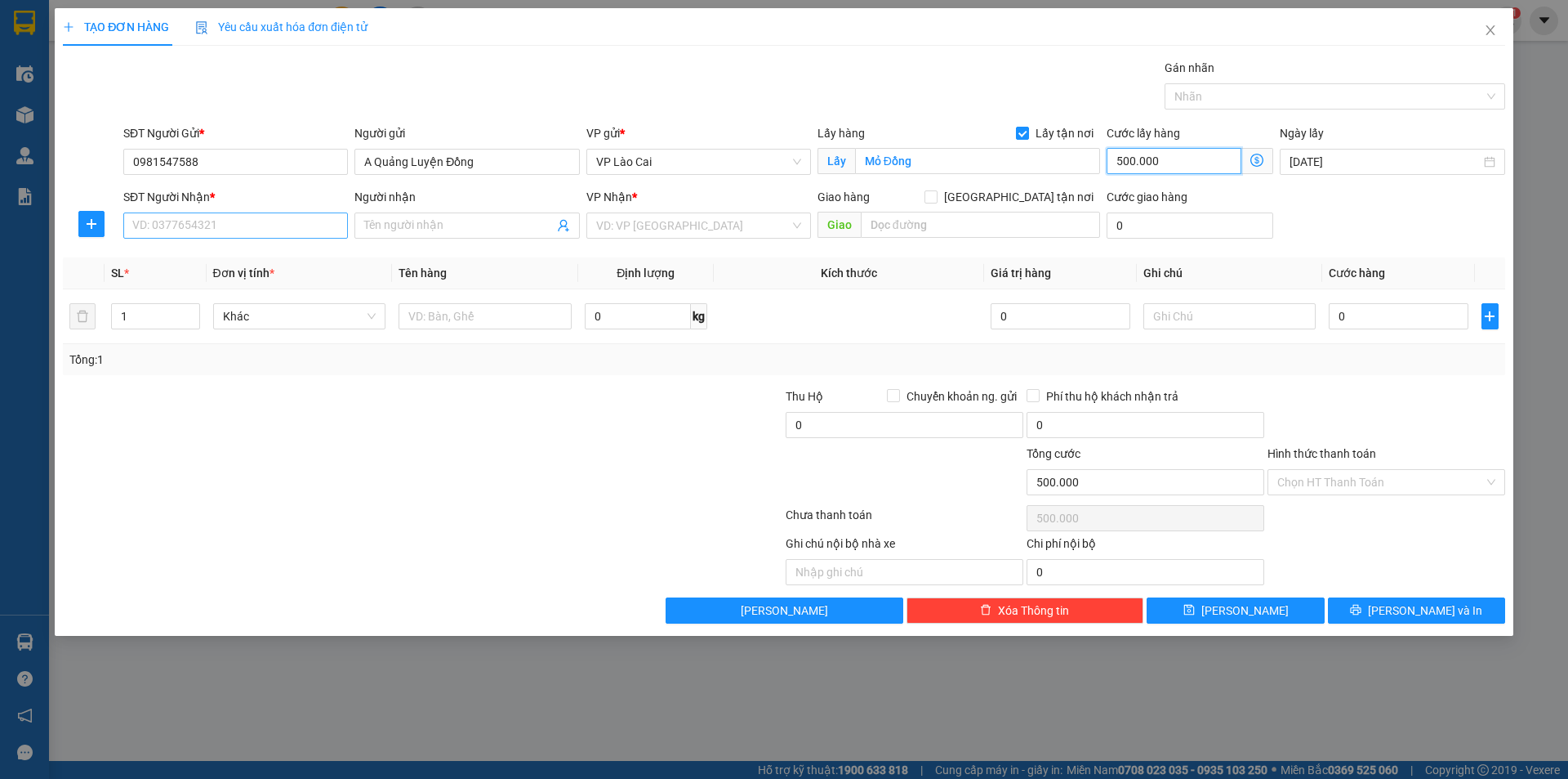
type input "500.000"
click at [253, 225] on input "SĐT Người Nhận *" at bounding box center [235, 225] width 224 height 26
type input "0916898114"
click at [388, 225] on input "Người nhận" at bounding box center [458, 225] width 189 height 18
type input "A Hiếu Thế Giới Máy bơm"
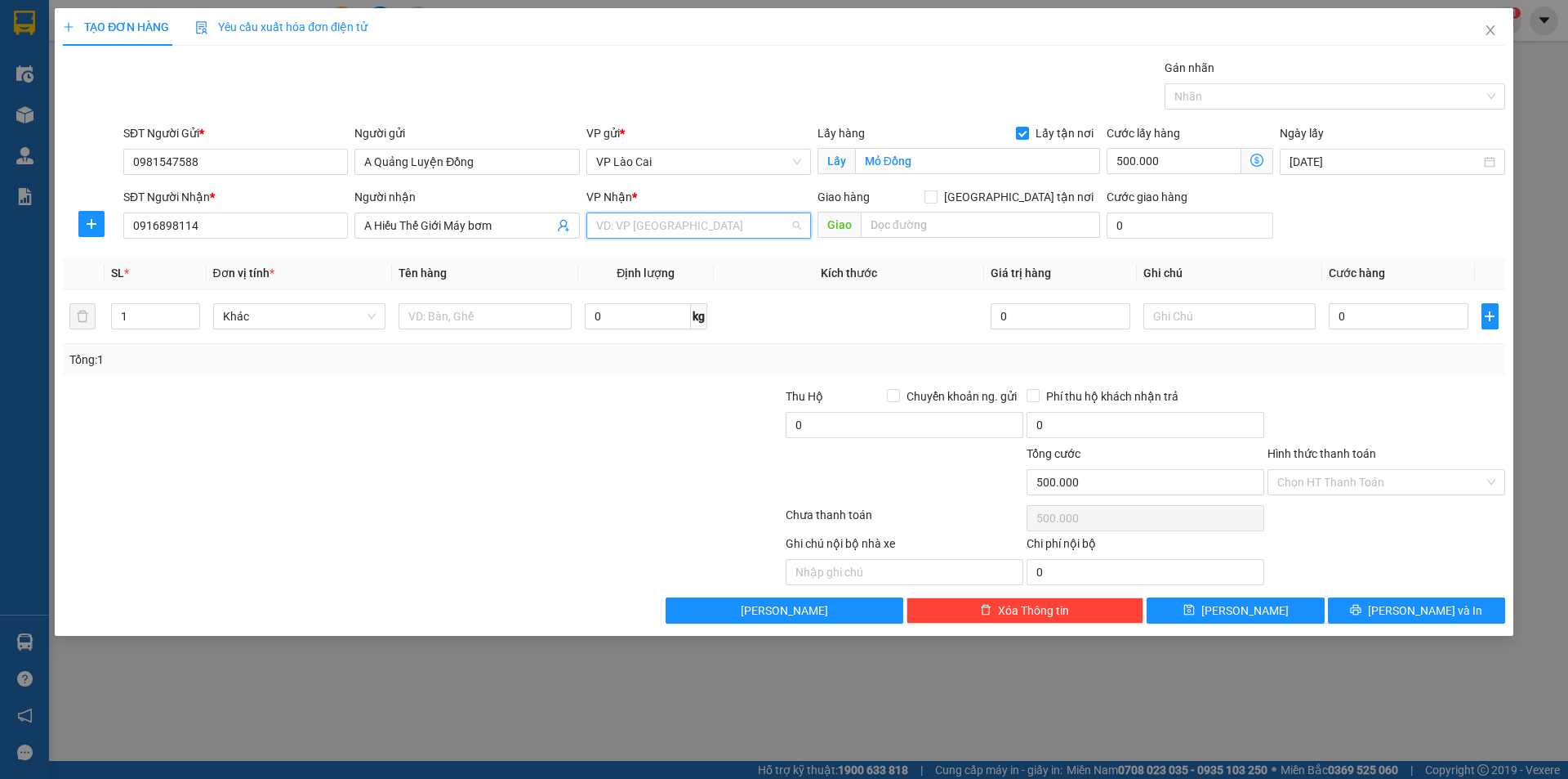
click at [612, 233] on input "search" at bounding box center [692, 225] width 194 height 24
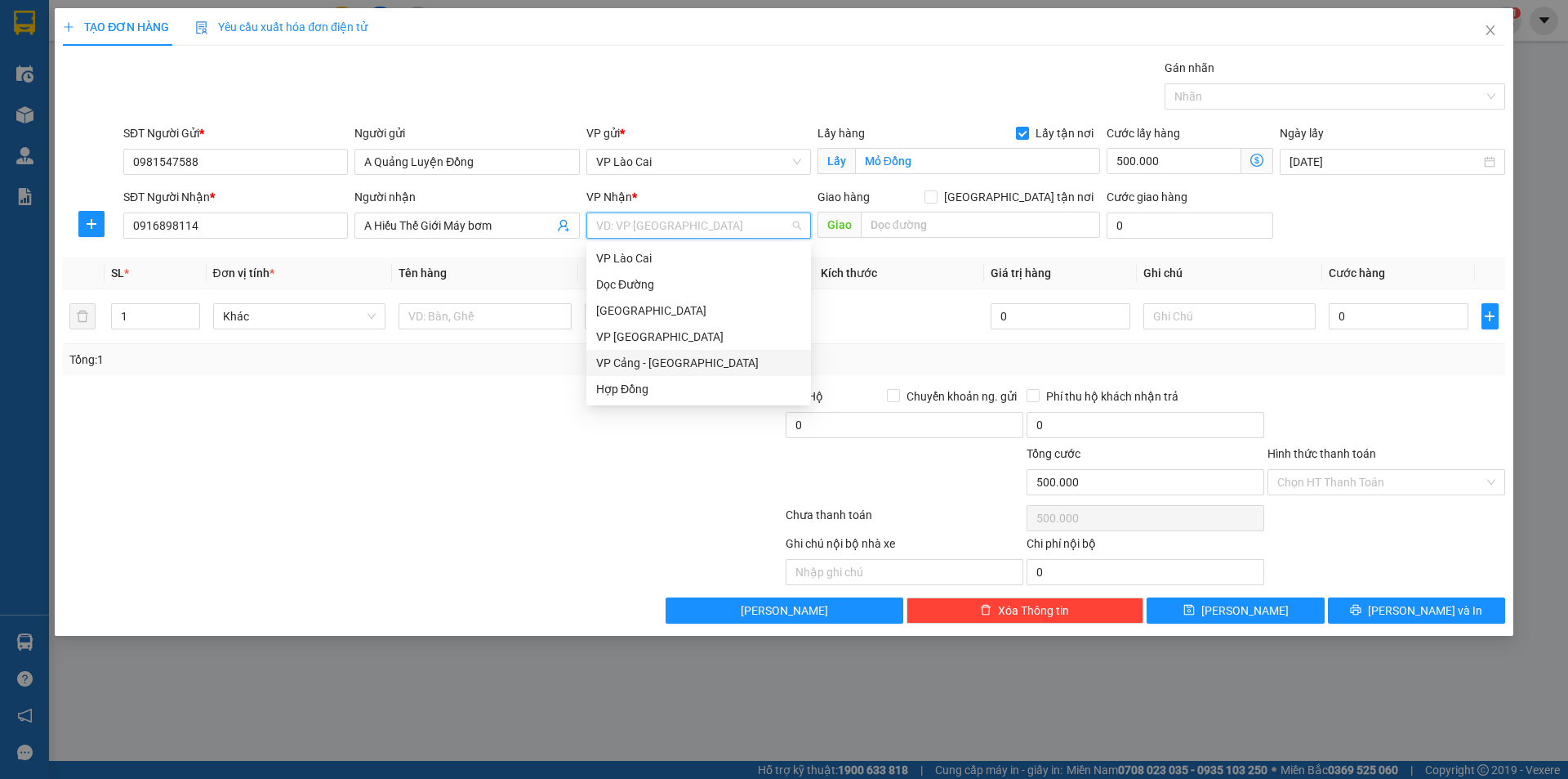
click at [640, 356] on div "VP Cảng - [GEOGRAPHIC_DATA]" at bounding box center [698, 363] width 205 height 18
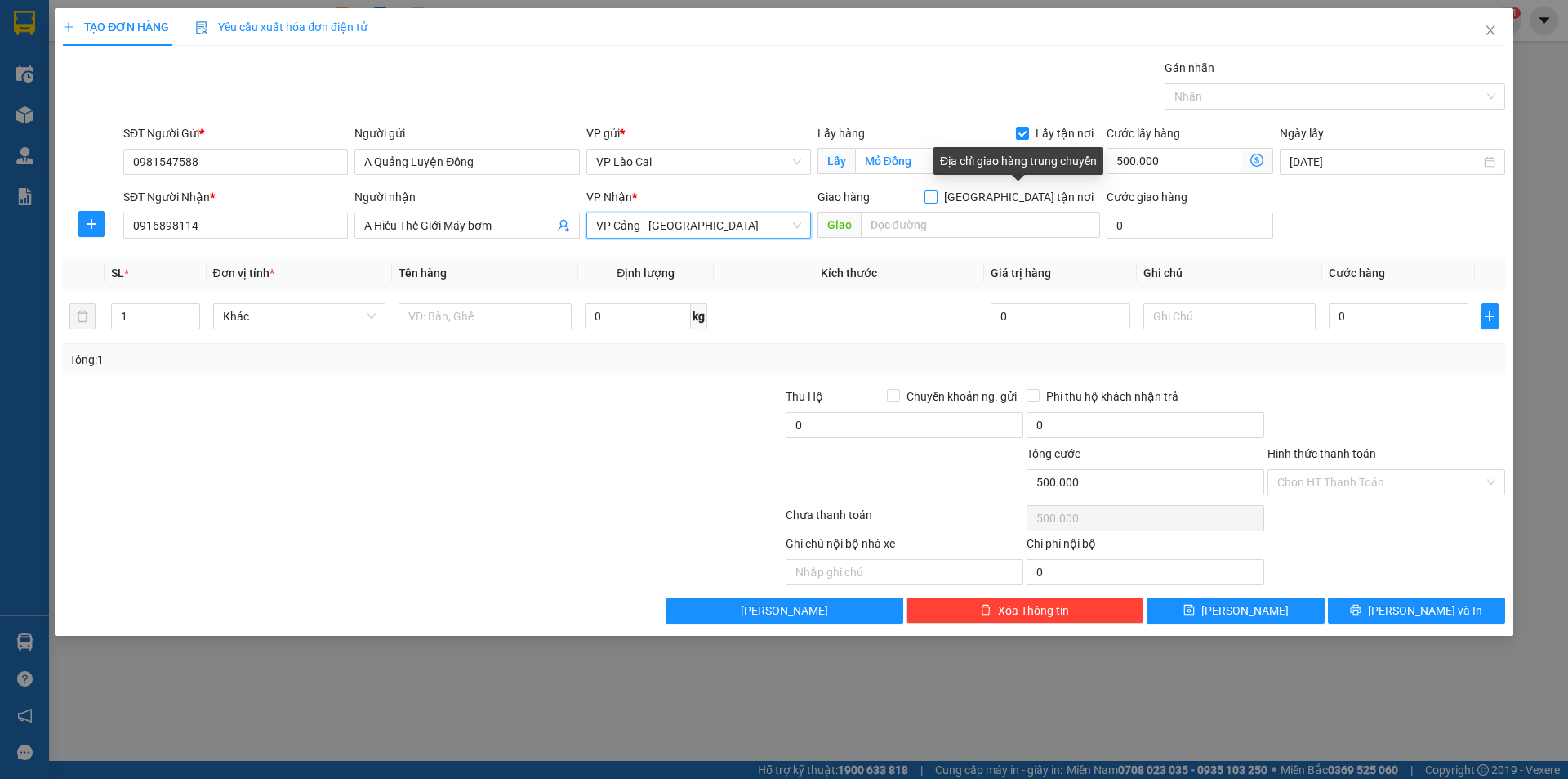
click at [936, 197] on input "[GEOGRAPHIC_DATA] tận nơi" at bounding box center [931, 196] width 12 height 12
checkbox input "true"
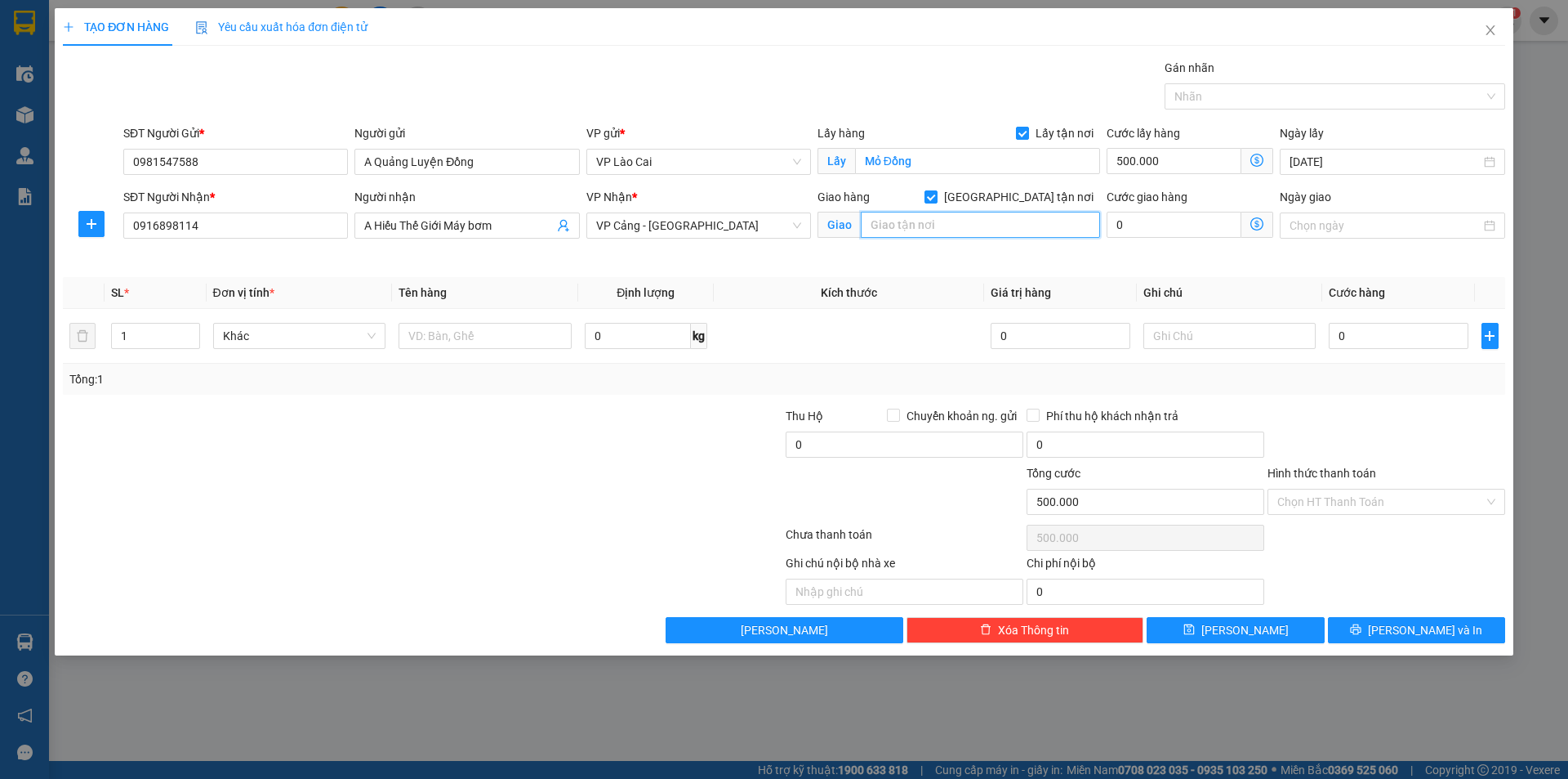
click at [999, 222] on input "text" at bounding box center [981, 224] width 239 height 26
type input "110 lô B3, KĐT Đại Kim Định công"
click at [1153, 224] on input "0" at bounding box center [1174, 224] width 135 height 26
type input "500.004"
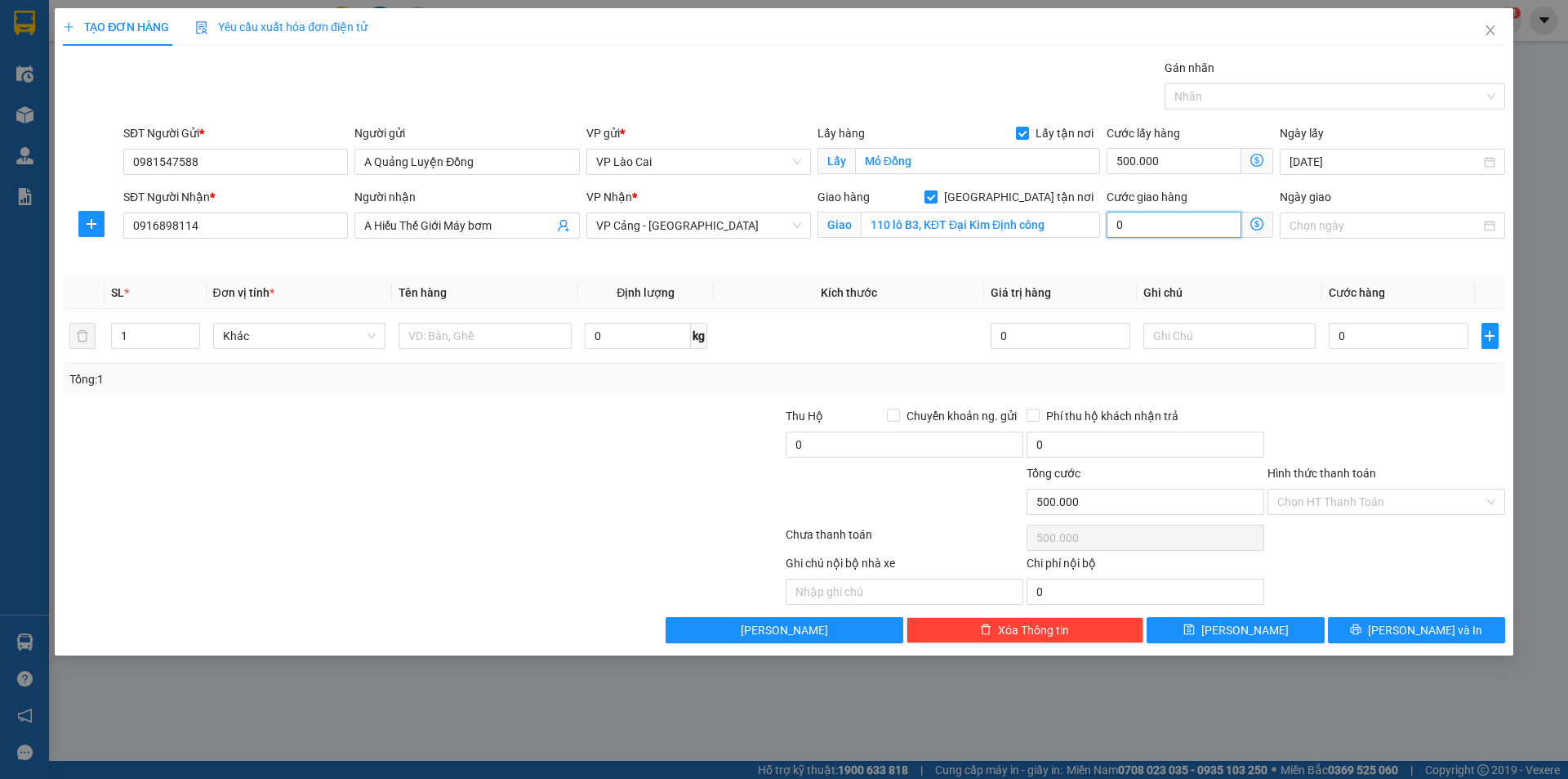
type input "4"
type input "500.040"
type input "40"
type input "500.400"
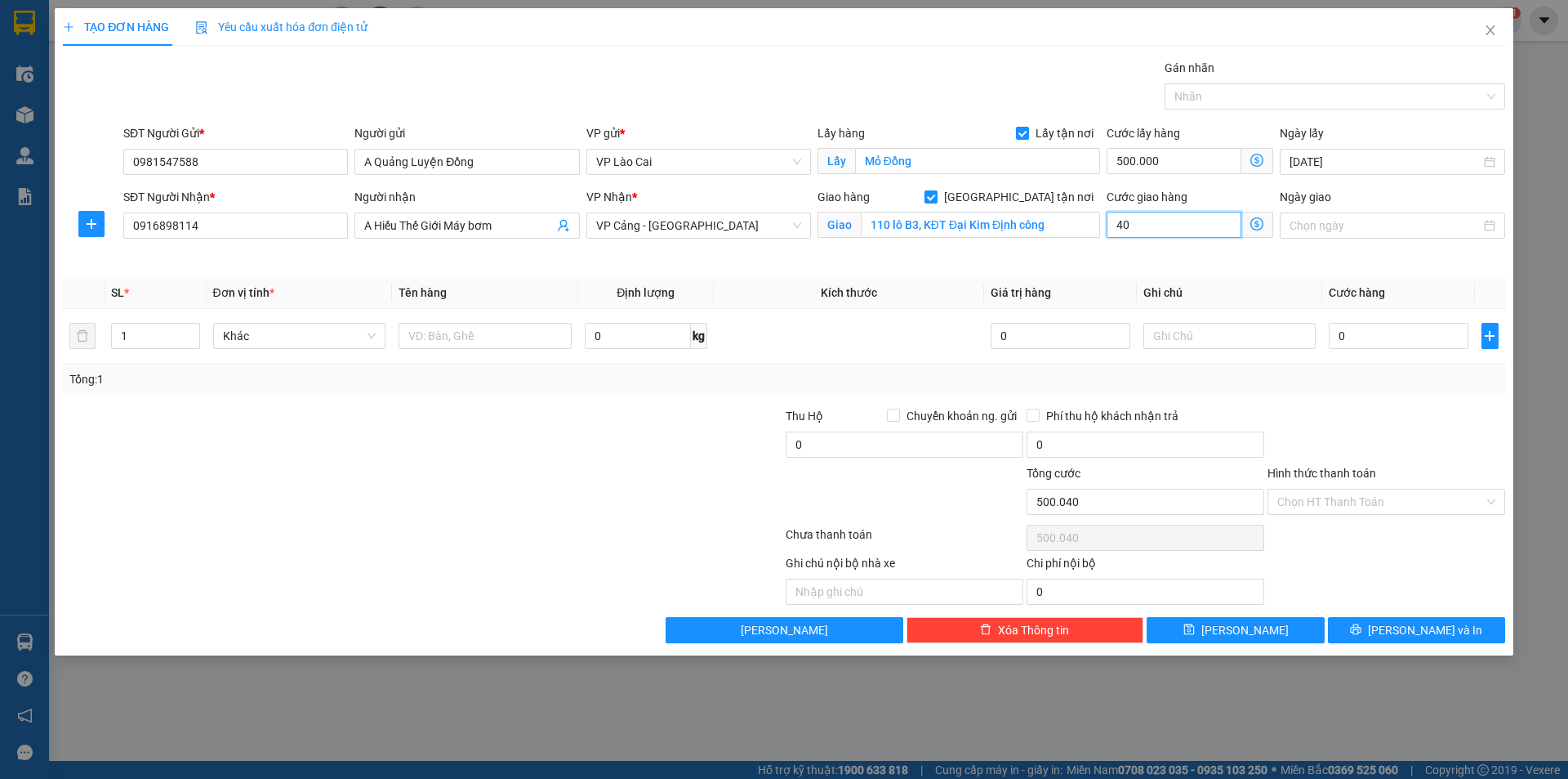
type input "500.400"
type input "400"
type input "504.000"
type input "40.000"
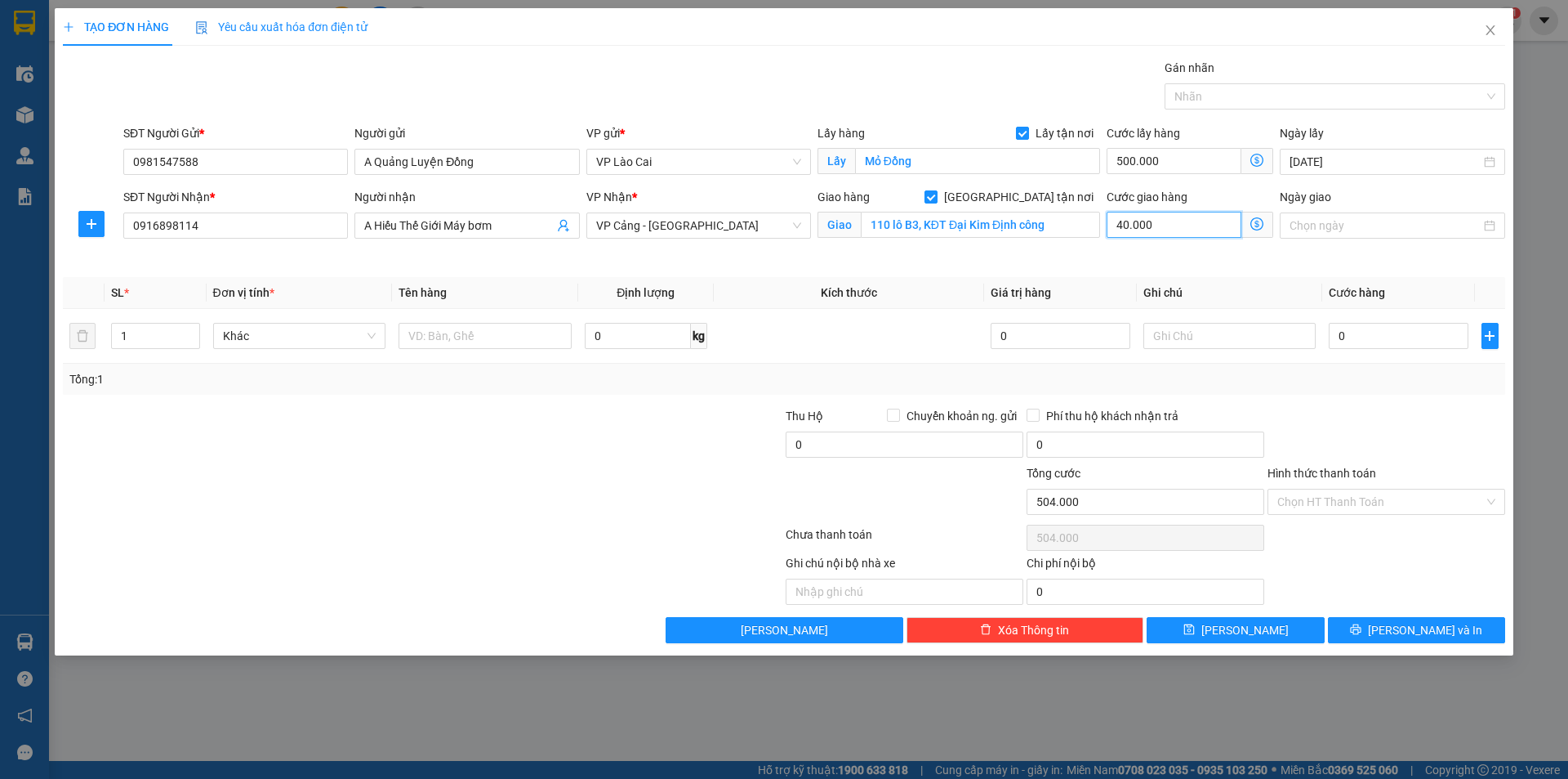
type input "540.000"
type input "900.000"
type input "400.000"
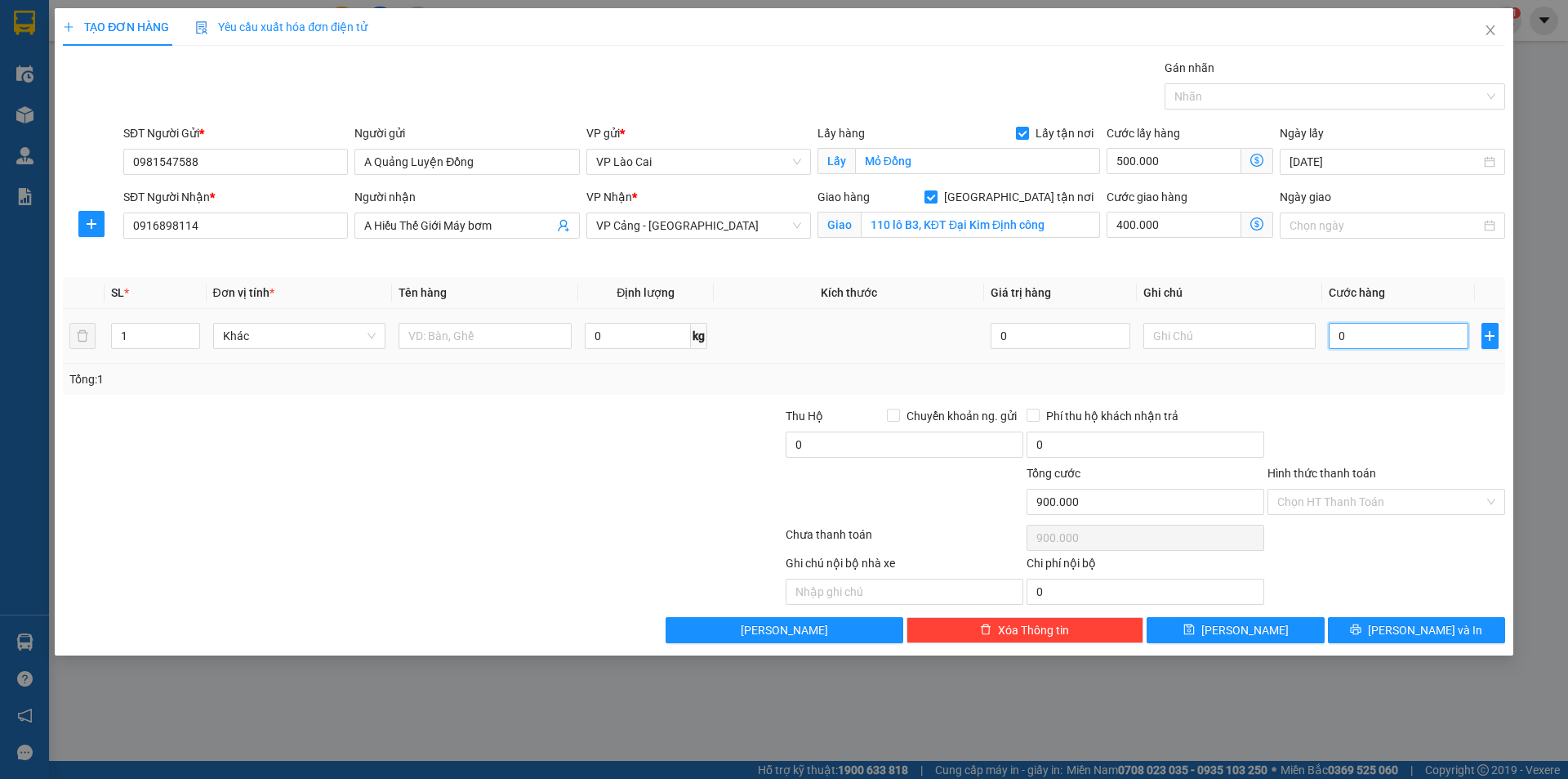
click at [1385, 333] on input "0" at bounding box center [1398, 335] width 139 height 26
type input "4"
type input "900.004"
type input "40"
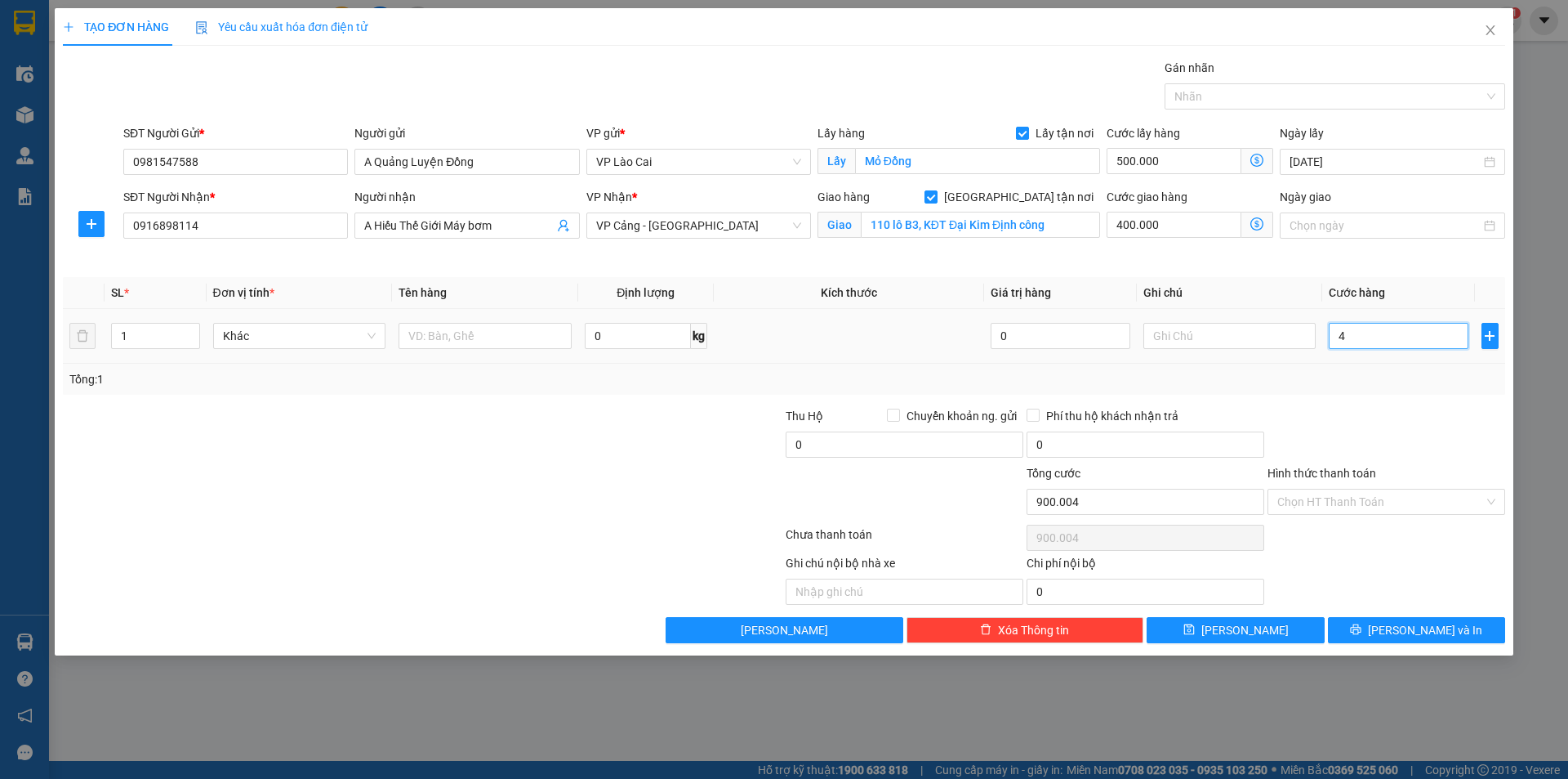
type input "900.040"
type input "400"
type input "900.400"
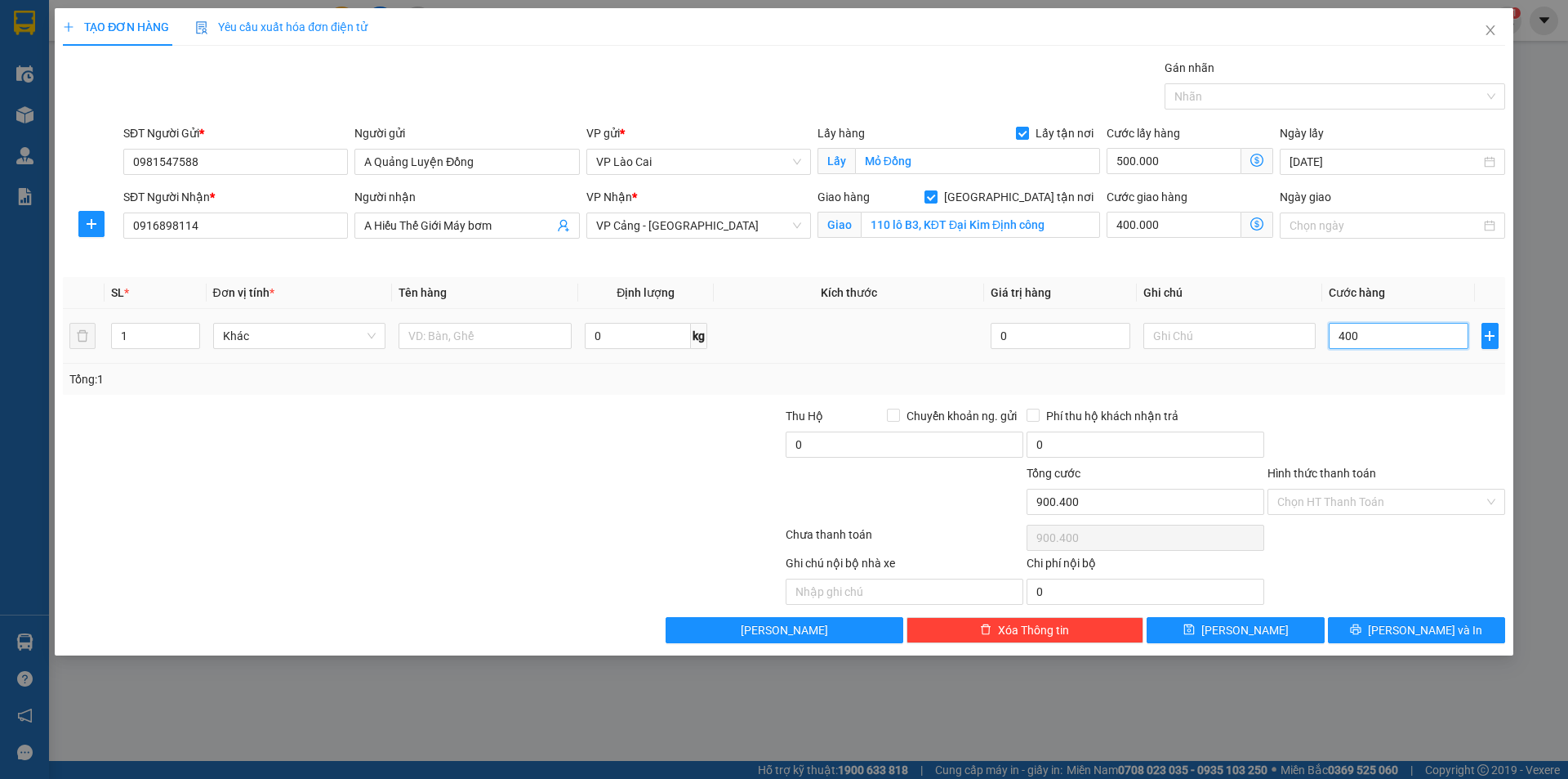
type input "4.000"
type input "904.000"
type input "40.000"
type input "940.000"
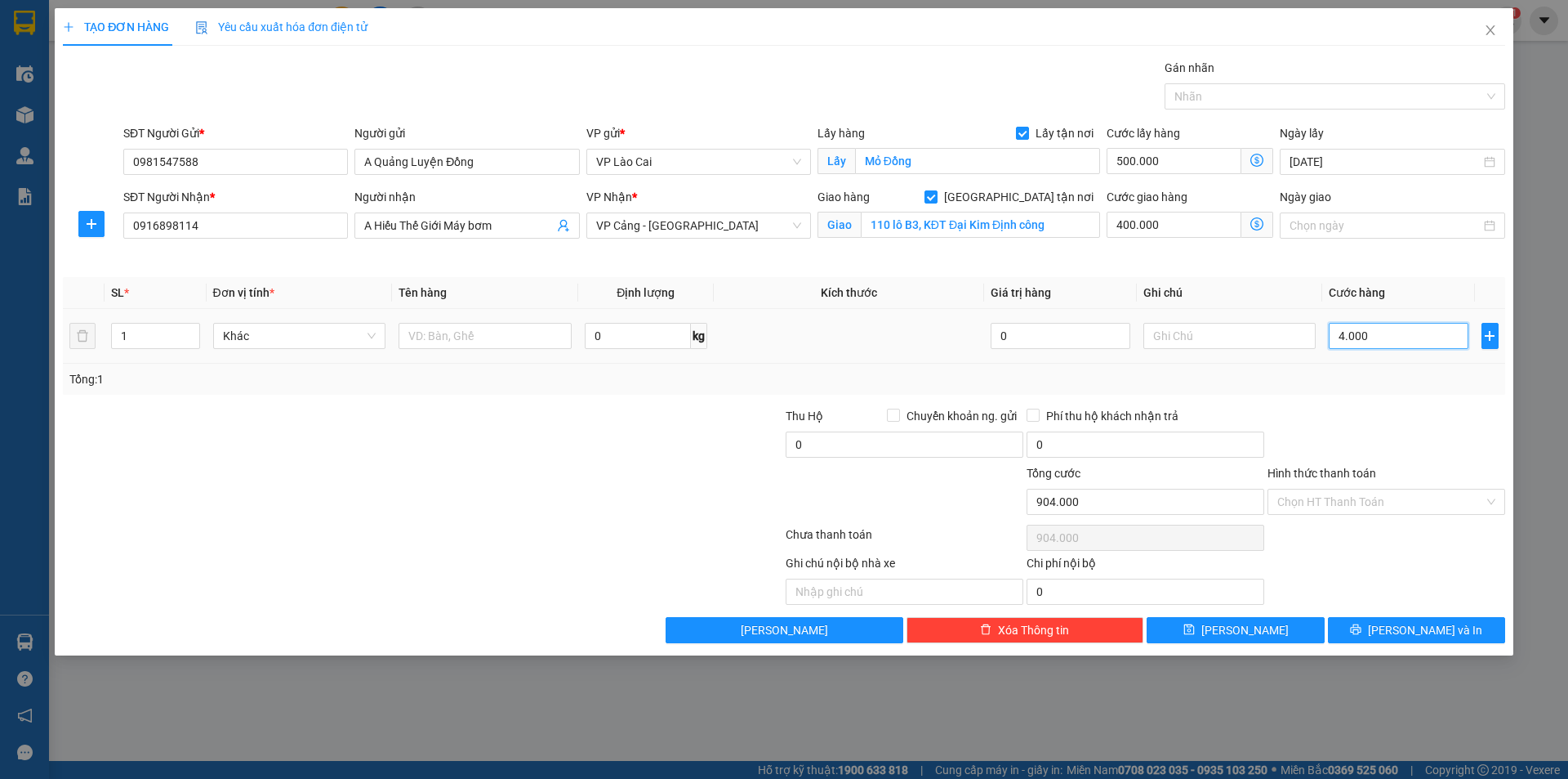
type input "940.000"
type input "400.000"
type input "1.300.000"
type input "400.000"
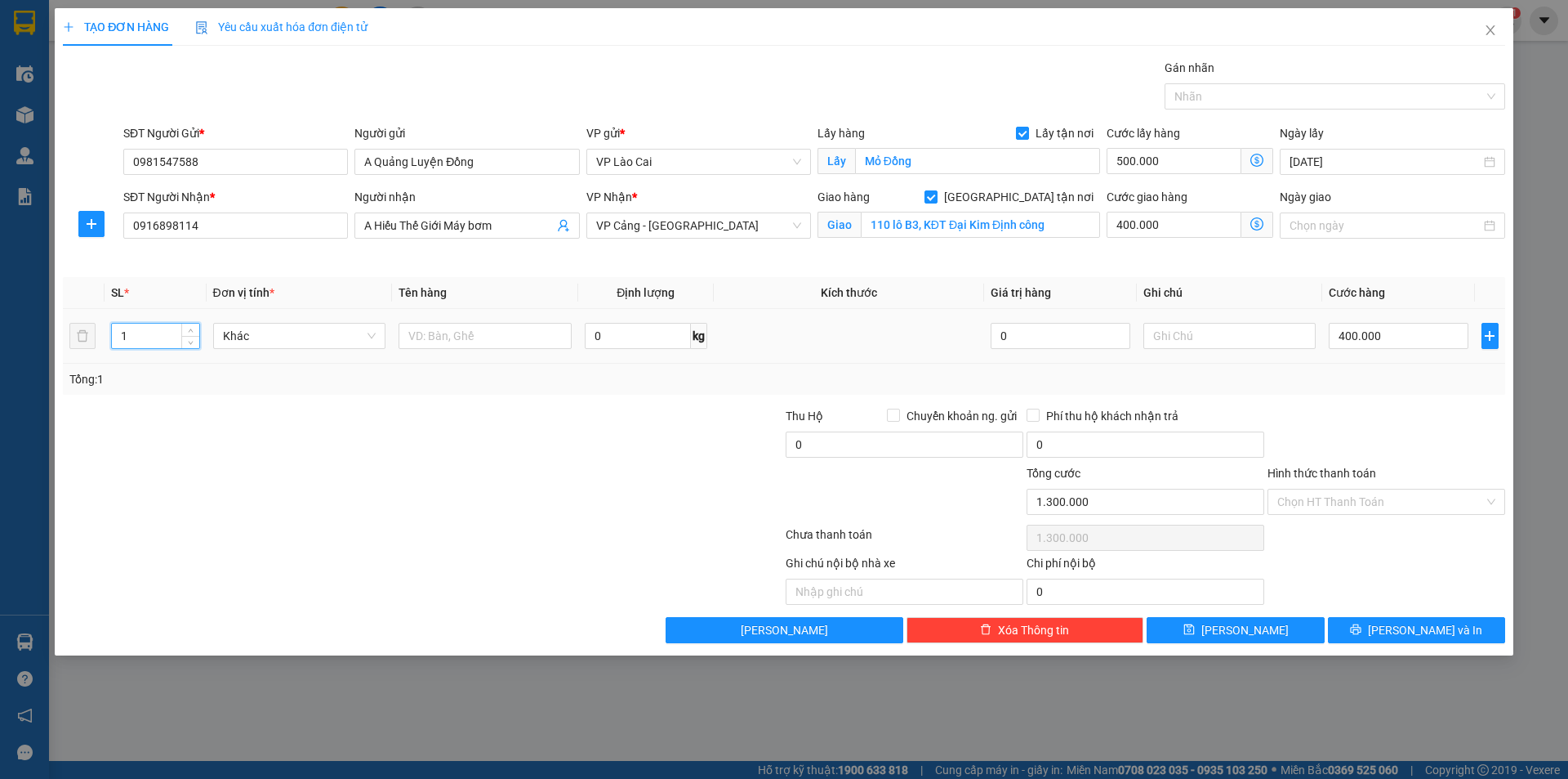
drag, startPoint x: 152, startPoint y: 333, endPoint x: 116, endPoint y: 343, distance: 37.4
click at [116, 343] on input "1" at bounding box center [155, 335] width 86 height 24
type input "2"
click at [472, 338] on input "text" at bounding box center [485, 335] width 173 height 26
type input "m"
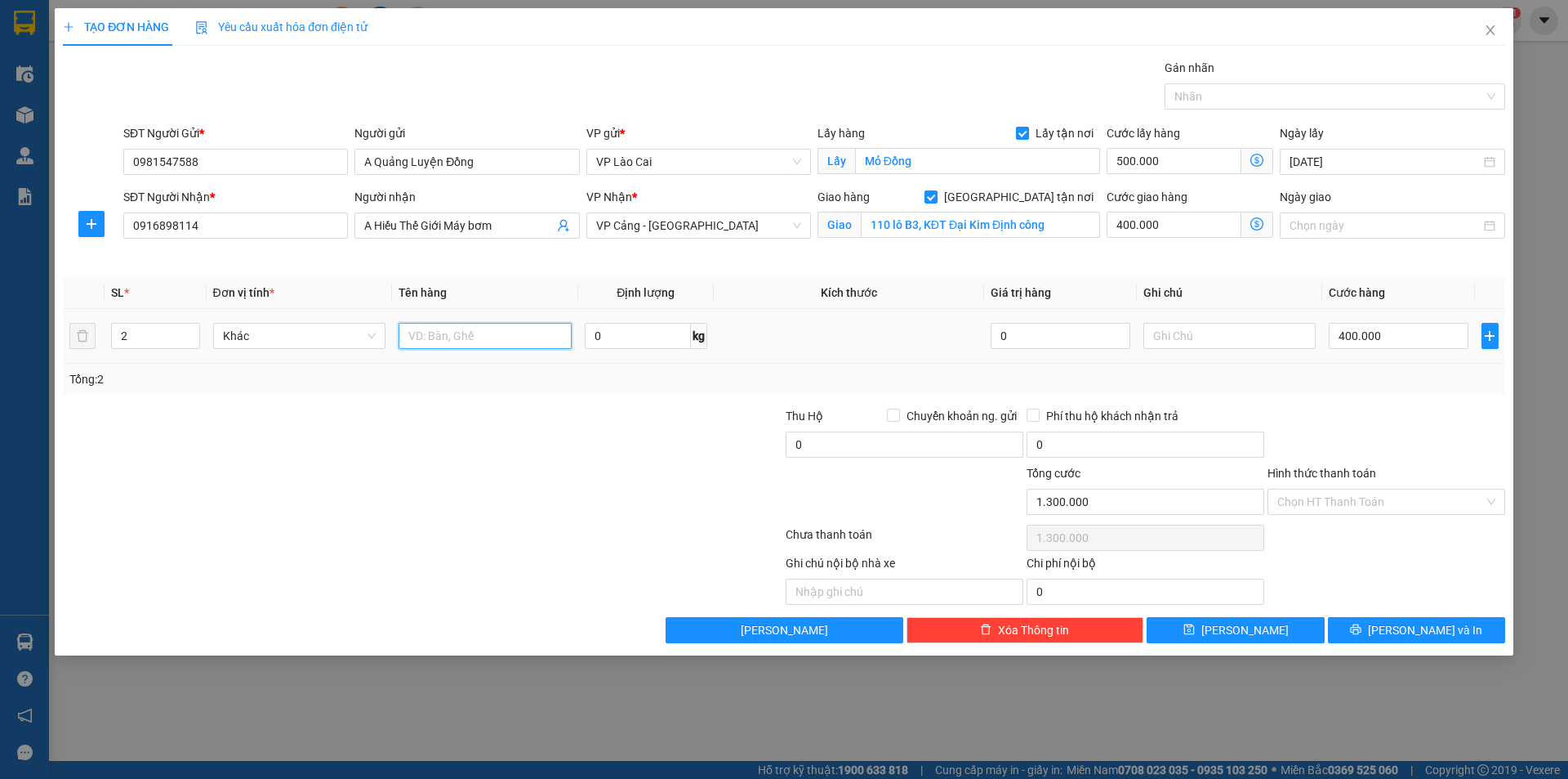
type input "d"
type input "động cơ máy bơm"
click at [1212, 332] on input "text" at bounding box center [1230, 335] width 173 height 26
type input "Trả sớm"
click at [1267, 637] on button "[PERSON_NAME]" at bounding box center [1235, 629] width 177 height 26
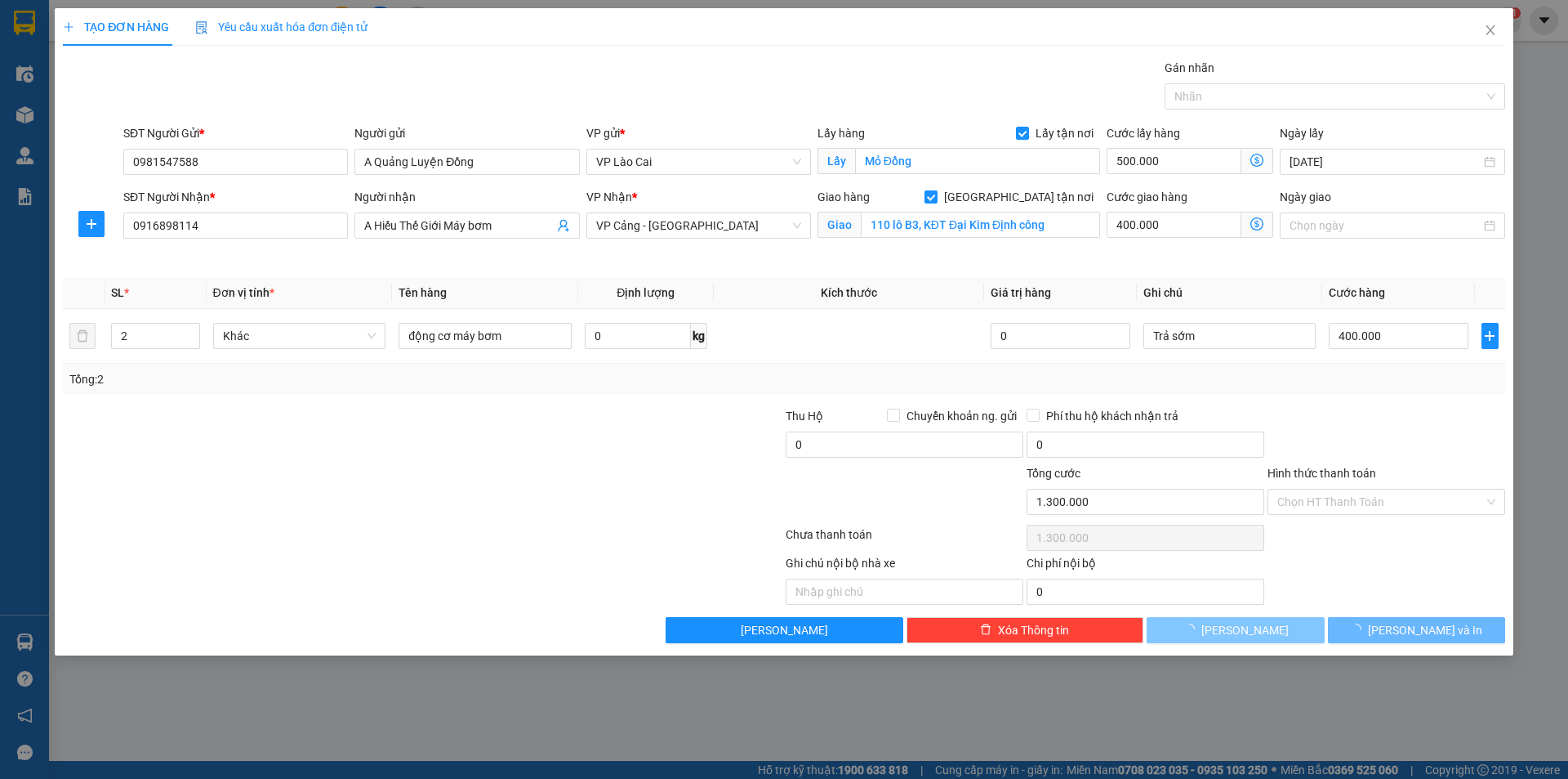
checkbox input "false"
type input "1"
type input "0"
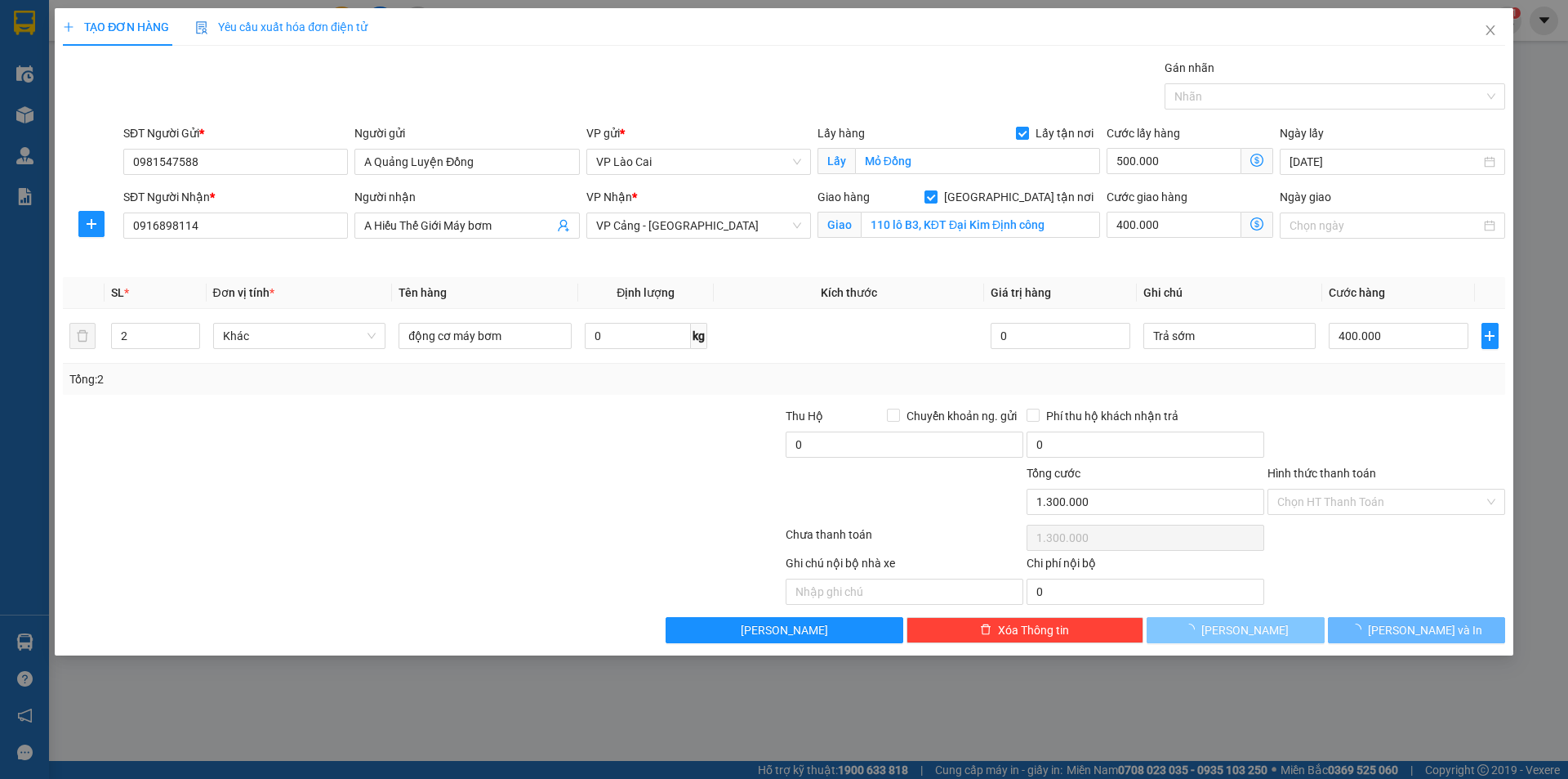
type input "0"
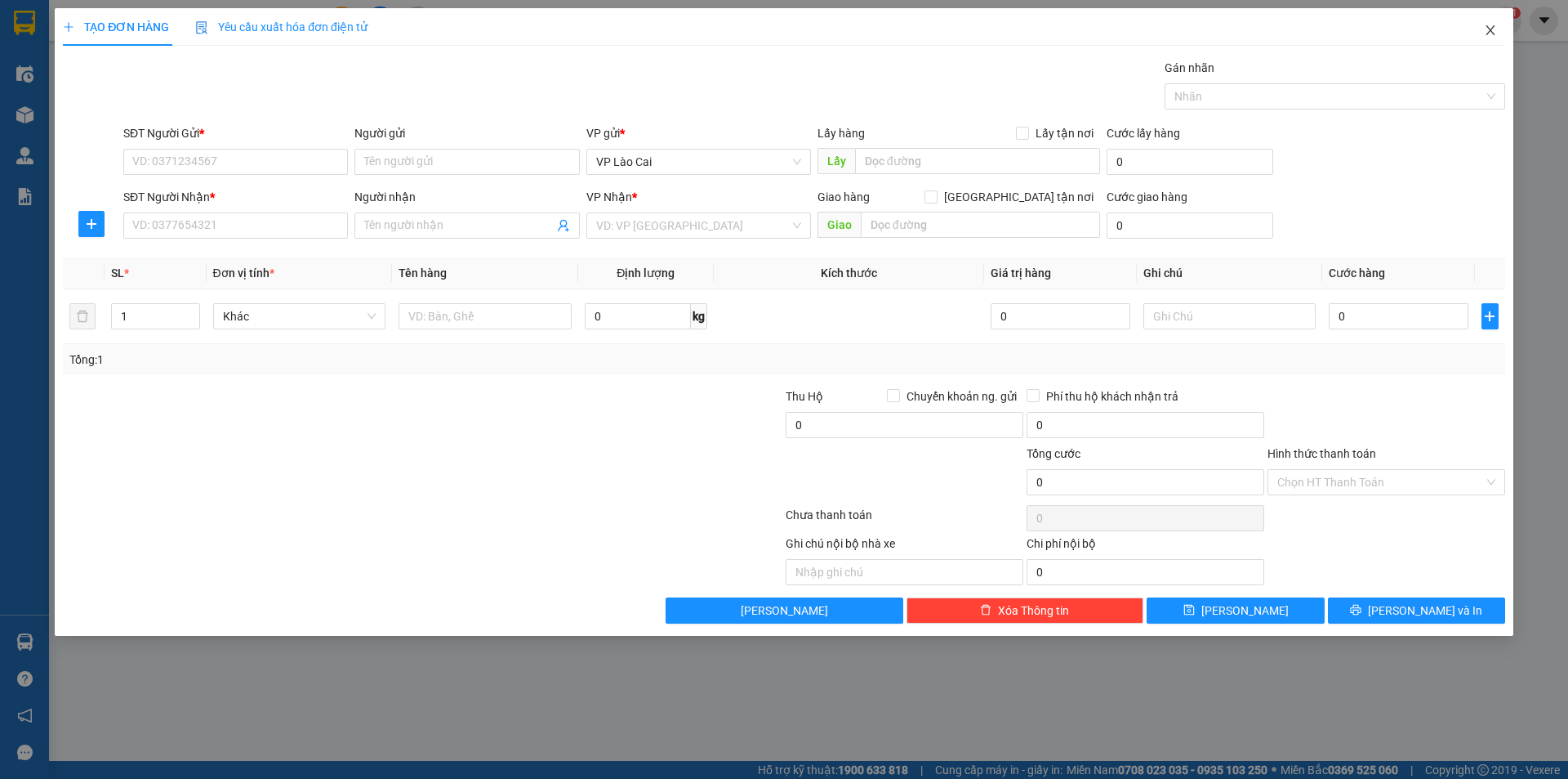
click at [1494, 35] on icon "close" at bounding box center [1490, 30] width 9 height 10
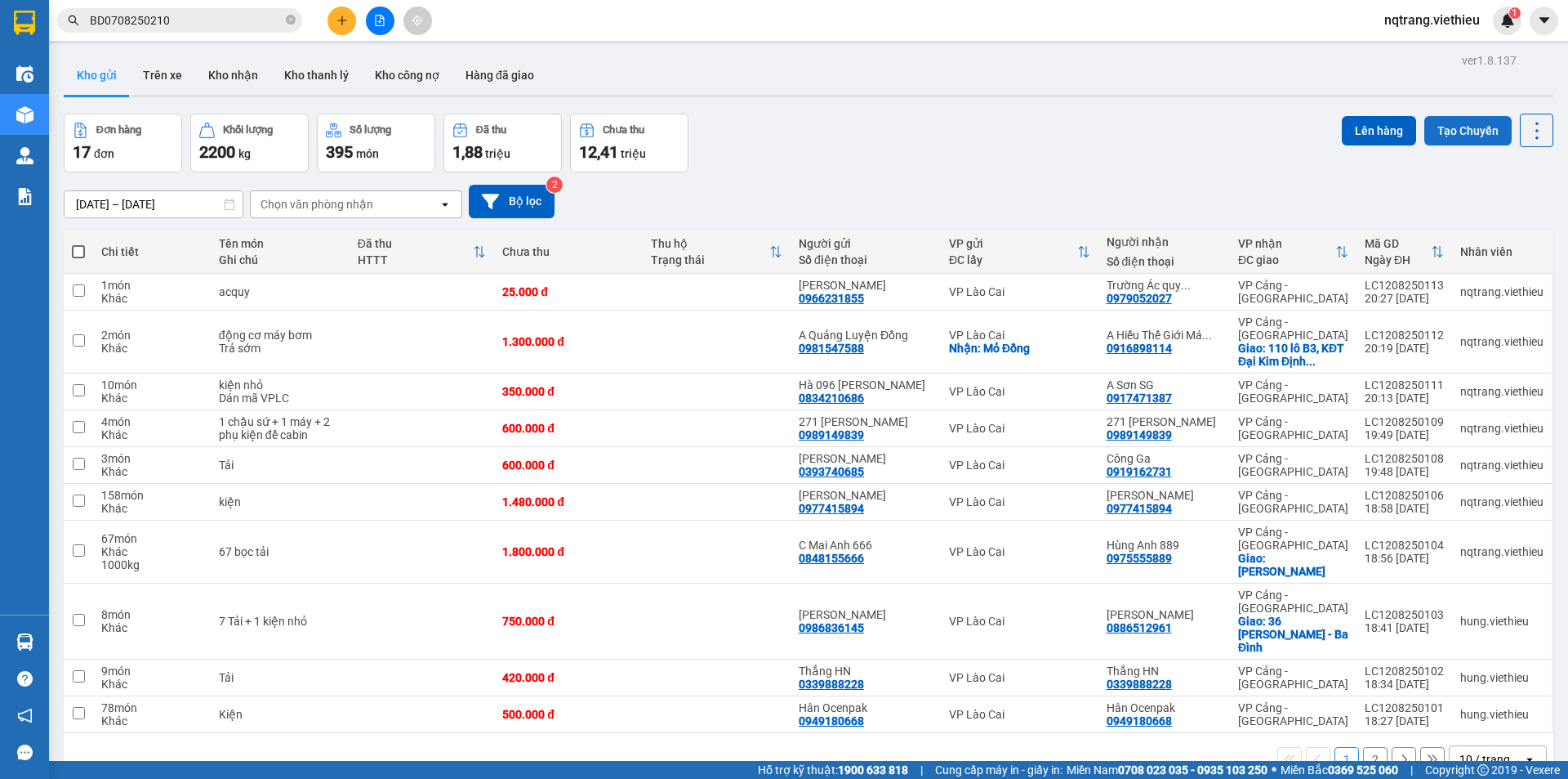
click at [1452, 126] on button "Tạo Chuyến" at bounding box center [1467, 131] width 87 height 29
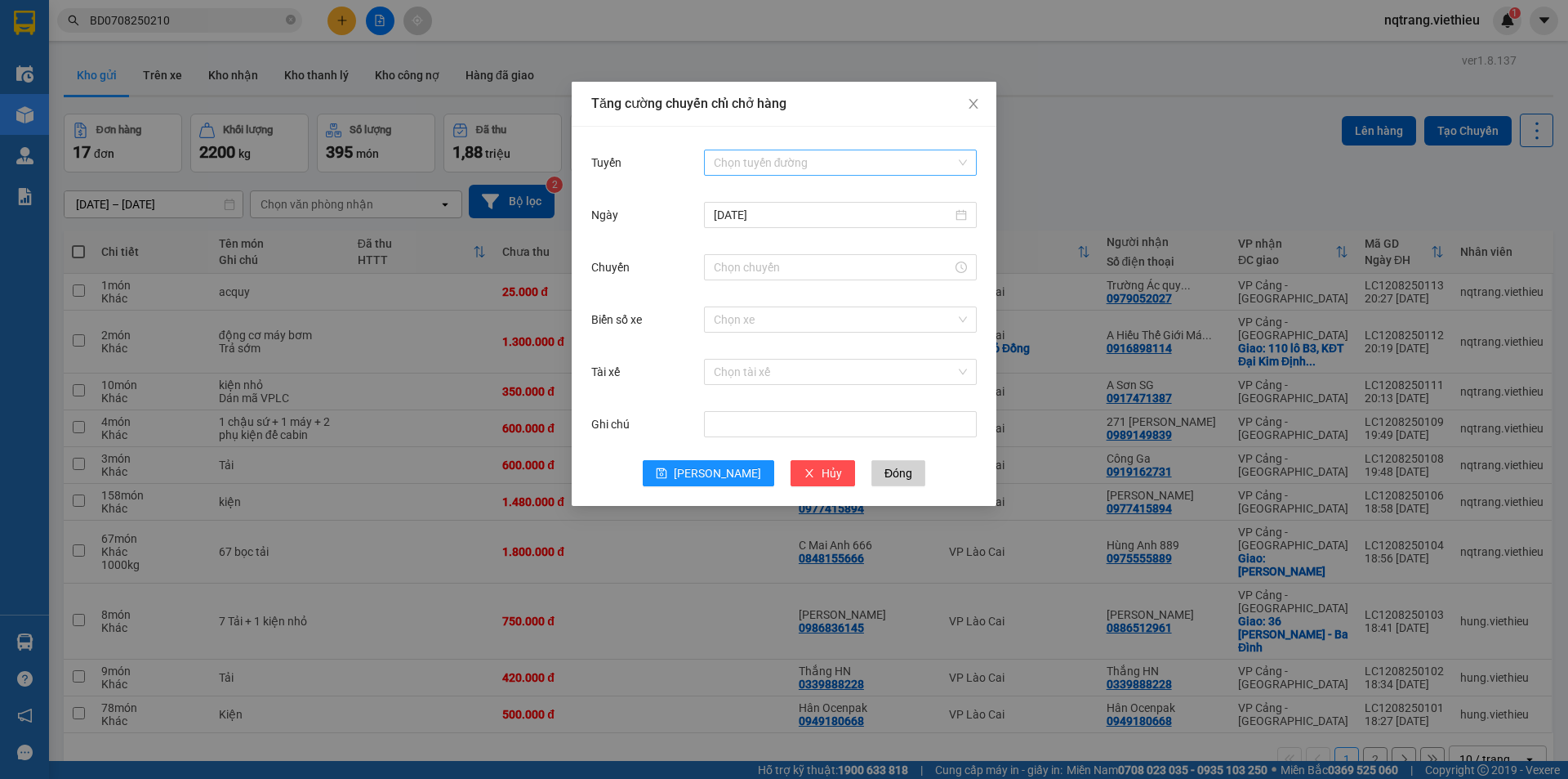
click at [770, 165] on input "Tuyến" at bounding box center [834, 162] width 242 height 24
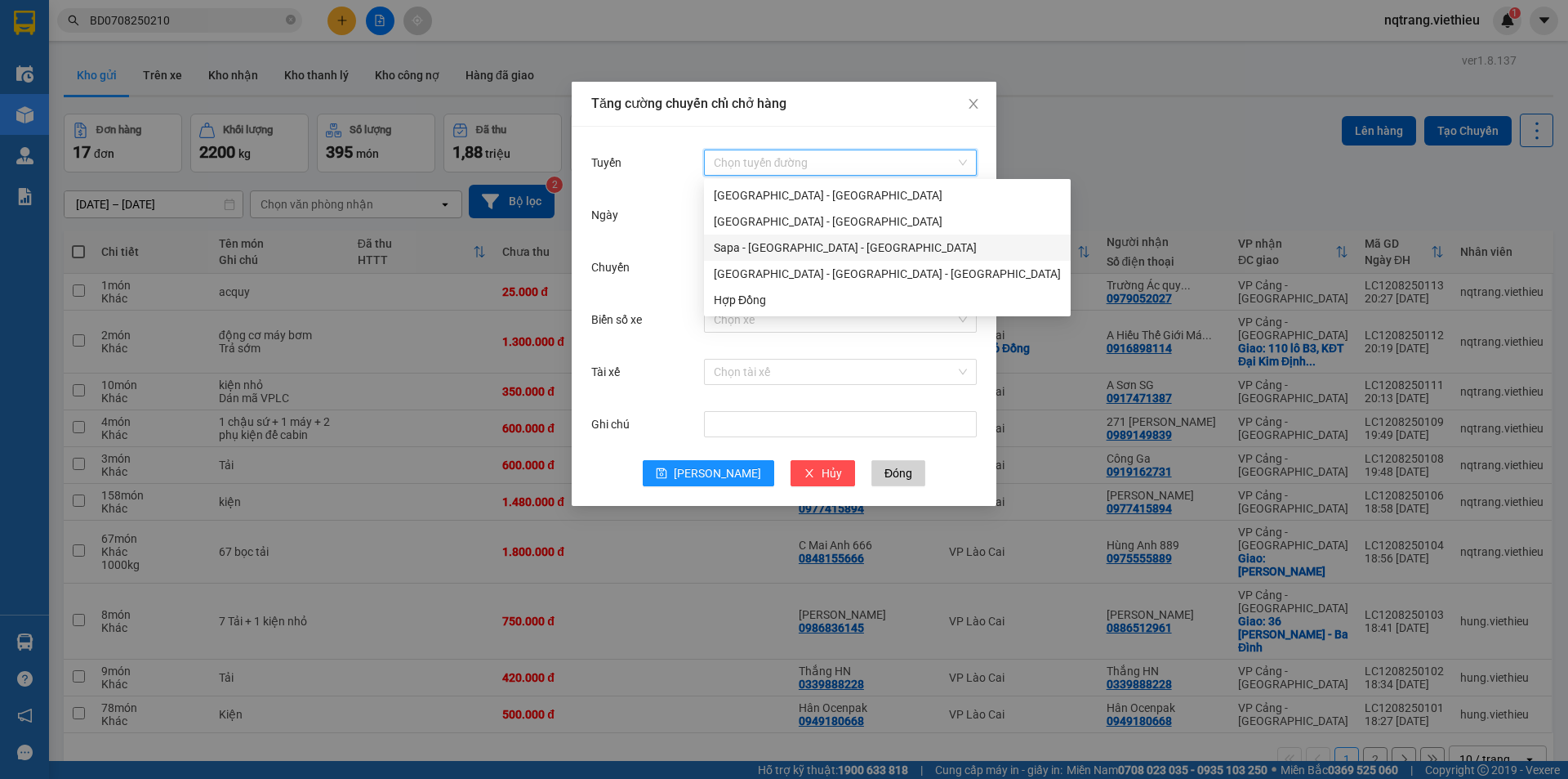
click at [769, 249] on div "Sapa - [GEOGRAPHIC_DATA] - [GEOGRAPHIC_DATA]" at bounding box center [887, 248] width 347 height 18
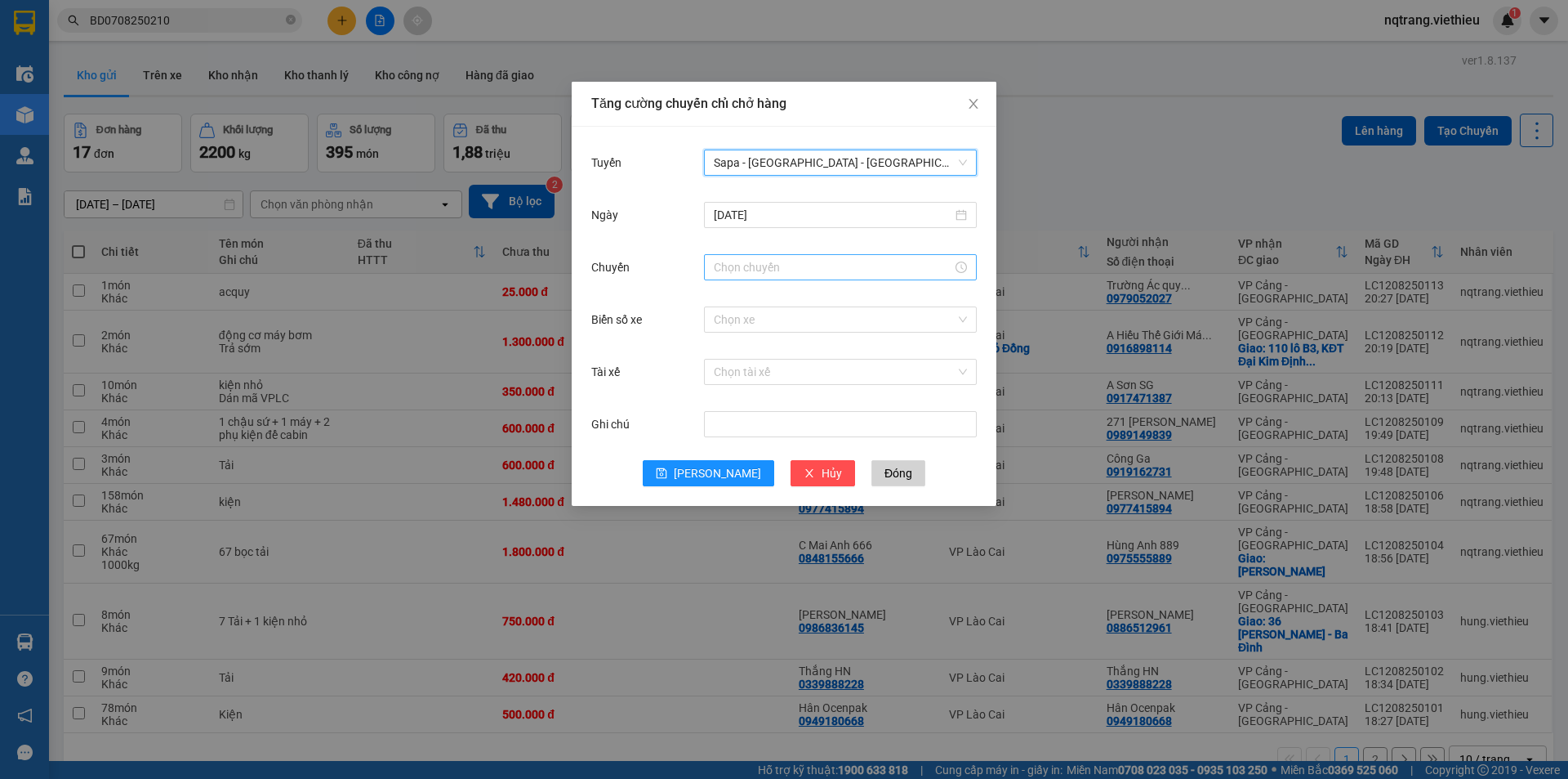
click at [765, 262] on input "Chuyến" at bounding box center [833, 268] width 238 height 18
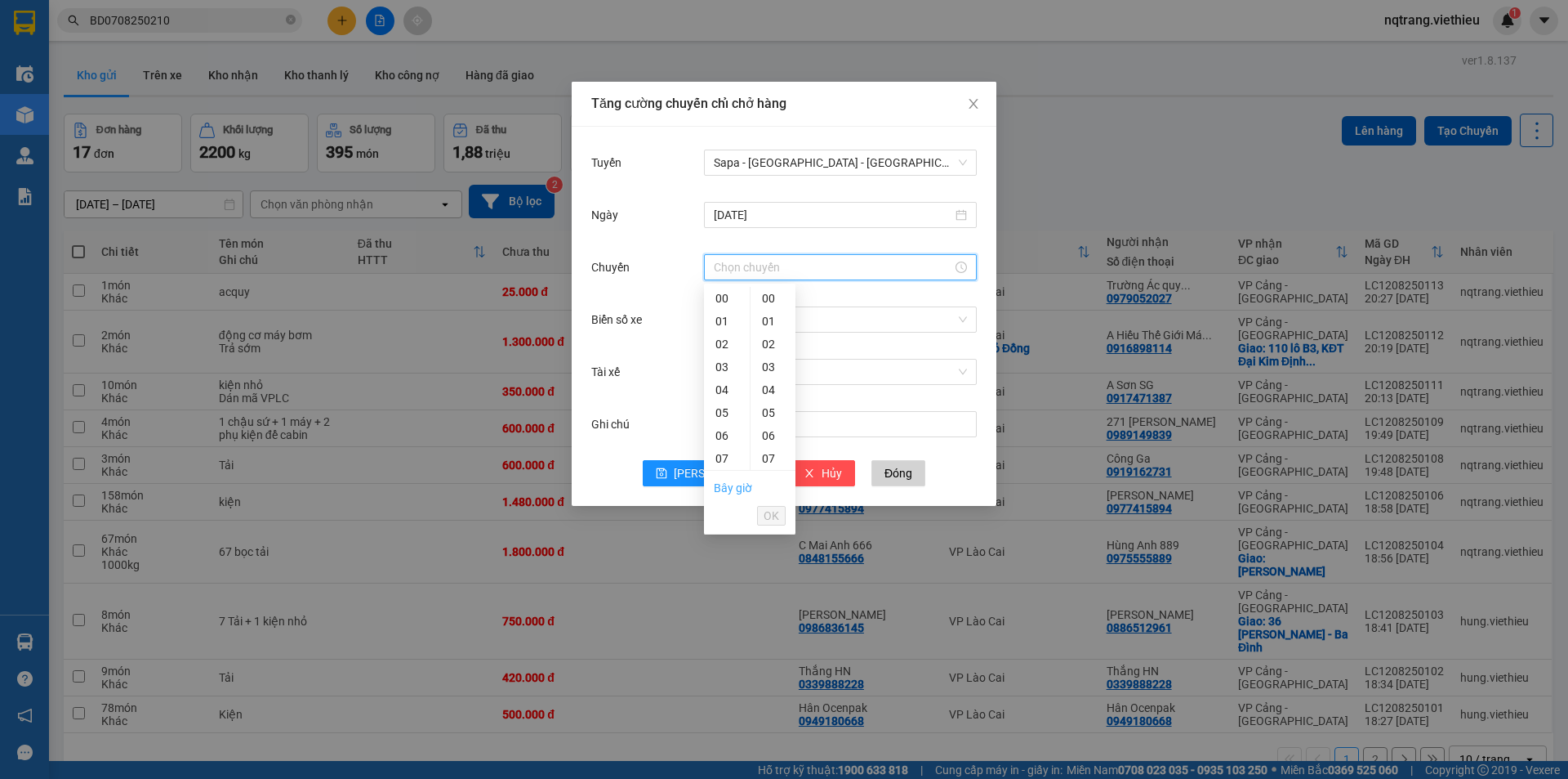
click at [733, 493] on link "Bây giờ" at bounding box center [733, 488] width 38 height 13
type input "20:33"
click at [740, 319] on input "Biển số xe" at bounding box center [834, 319] width 242 height 24
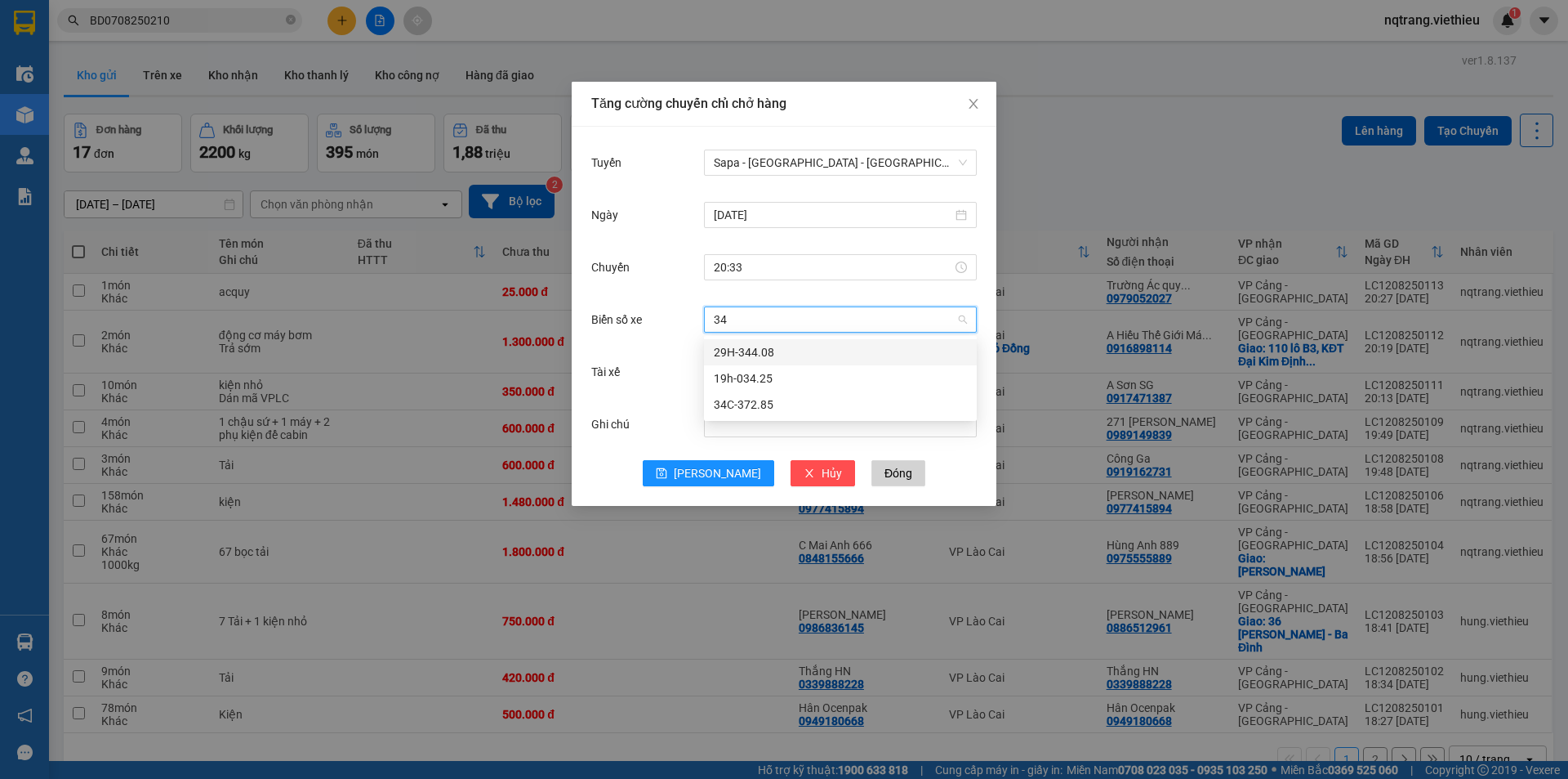
type input "344"
click at [778, 349] on div "29H-344.08" at bounding box center [840, 353] width 253 height 18
click at [769, 422] on input "Ghi chú" at bounding box center [840, 423] width 273 height 26
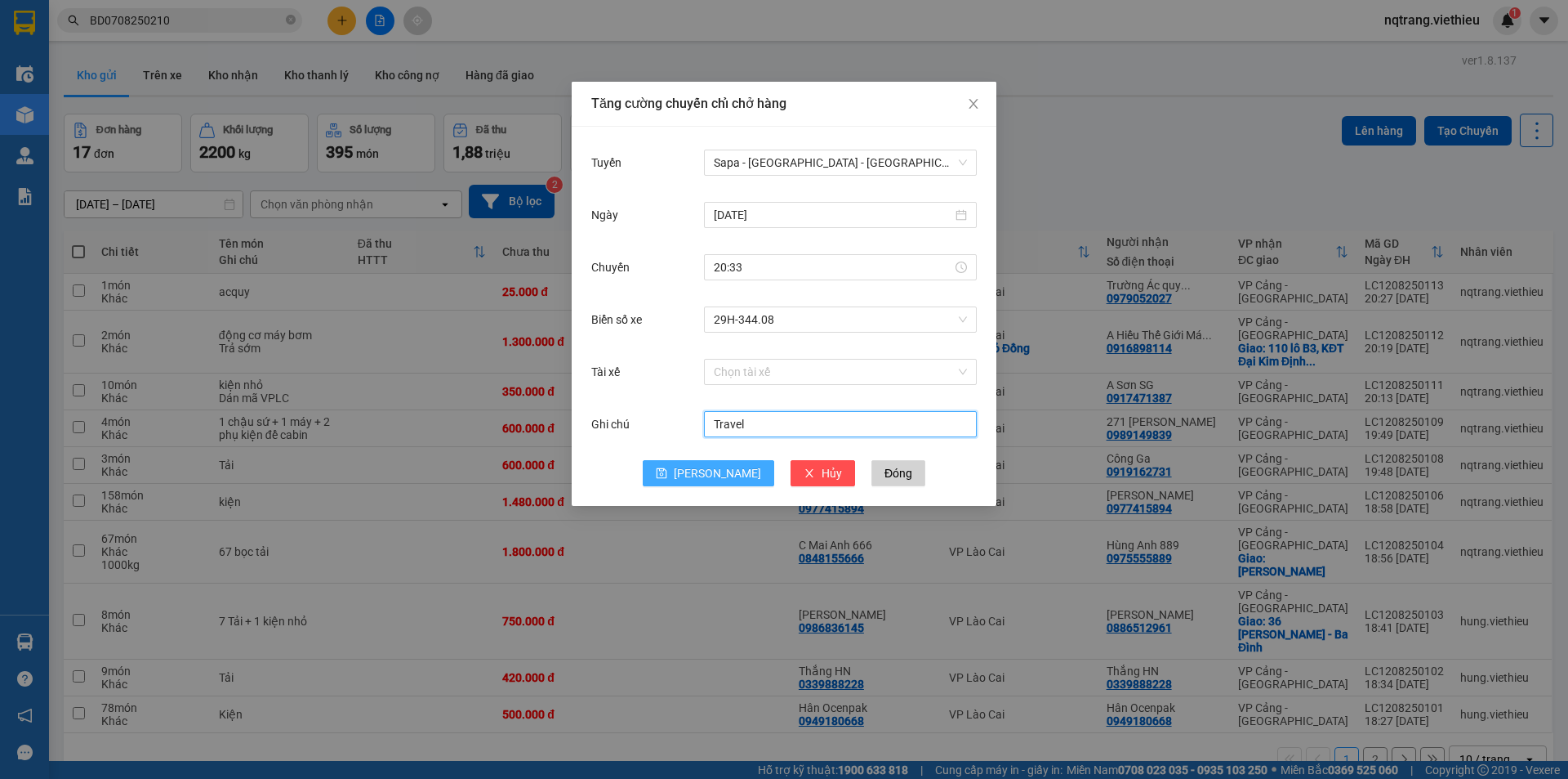
type input "Travel"
click at [705, 476] on button "[PERSON_NAME]" at bounding box center [708, 472] width 131 height 26
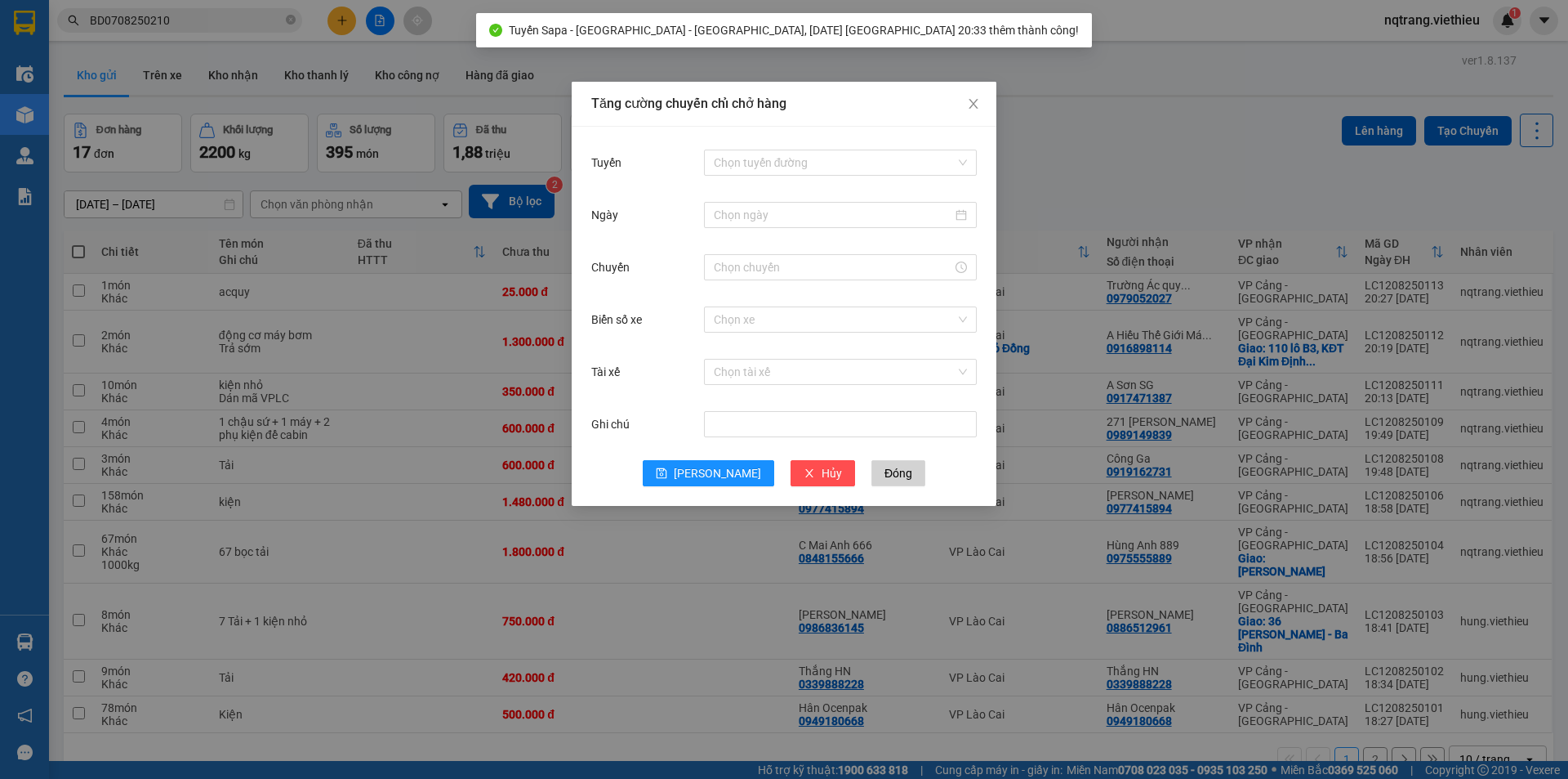
click at [1163, 175] on div "Tăng cường chuyến chỉ chở hàng Tuyến Chọn tuyến đường Ngày Chuyến Biển số xe Ch…" at bounding box center [784, 389] width 1568 height 779
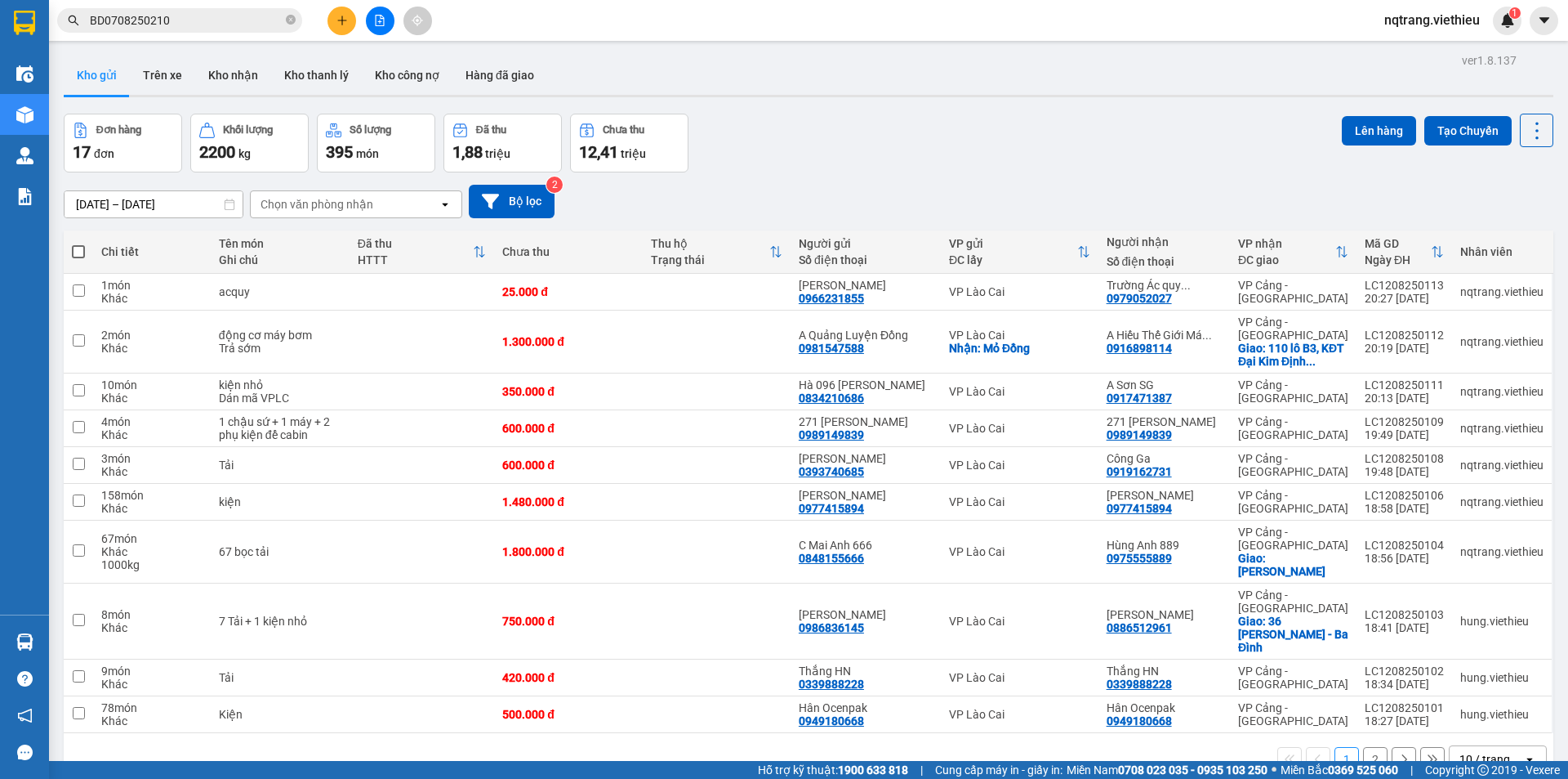
click at [76, 249] on span at bounding box center [78, 252] width 13 height 13
click at [78, 244] on input "checkbox" at bounding box center [78, 244] width 0 height 0
checkbox input "true"
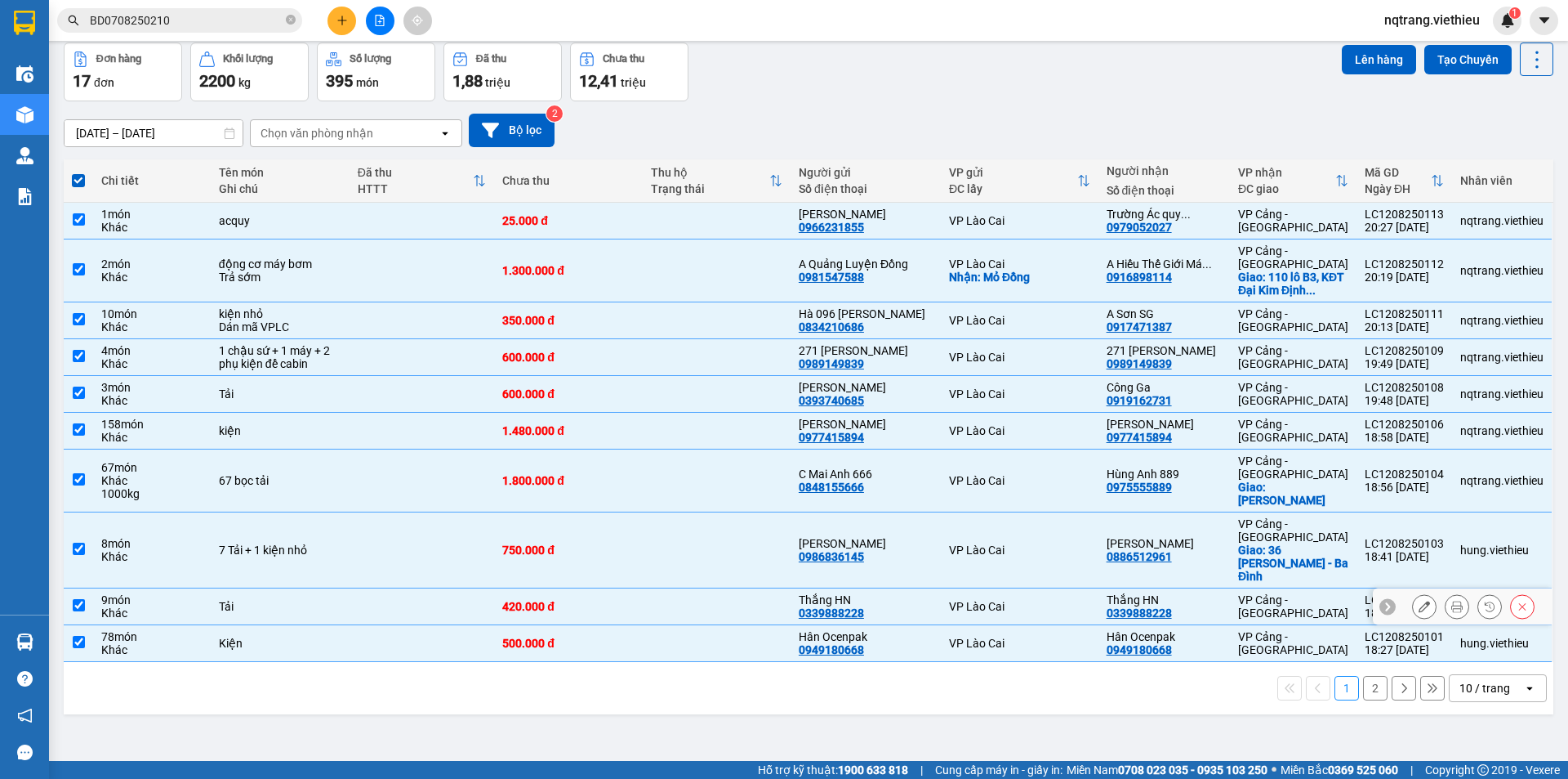
scroll to position [75, 0]
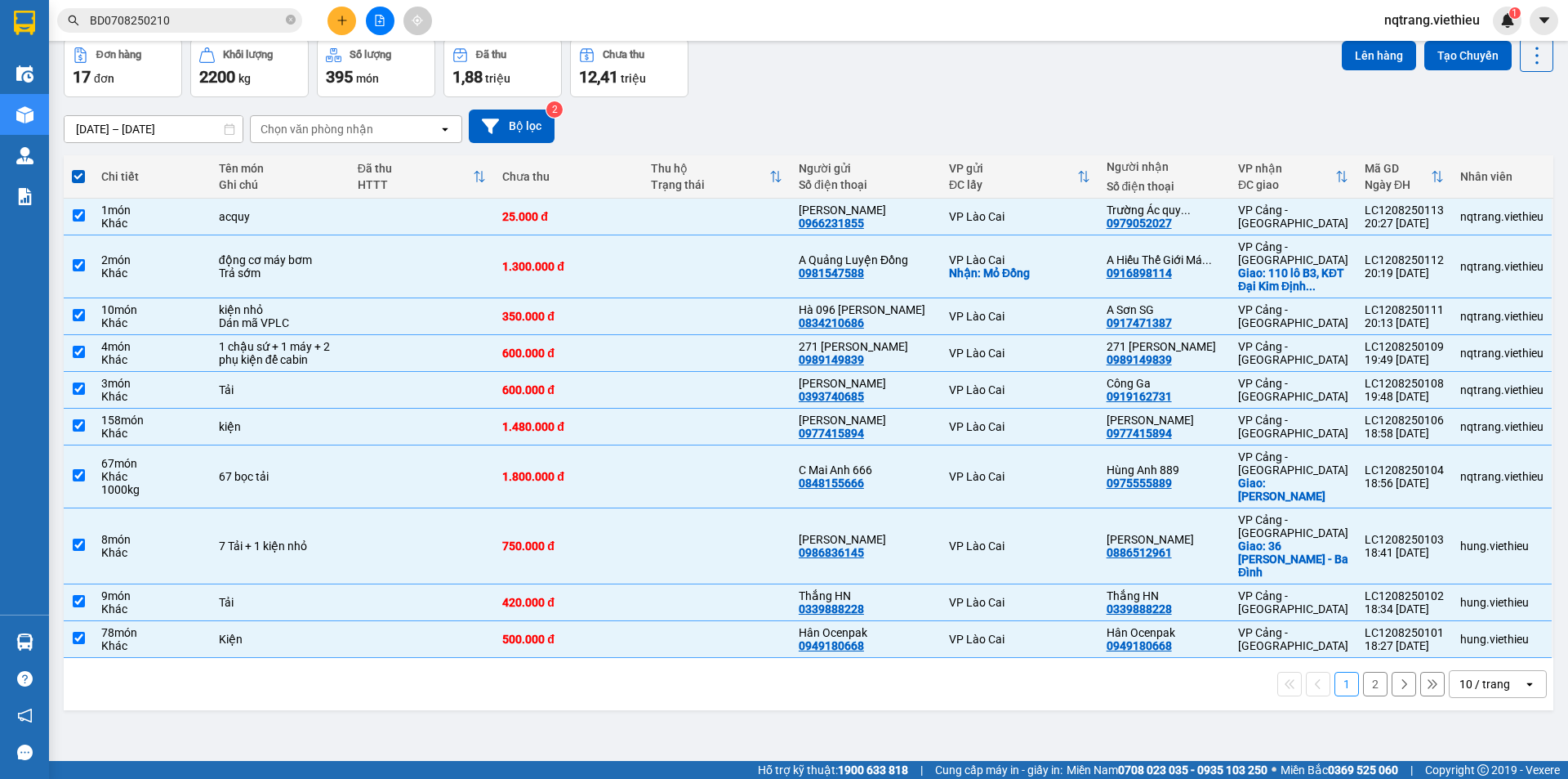
click at [1487, 676] on div "10 / trang" at bounding box center [1484, 684] width 51 height 17
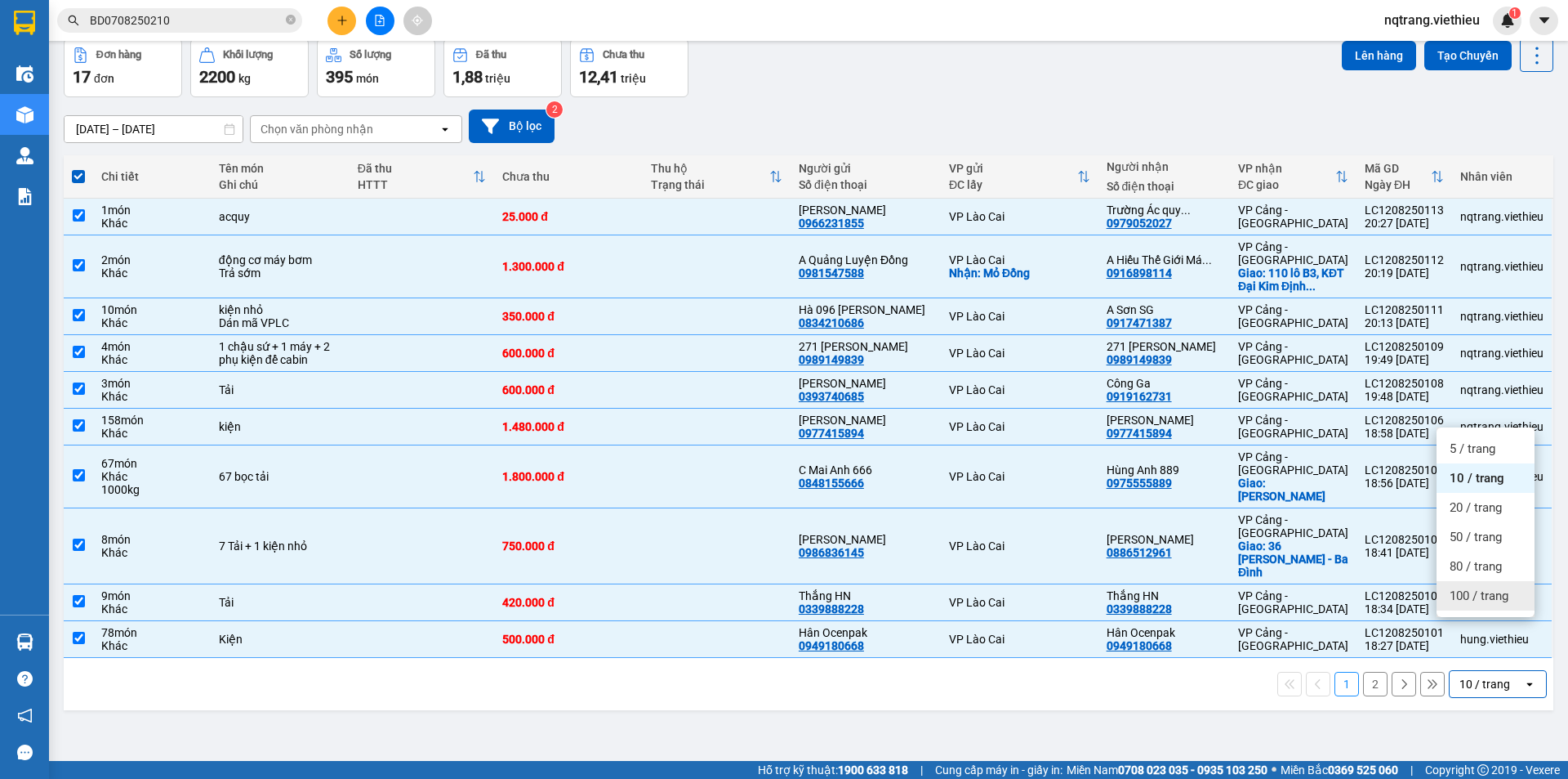
click at [1479, 599] on span "100 / trang" at bounding box center [1478, 596] width 59 height 17
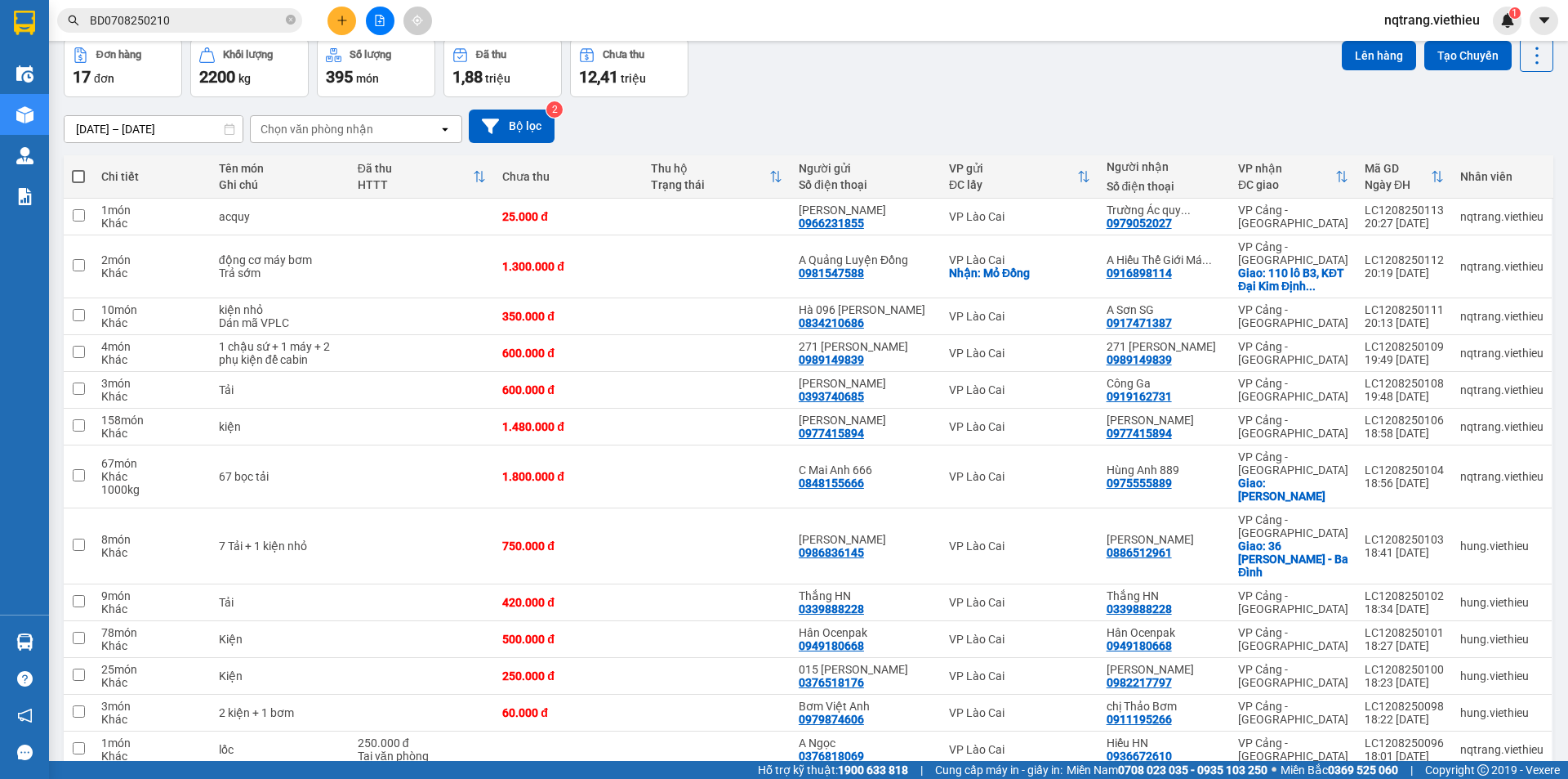
click at [80, 174] on span at bounding box center [78, 176] width 13 height 13
click at [78, 168] on input "checkbox" at bounding box center [78, 168] width 0 height 0
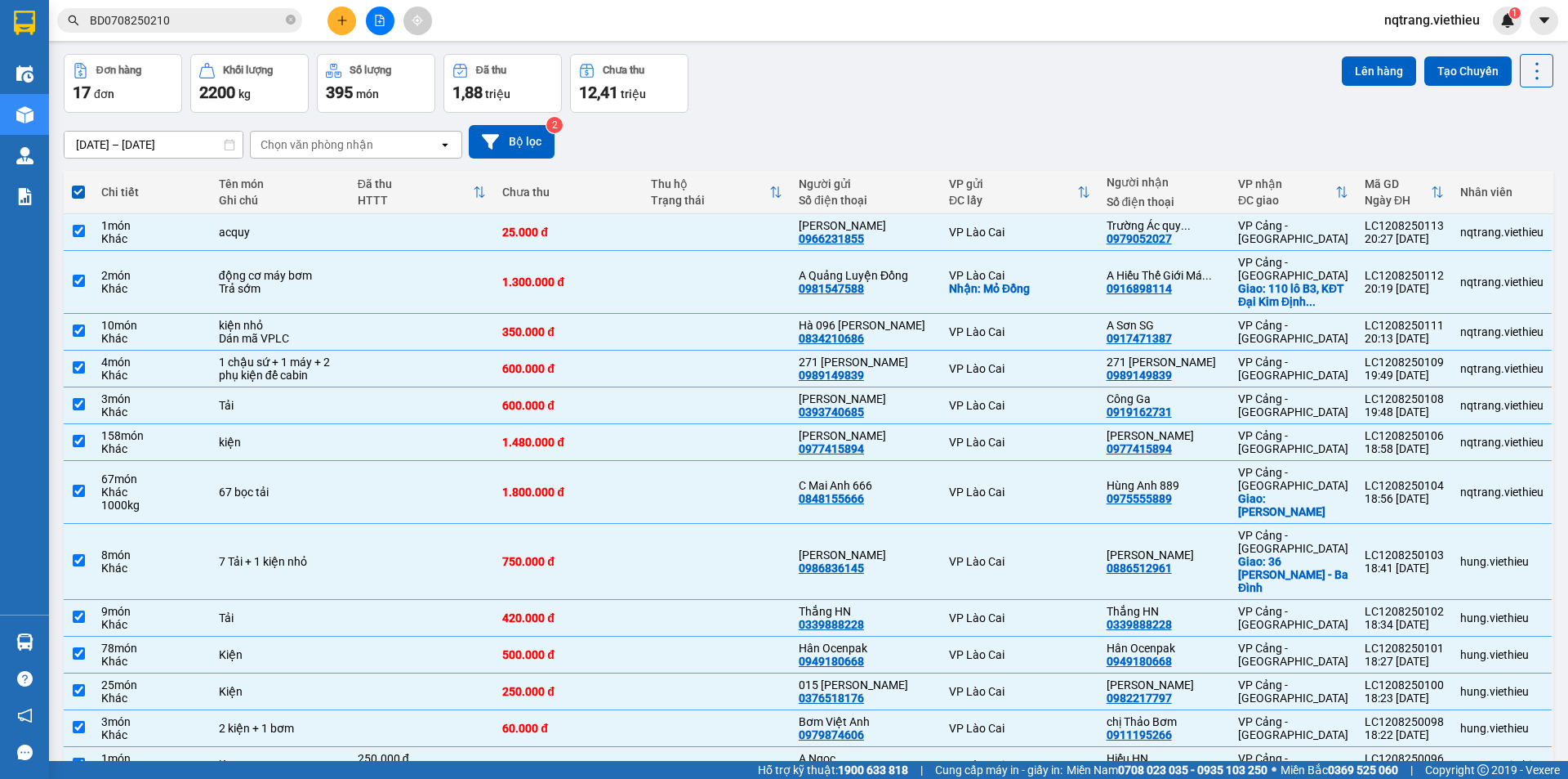
scroll to position [38, 0]
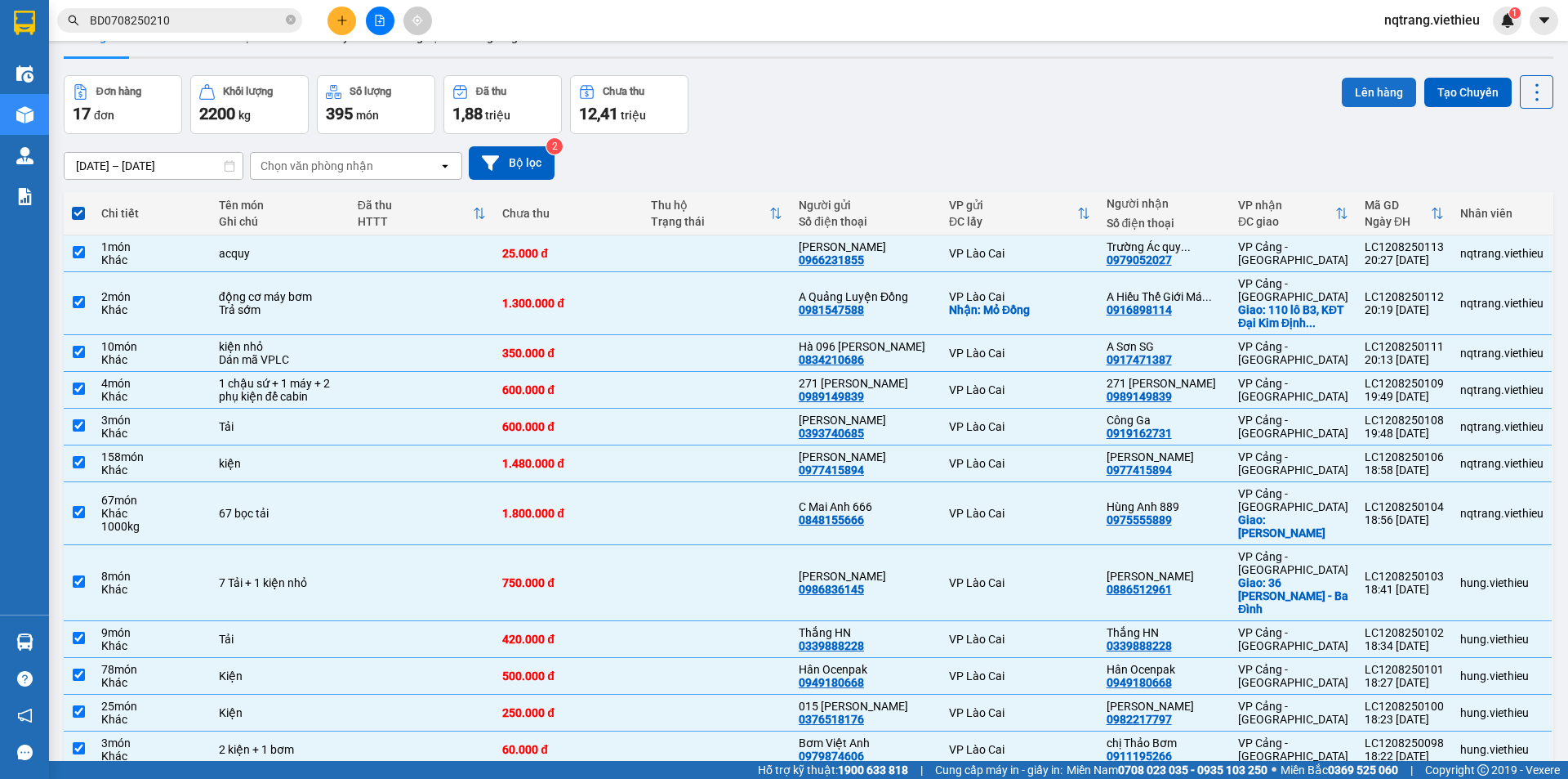
click at [1364, 86] on button "Lên hàng" at bounding box center [1379, 91] width 74 height 29
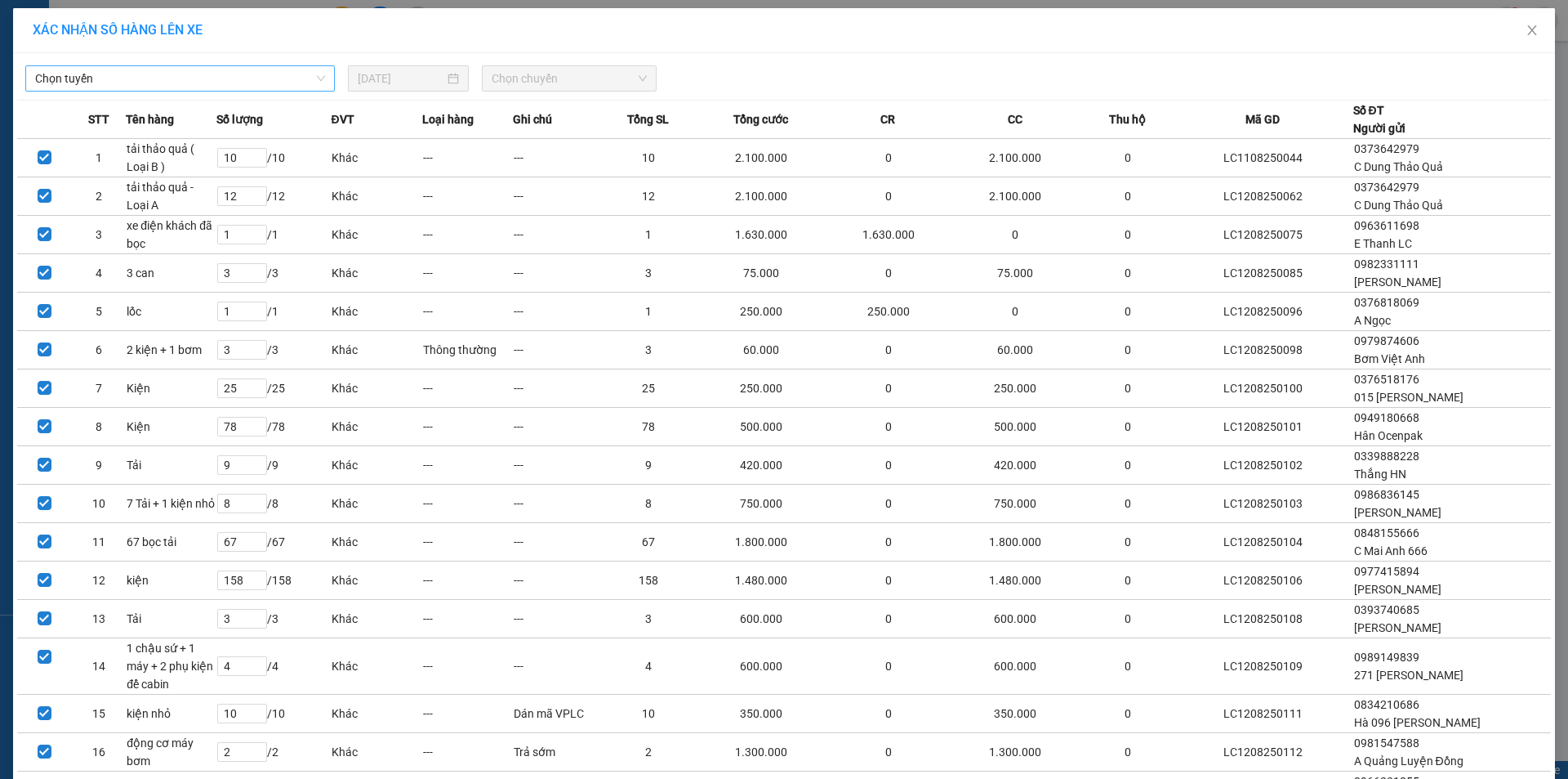
click at [248, 72] on span "Chọn tuyến" at bounding box center [179, 78] width 290 height 24
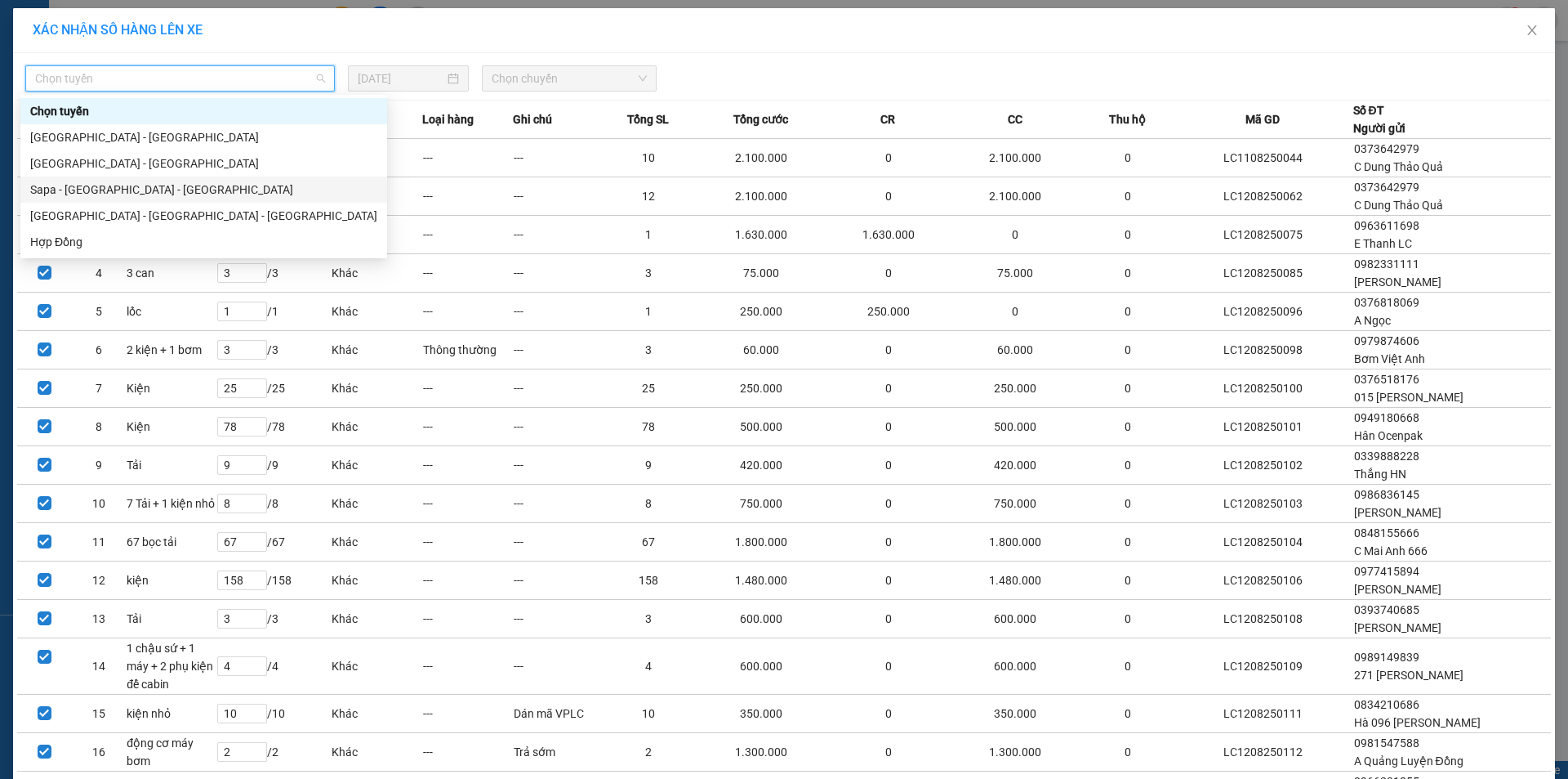
click at [126, 191] on div "Sapa - [GEOGRAPHIC_DATA] - [GEOGRAPHIC_DATA]" at bounding box center [204, 190] width 347 height 18
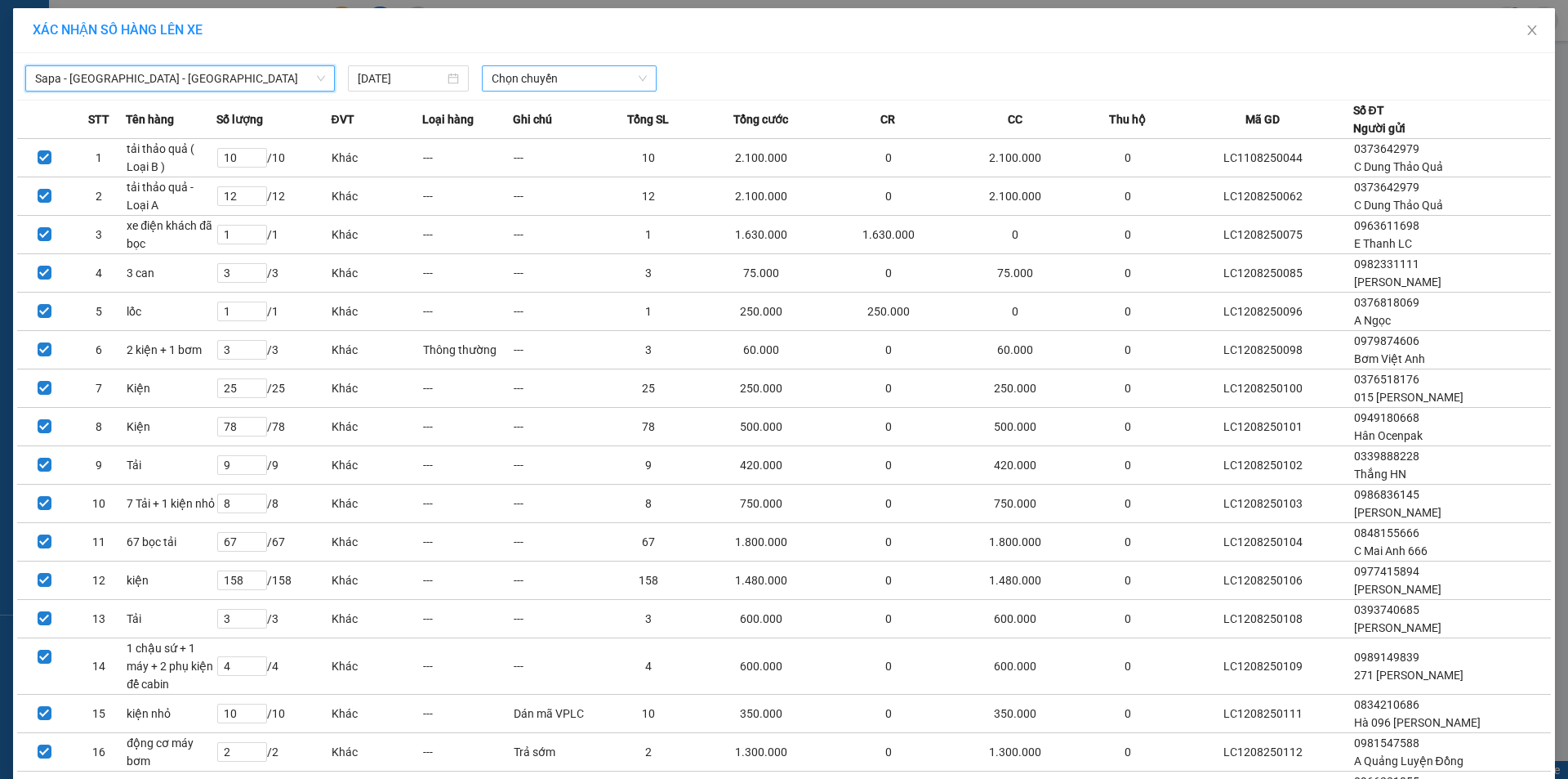
click at [581, 71] on span "Chọn chuyến" at bounding box center [569, 78] width 155 height 24
click at [553, 137] on div "20:33 (TC) - 29H-344.08" at bounding box center [549, 137] width 127 height 18
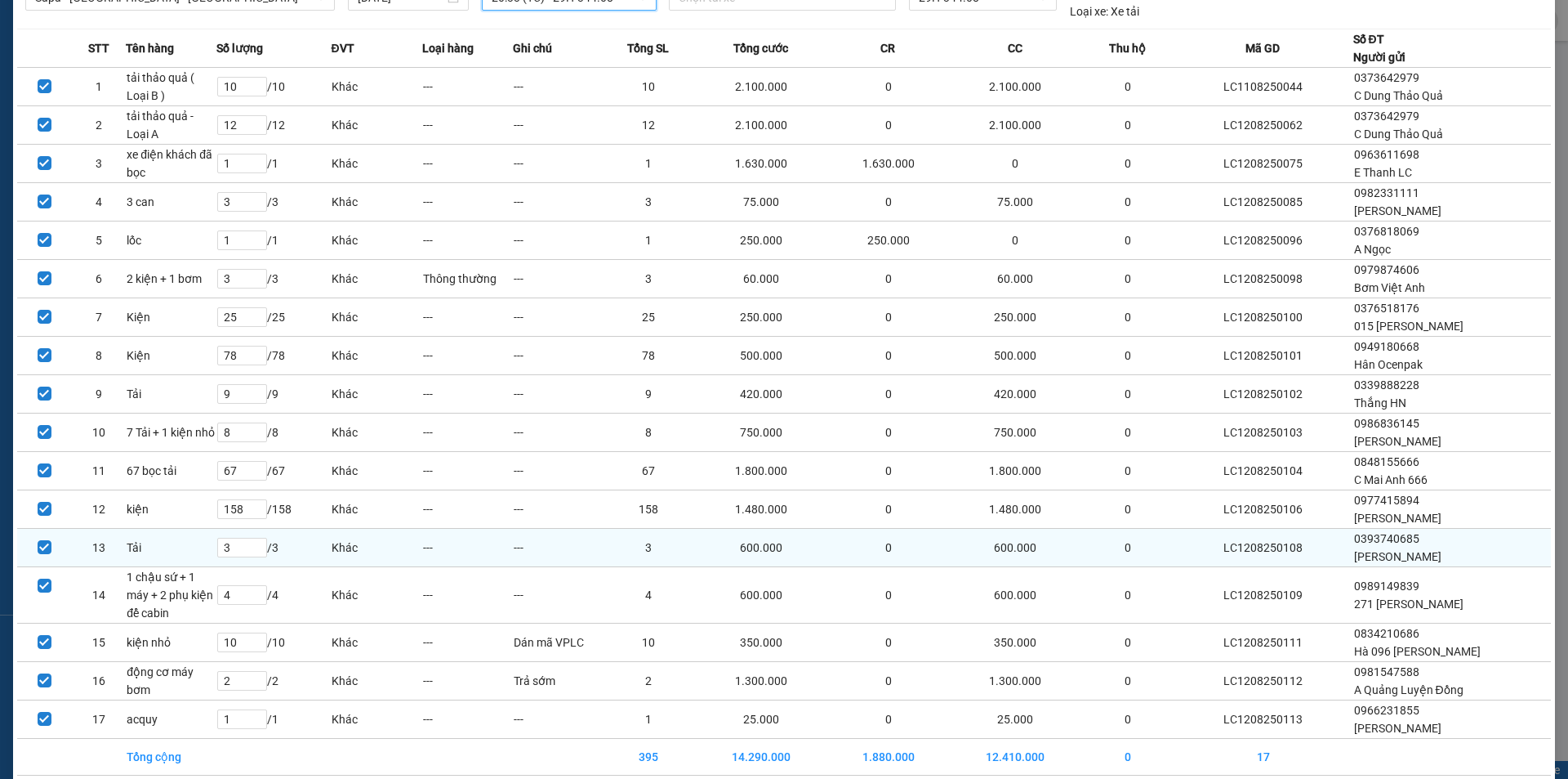
scroll to position [152, 0]
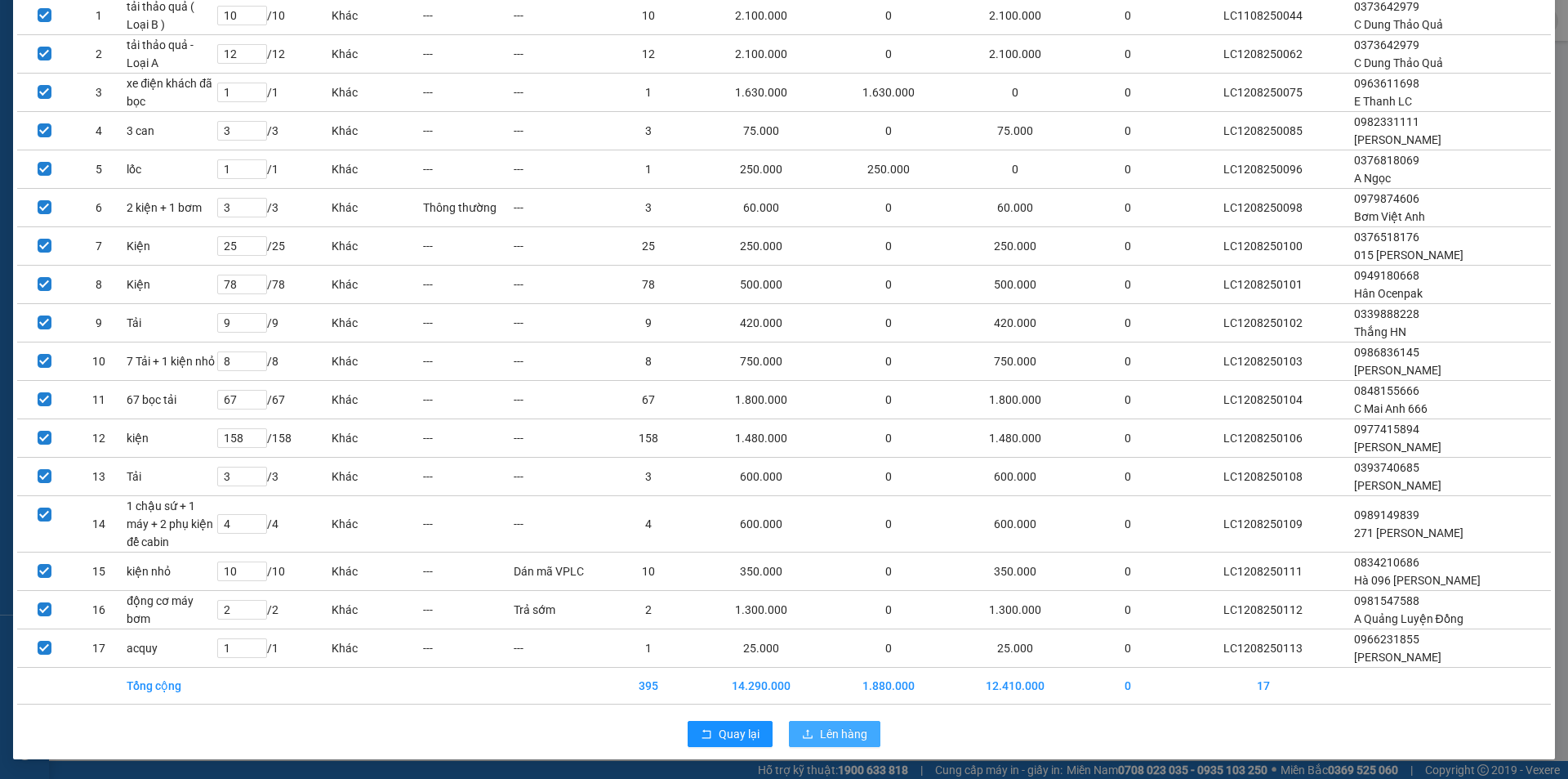
click at [833, 737] on span "Lên hàng" at bounding box center [843, 734] width 47 height 18
